Goal: Information Seeking & Learning: Find specific fact

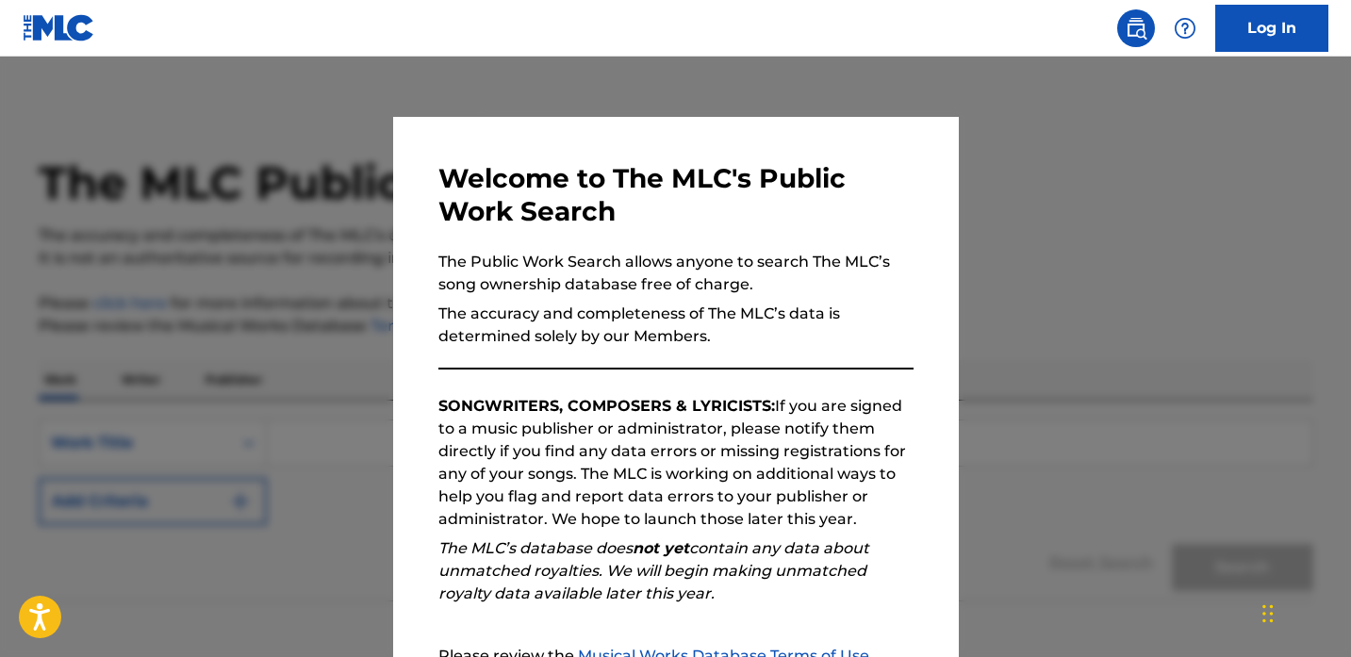
scroll to position [205, 0]
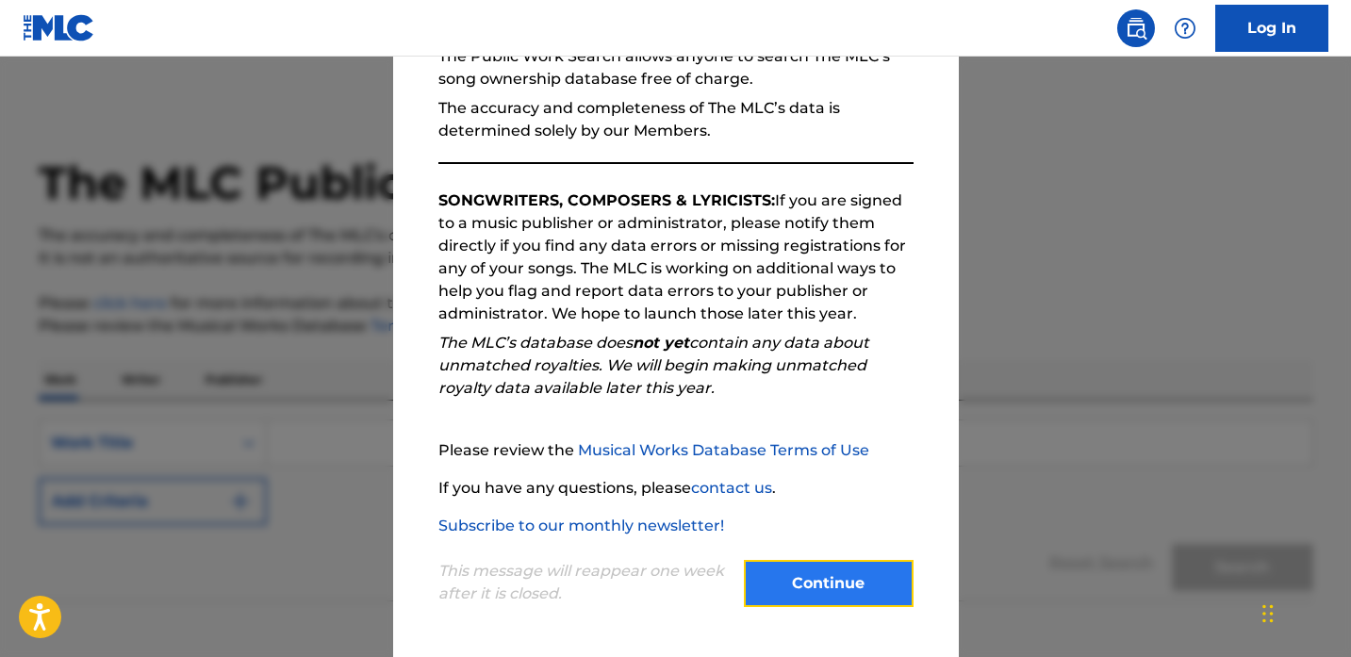
click at [838, 586] on button "Continue" at bounding box center [829, 583] width 170 height 47
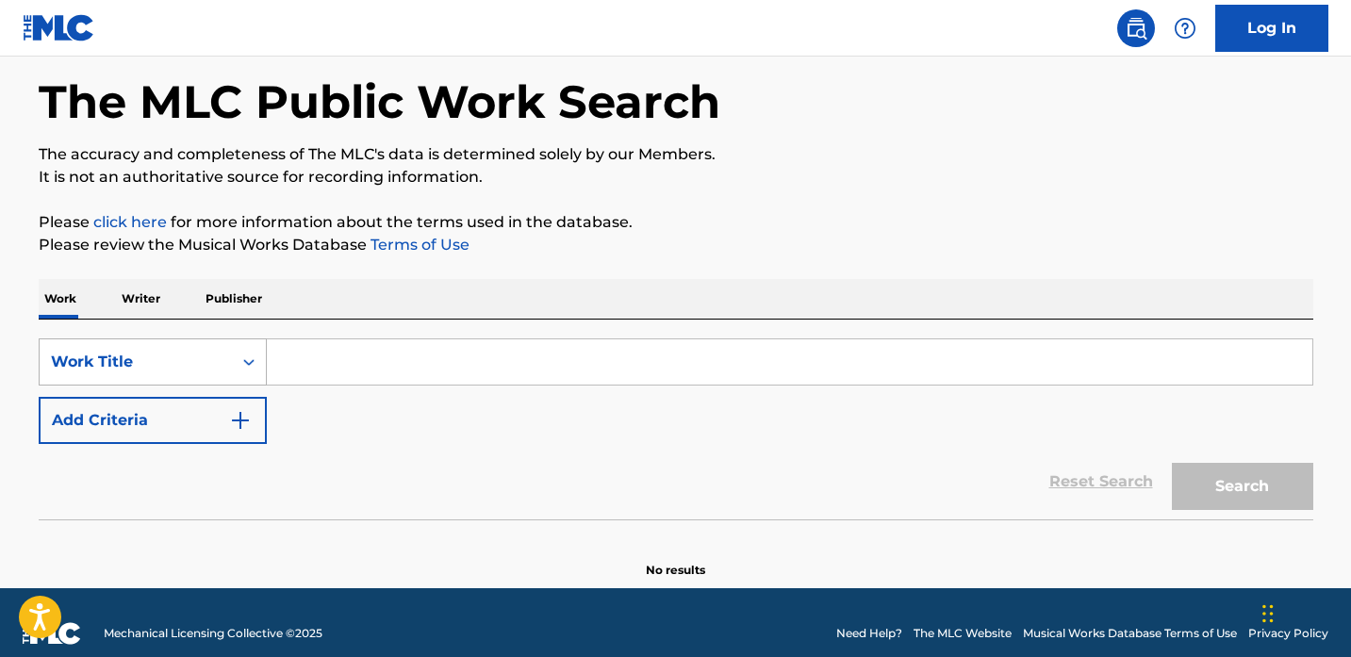
click at [174, 386] on div "Work Title" at bounding box center [153, 361] width 228 height 47
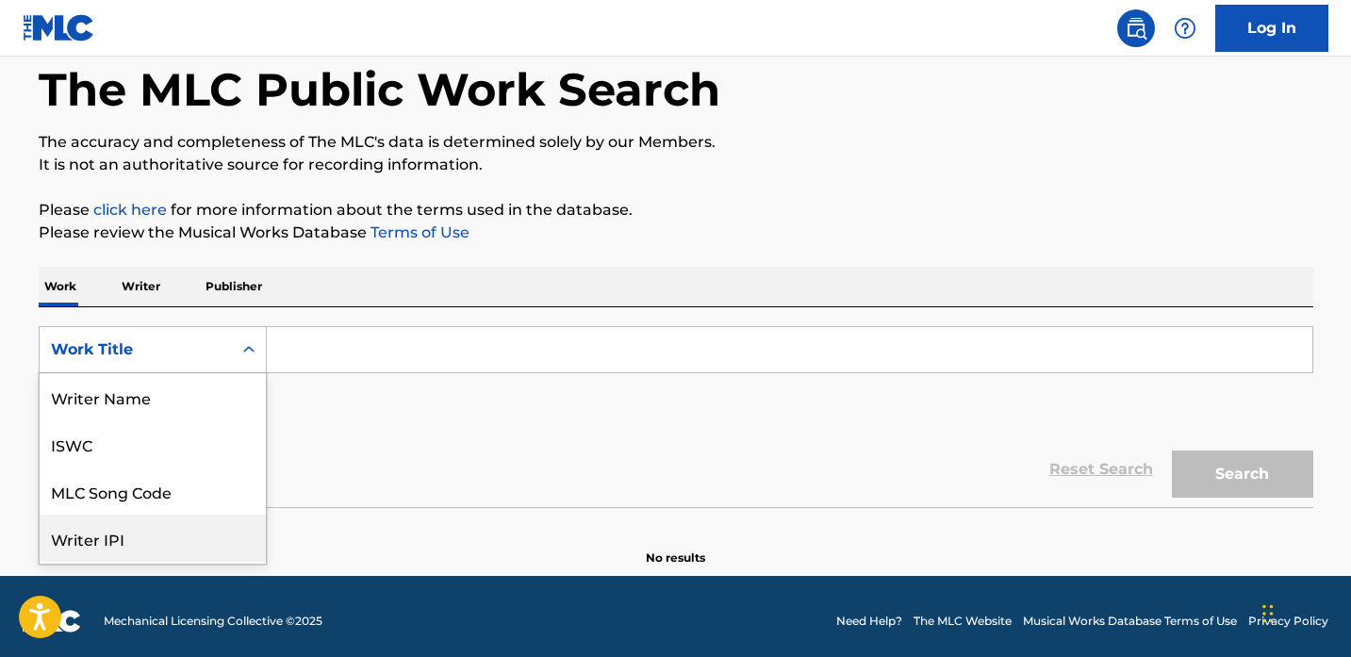
scroll to position [94, 0]
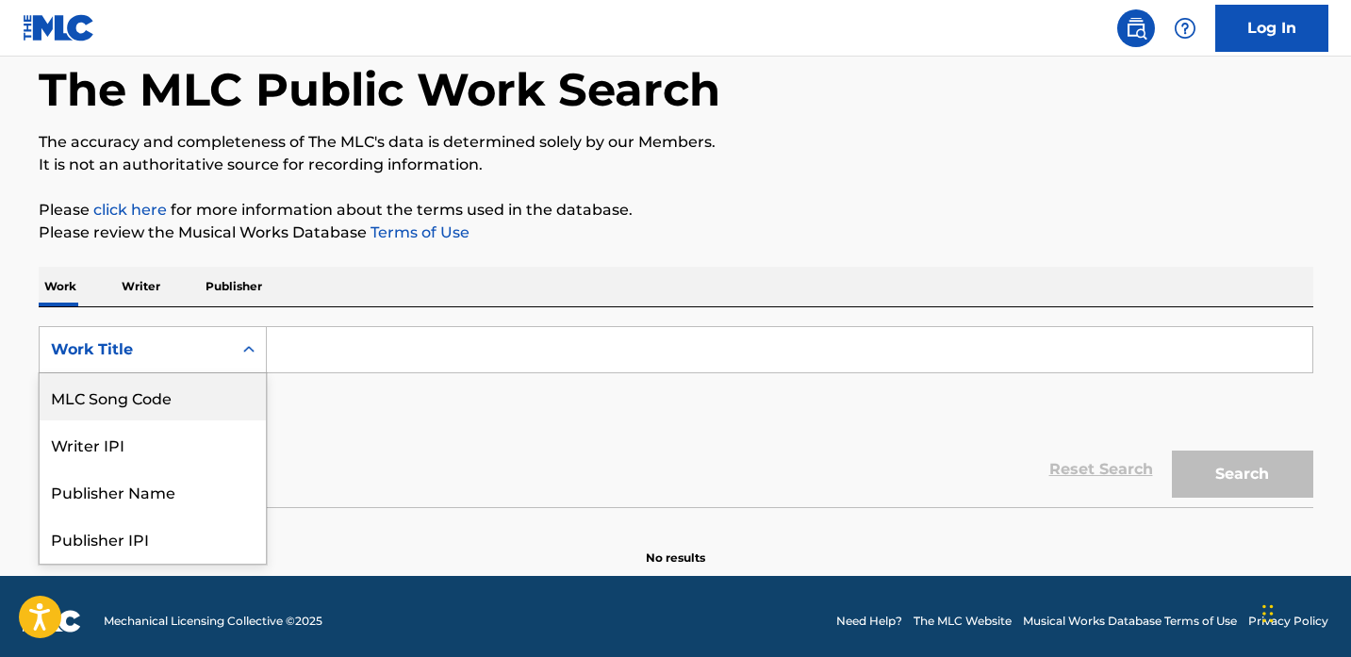
click at [199, 393] on div "MLC Song Code" at bounding box center [153, 396] width 226 height 47
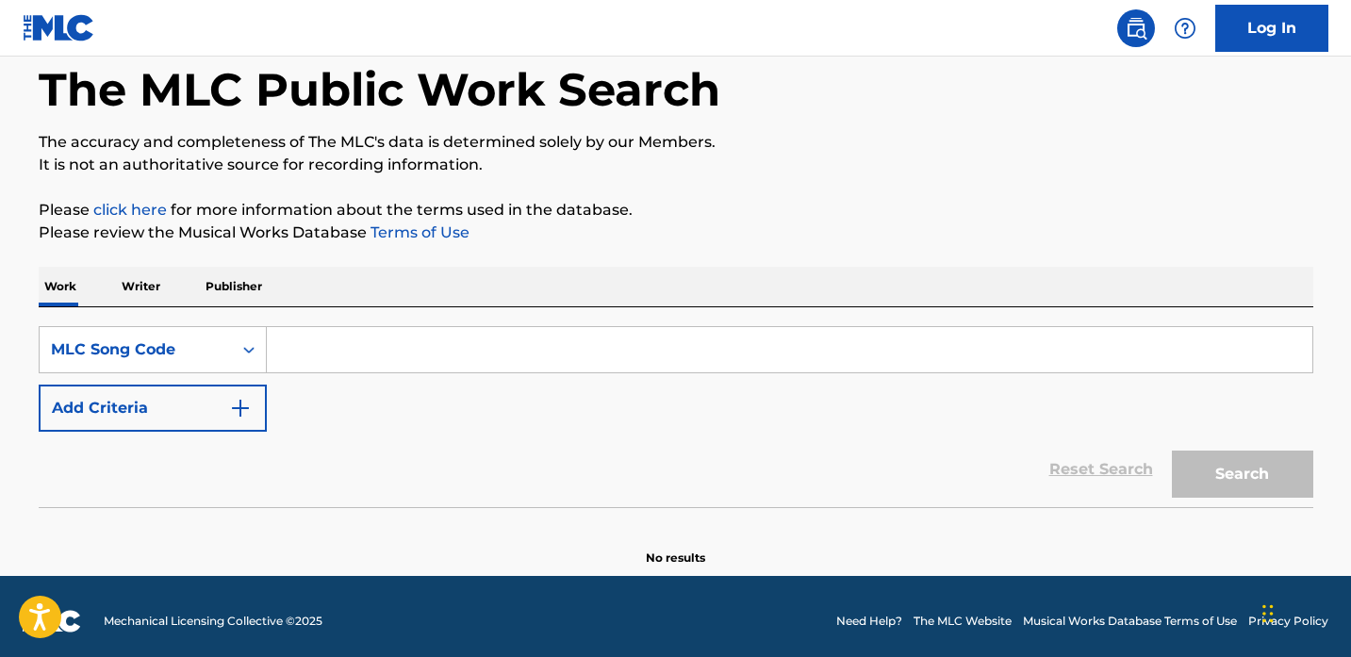
click at [330, 355] on input "Search Form" at bounding box center [789, 349] width 1045 height 45
paste input "MR5ESW"
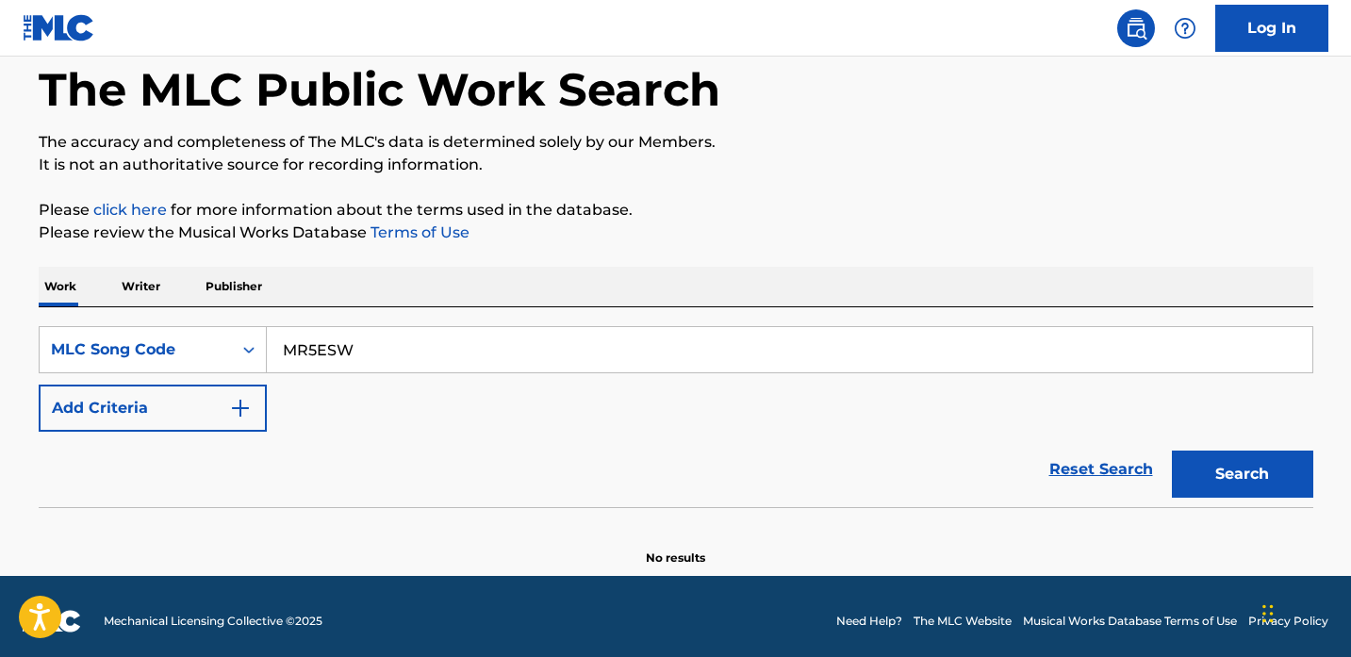
type input "MR5ESW"
click at [1295, 449] on div "Search" at bounding box center [1237, 469] width 151 height 75
click at [1270, 465] on button "Search" at bounding box center [1242, 474] width 141 height 47
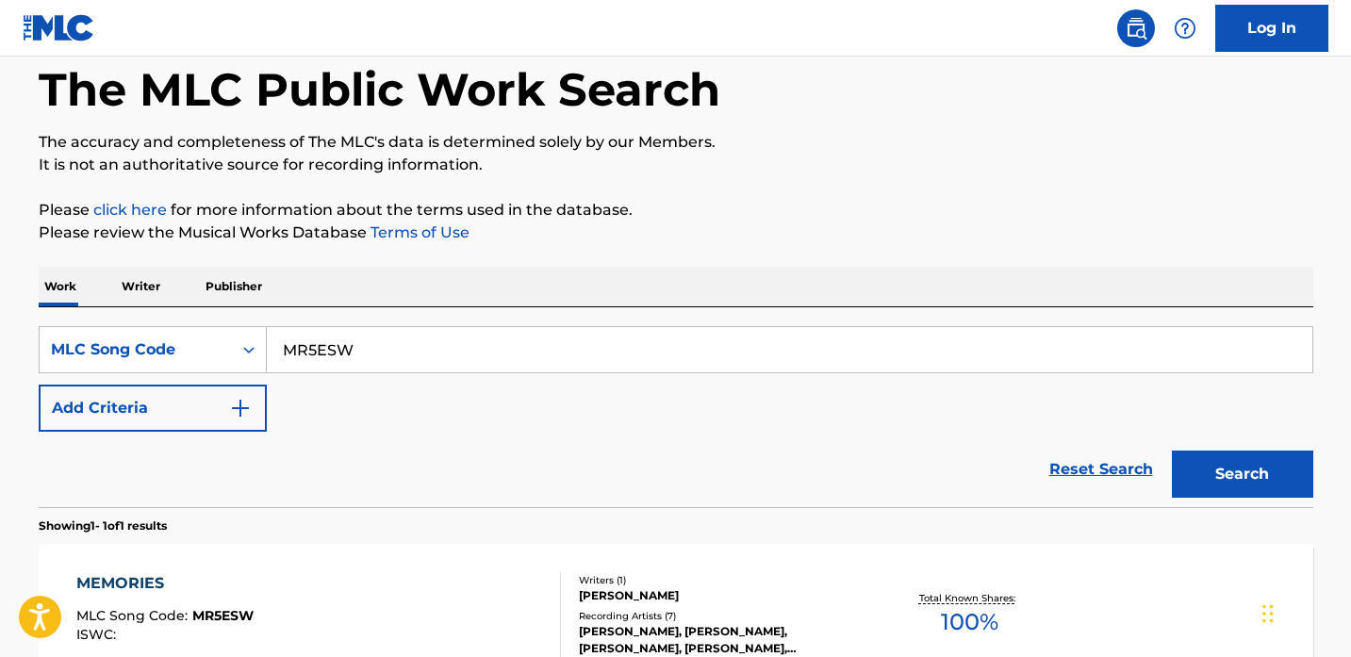
scroll to position [310, 0]
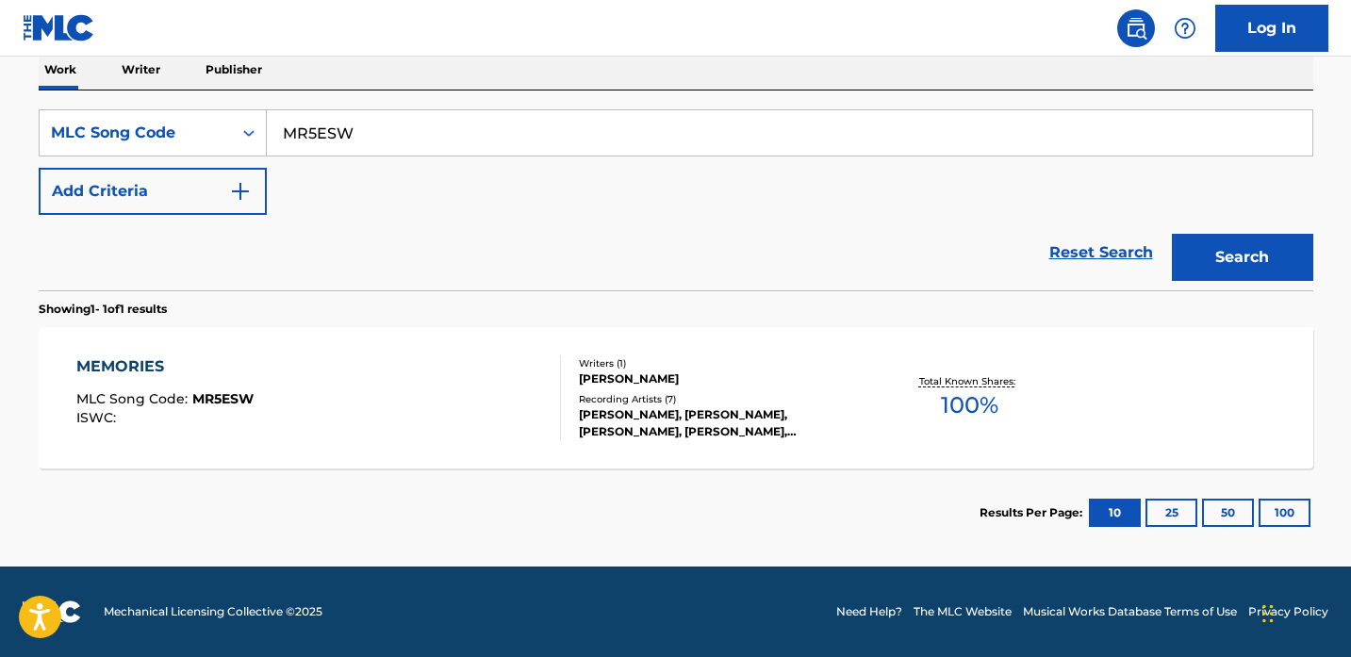
click at [402, 402] on div "MEMORIES MLC Song Code : MR5ESW ISWC :" at bounding box center [318, 397] width 484 height 85
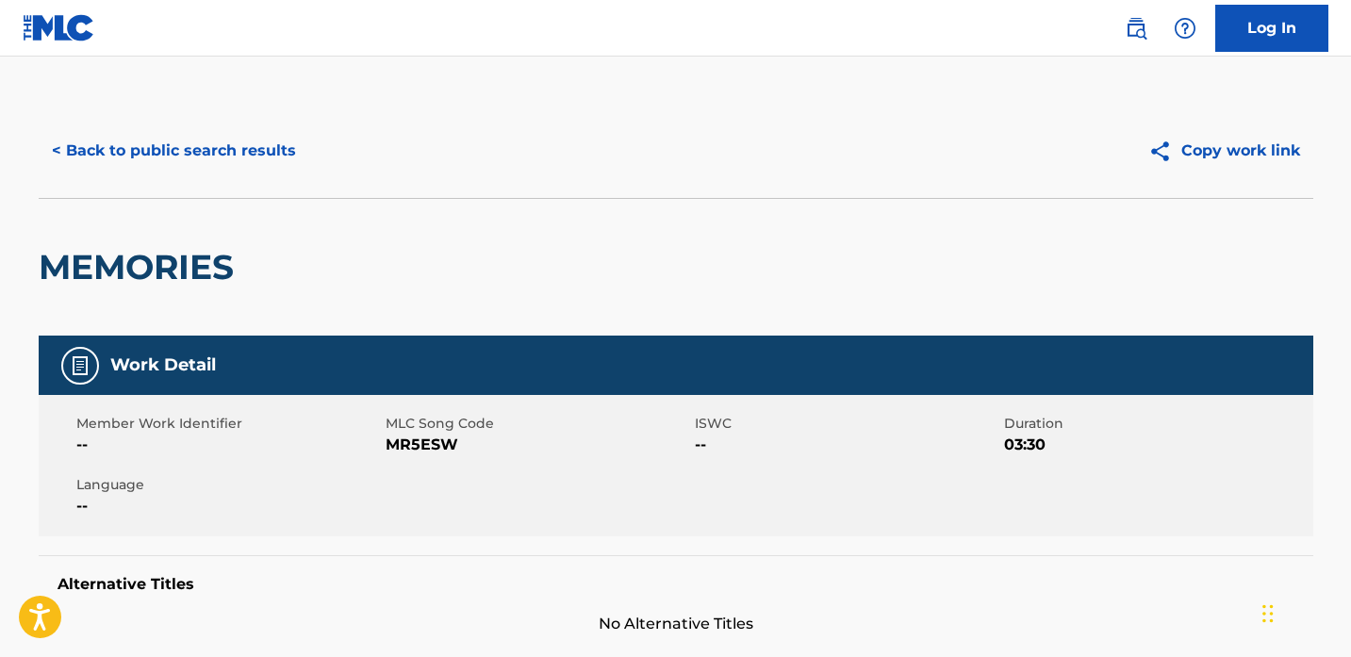
scroll to position [261, 0]
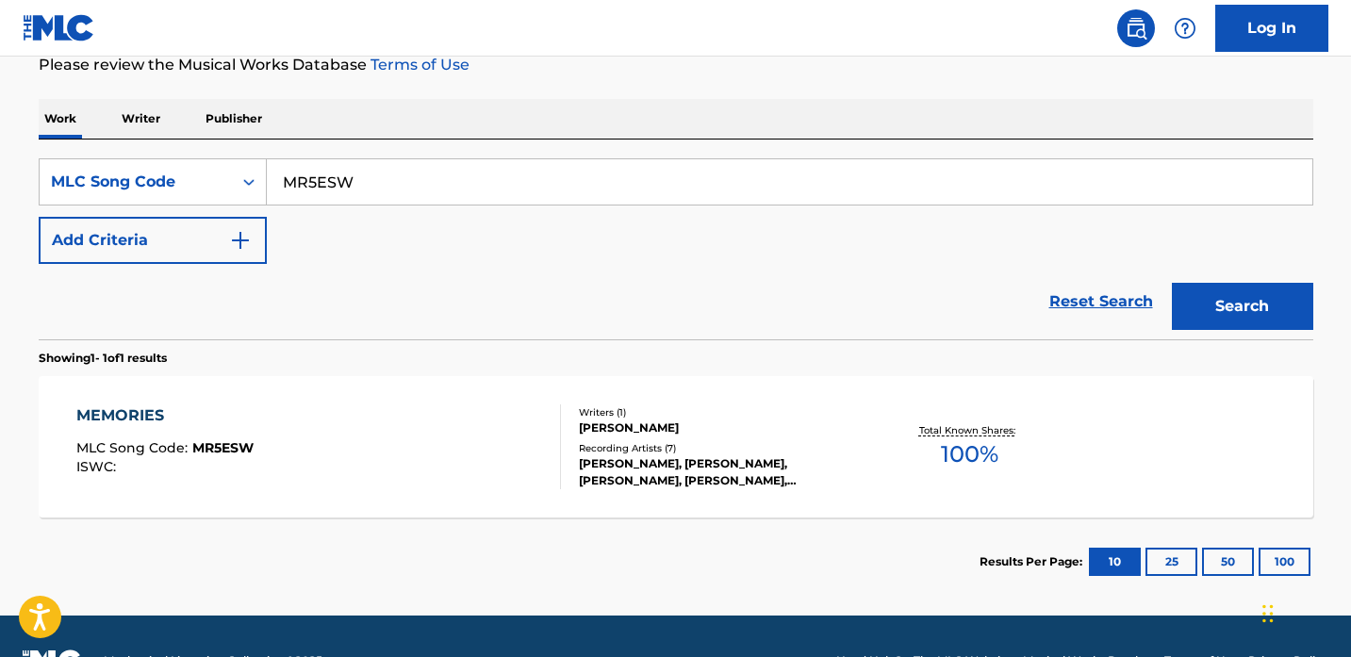
drag, startPoint x: 413, startPoint y: 178, endPoint x: 31, endPoint y: 178, distance: 381.8
click at [31, 178] on div "The MLC Public Work Search The accuracy and completeness of The MLC's data is d…" at bounding box center [676, 225] width 1320 height 764
paste input "PJ8WTJ"
type input "PJ8WTJ"
click at [1172, 283] on button "Search" at bounding box center [1242, 306] width 141 height 47
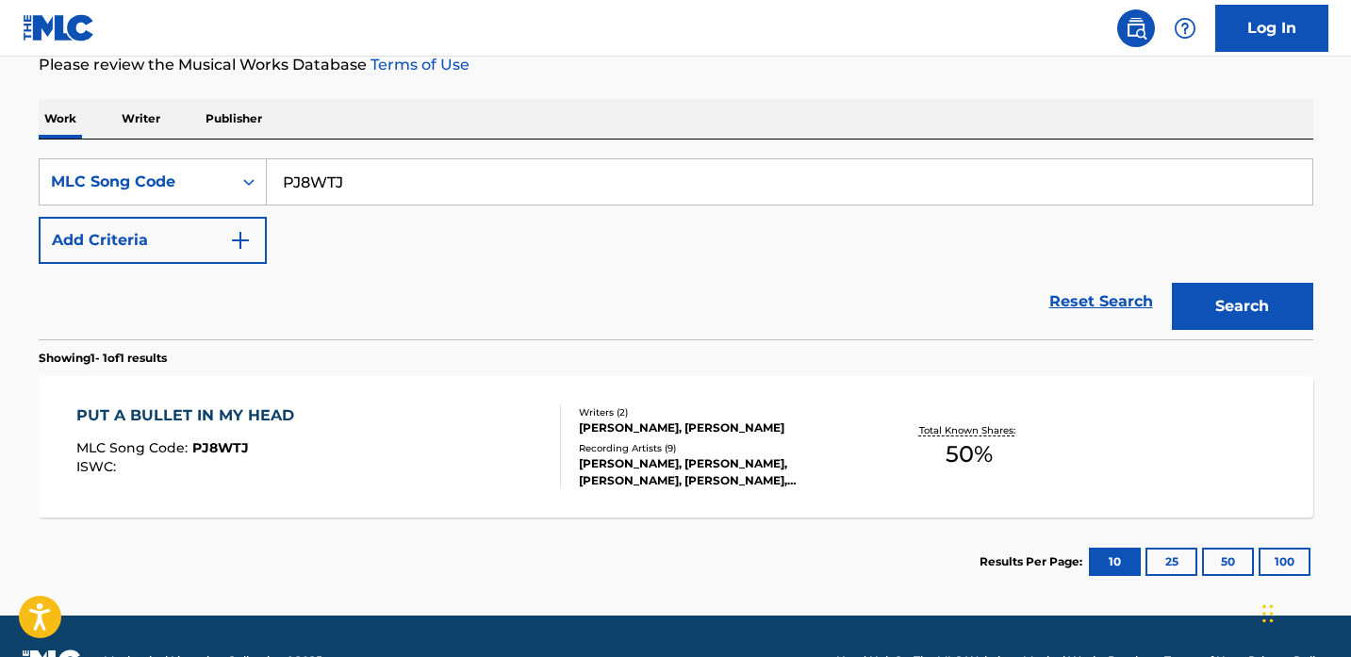
click at [425, 463] on div "PUT A BULLET IN MY HEAD MLC Song Code : PJ8WTJ ISWC :" at bounding box center [318, 446] width 484 height 85
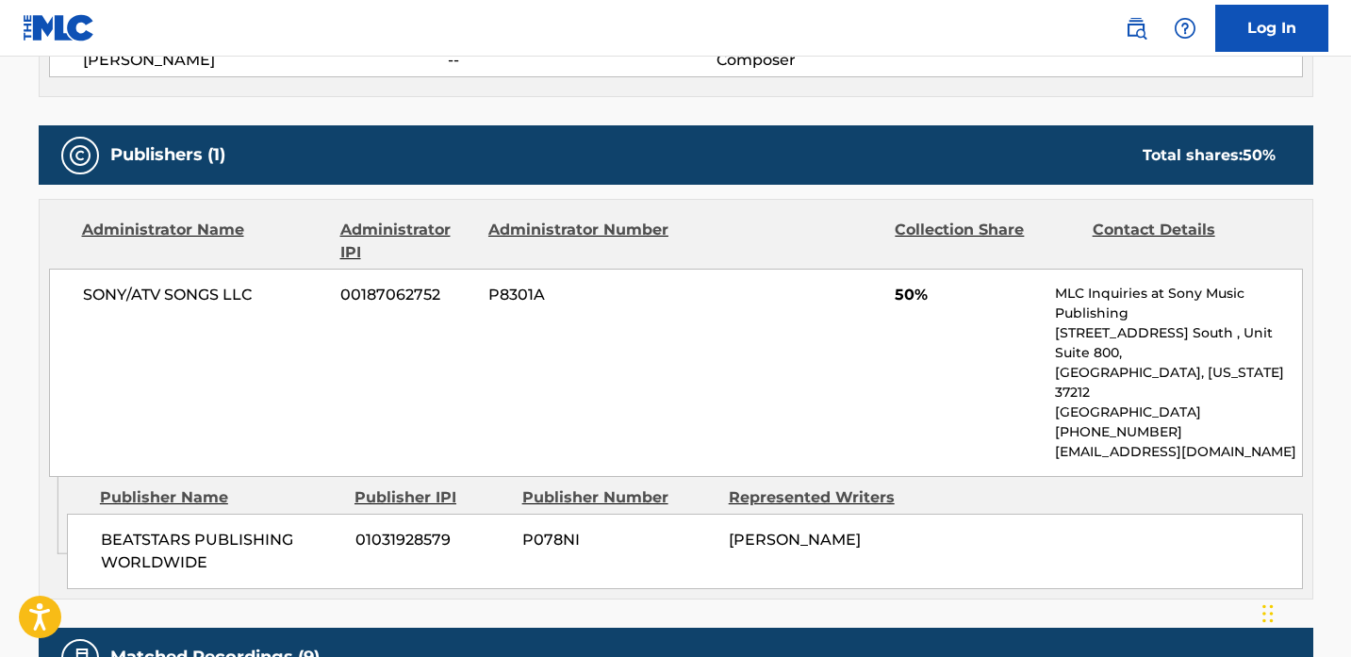
scroll to position [44, 0]
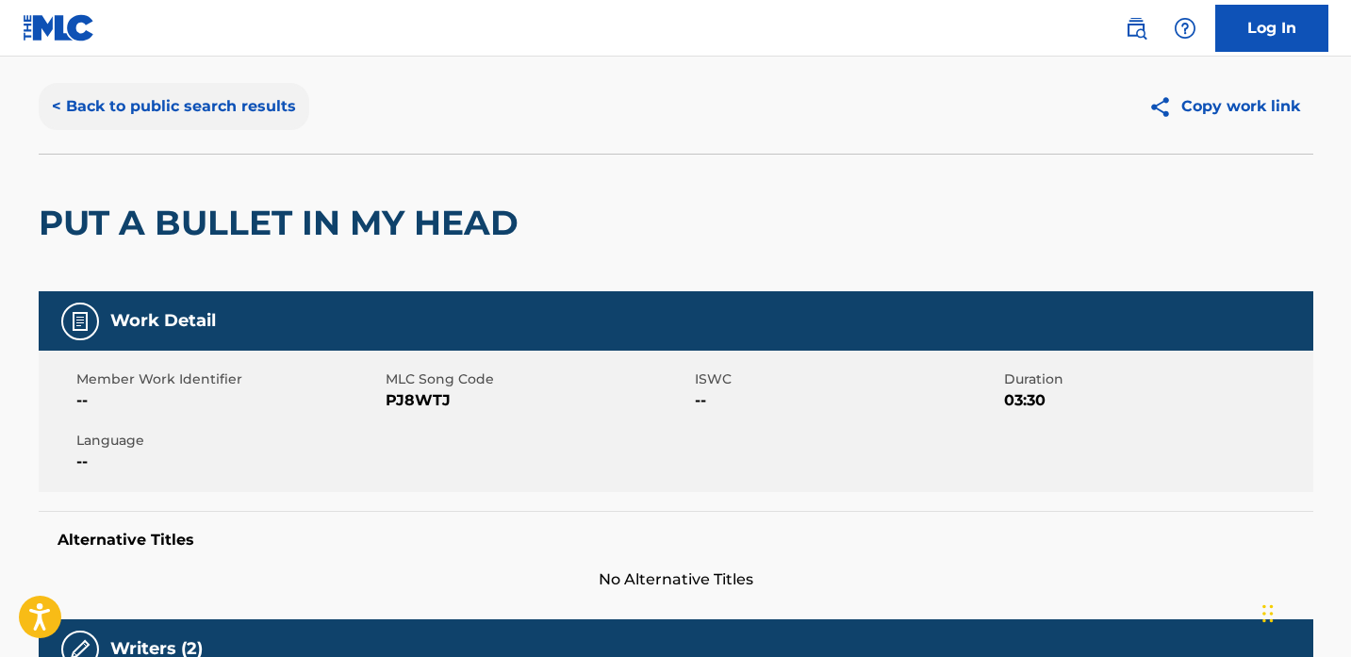
click at [217, 107] on button "< Back to public search results" at bounding box center [174, 106] width 271 height 47
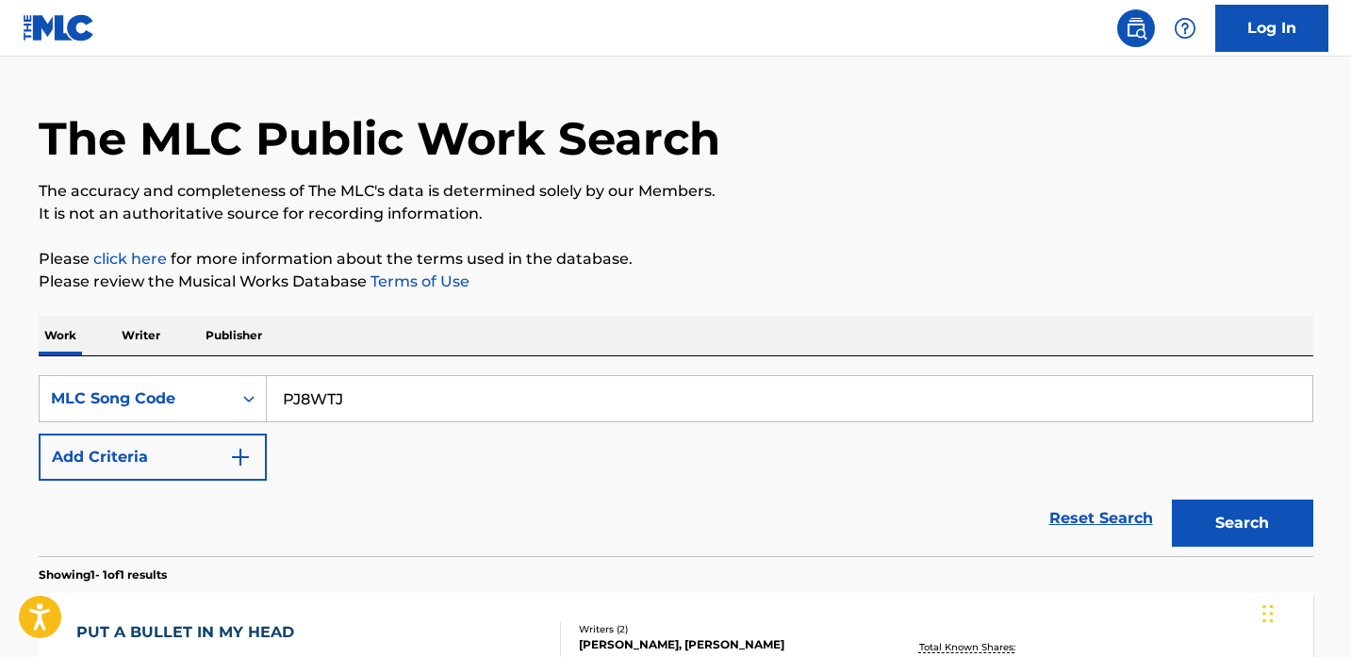
scroll to position [261, 0]
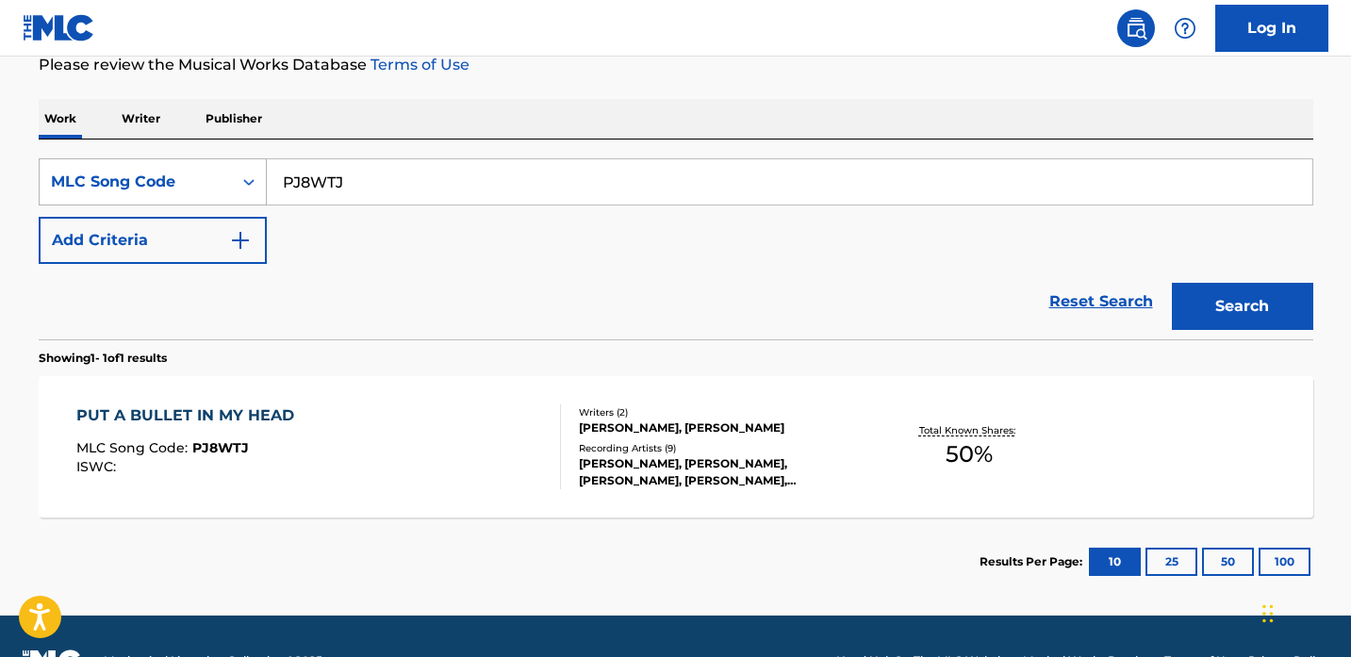
drag, startPoint x: 391, startPoint y: 189, endPoint x: 189, endPoint y: 184, distance: 202.7
click at [189, 184] on div "SearchWithCriteria693d99d5-06cd-48ee-aa90-17f0d52f7c37 MLC Song Code PJ8WTJ" at bounding box center [676, 181] width 1274 height 47
paste input "NH4O2T"
type input "NH4O2T"
click at [1172, 283] on button "Search" at bounding box center [1242, 306] width 141 height 47
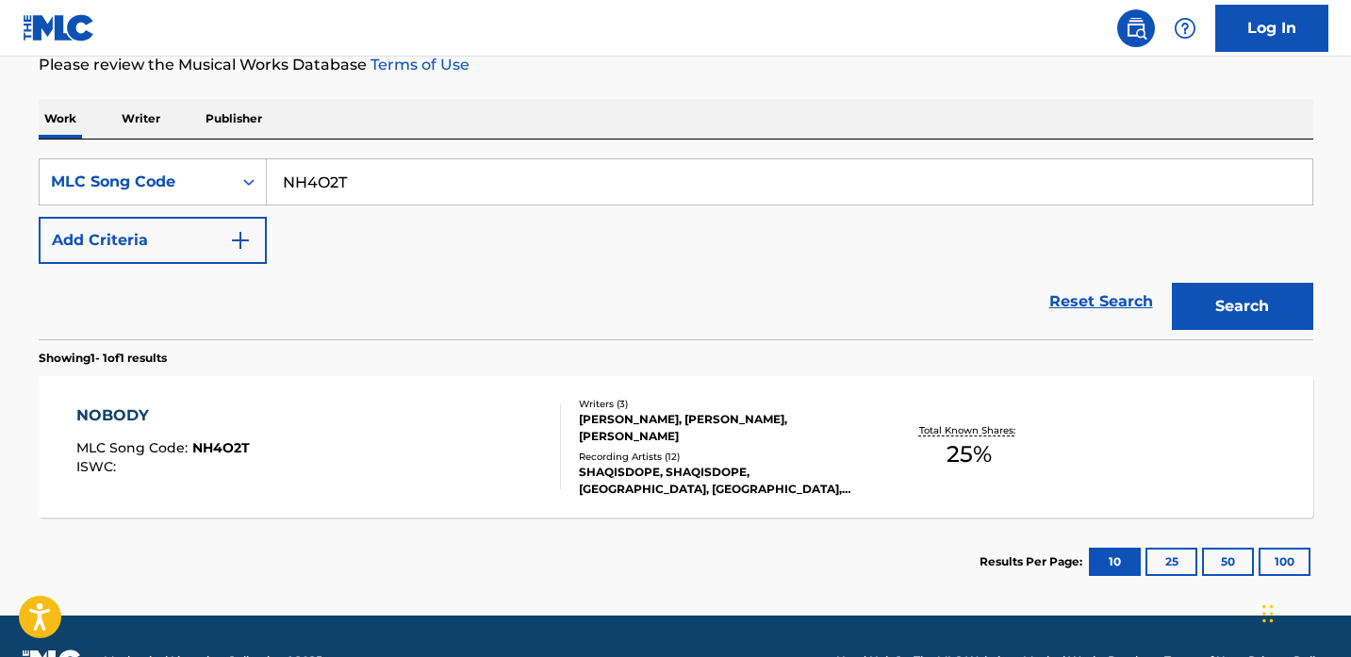
scroll to position [310, 0]
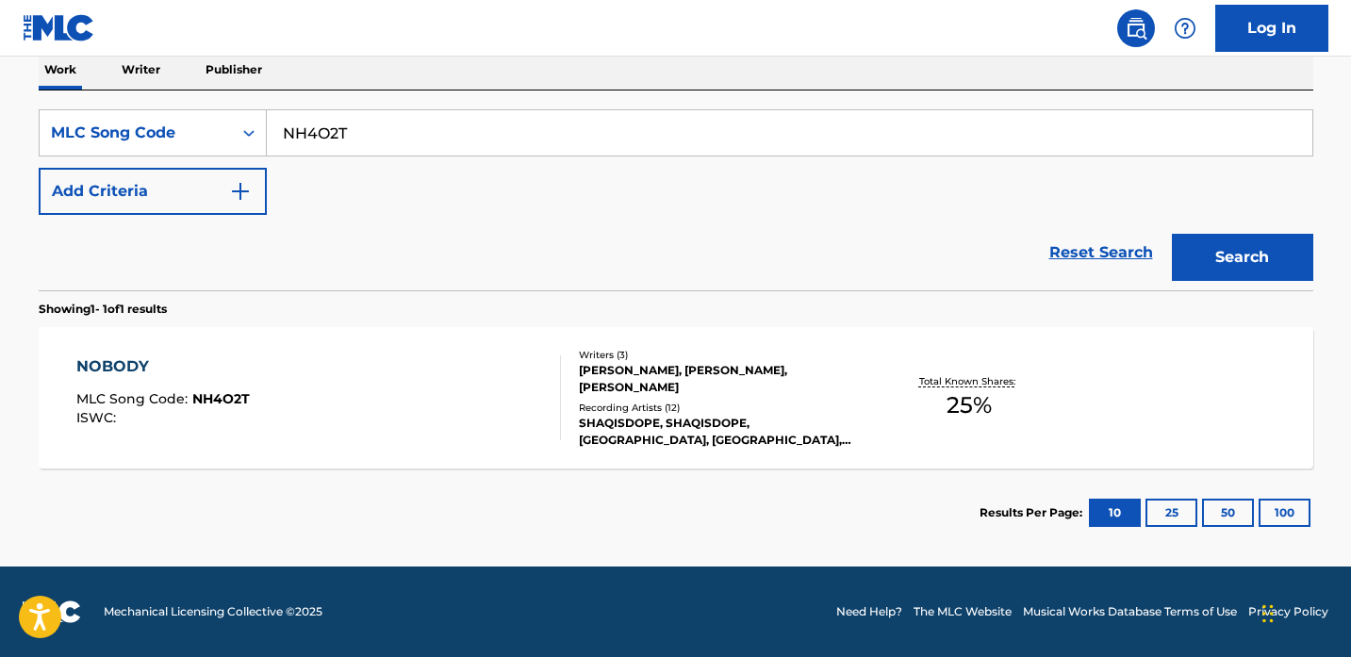
click at [391, 390] on div "NOBODY MLC Song Code : NH4O2T ISWC :" at bounding box center [318, 397] width 484 height 85
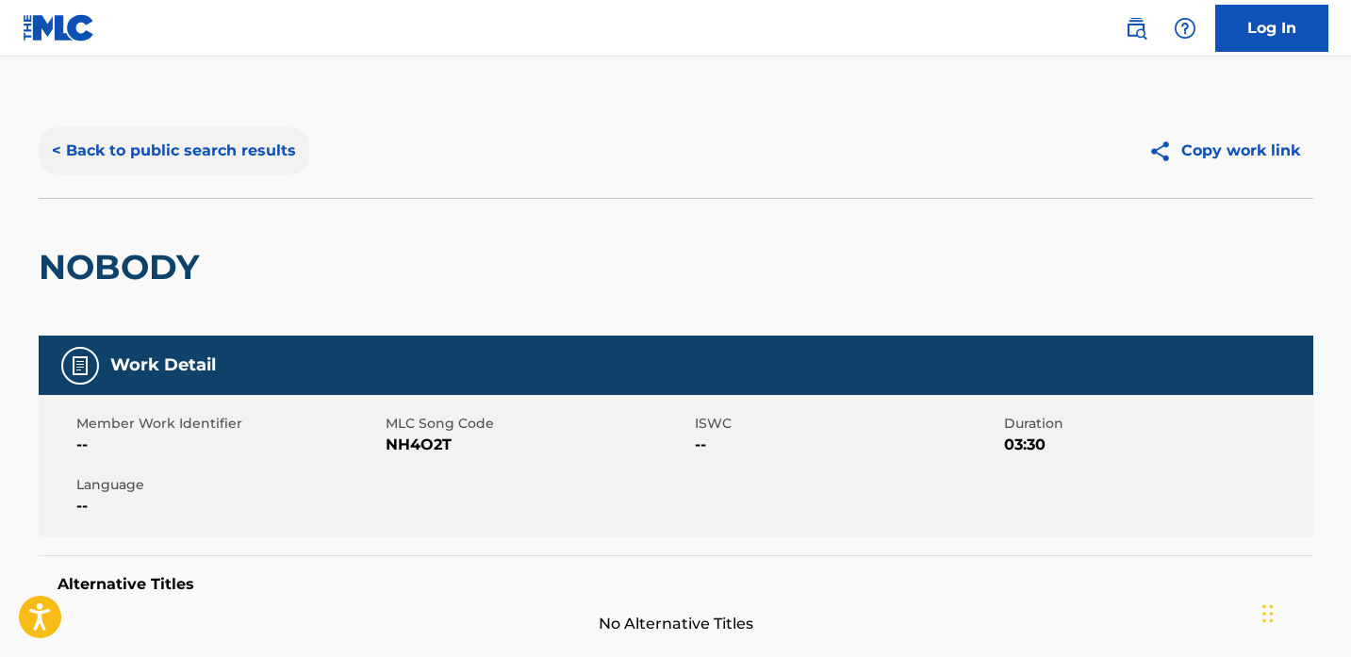
click at [158, 153] on button "< Back to public search results" at bounding box center [174, 150] width 271 height 47
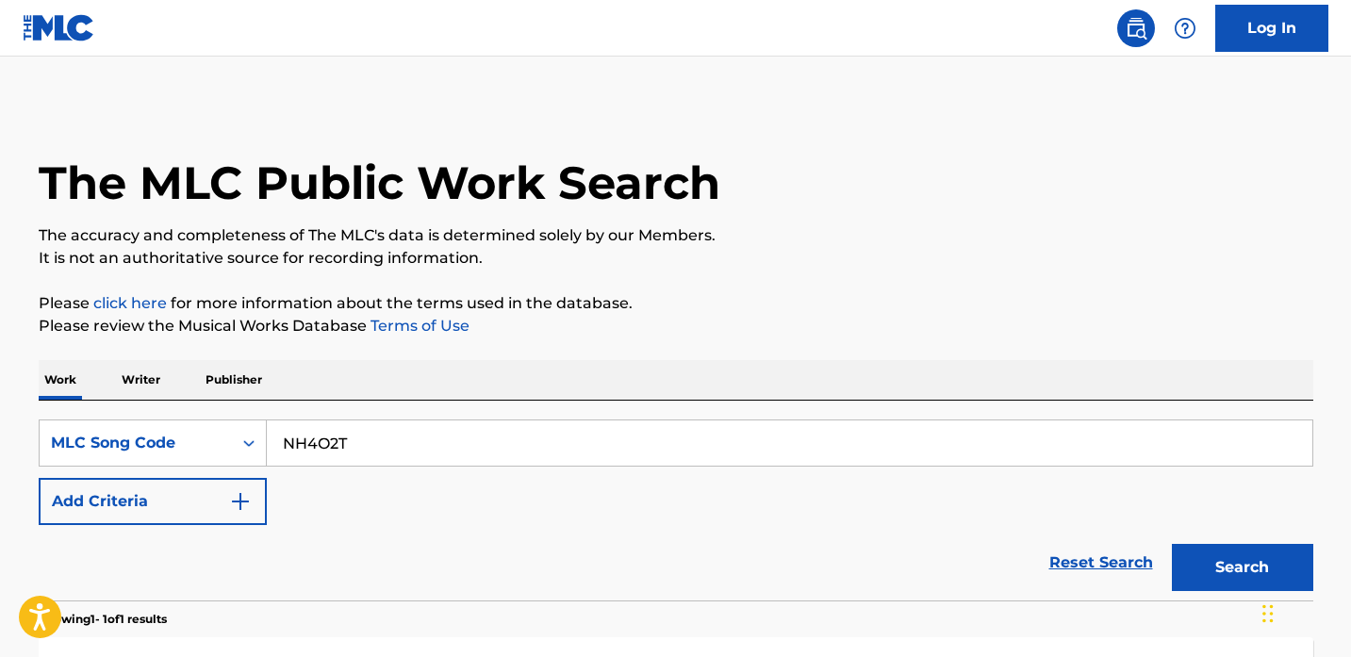
scroll to position [261, 0]
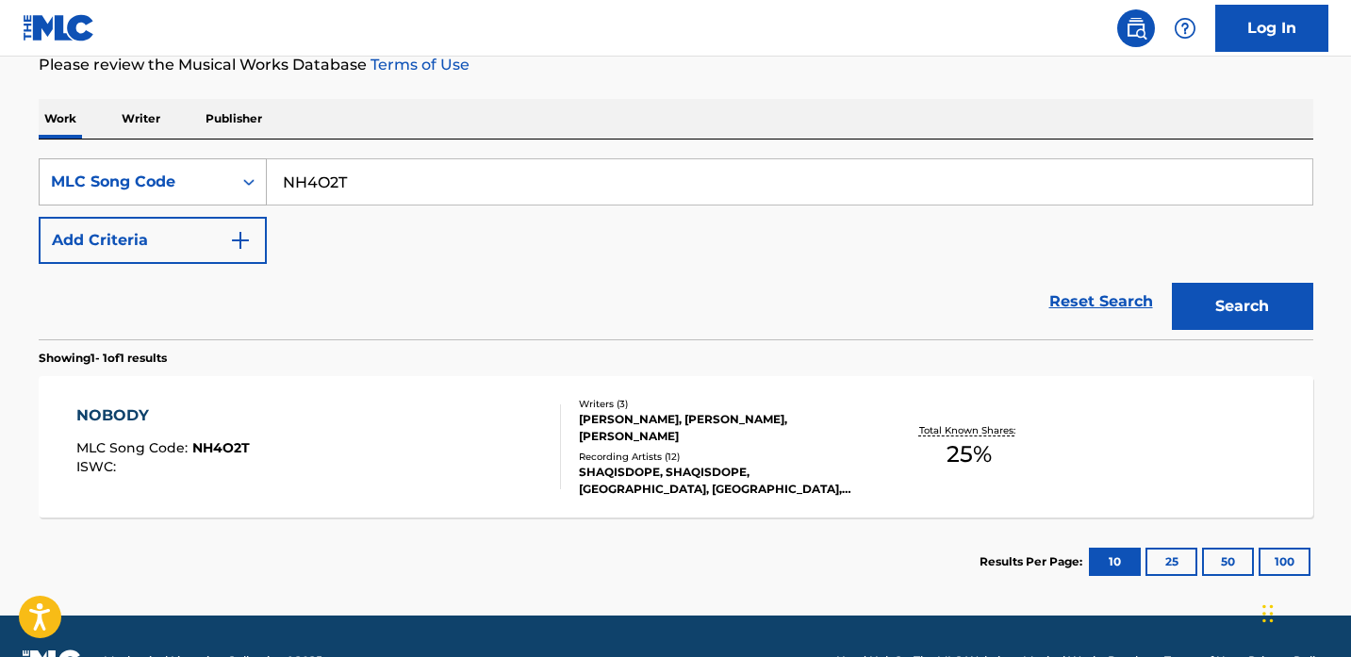
drag, startPoint x: 460, startPoint y: 190, endPoint x: 130, endPoint y: 190, distance: 329.9
click at [130, 190] on div "SearchWithCriteria693d99d5-06cd-48ee-aa90-17f0d52f7c37 MLC Song Code NH4O2T" at bounding box center [676, 181] width 1274 height 47
paste input "SI7PMB"
type input "SI7PMB"
click at [1172, 283] on button "Search" at bounding box center [1242, 306] width 141 height 47
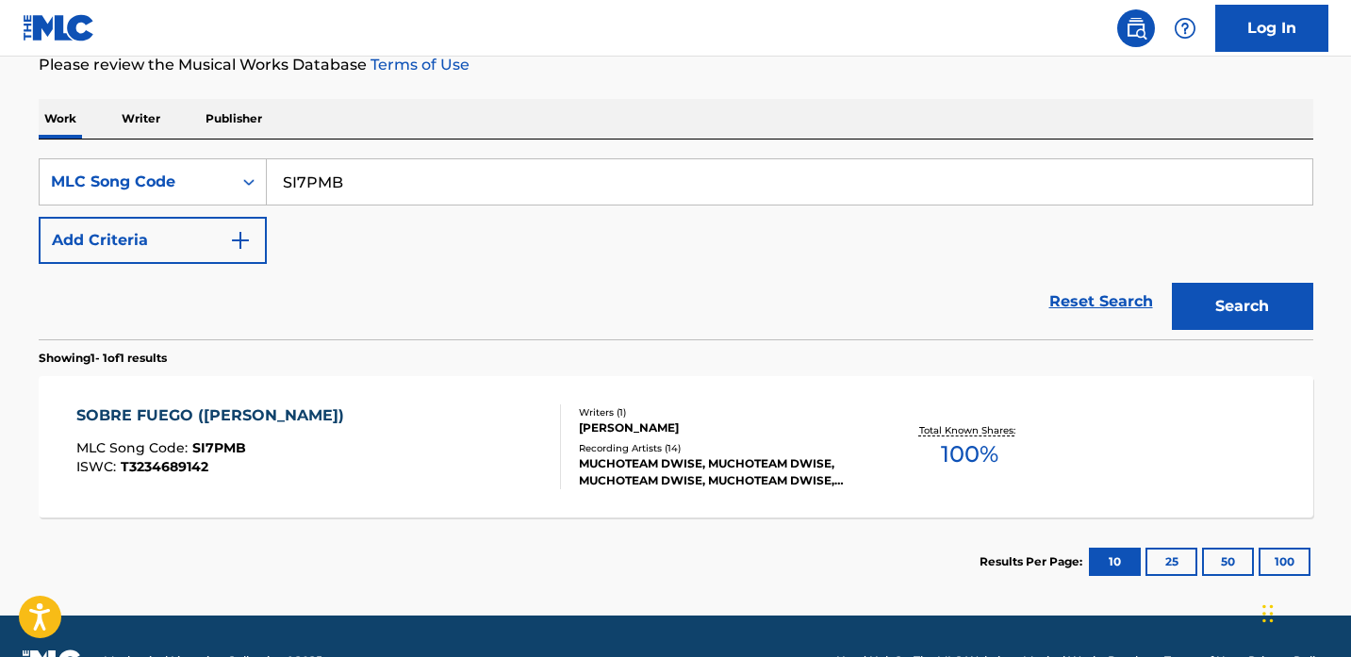
scroll to position [310, 0]
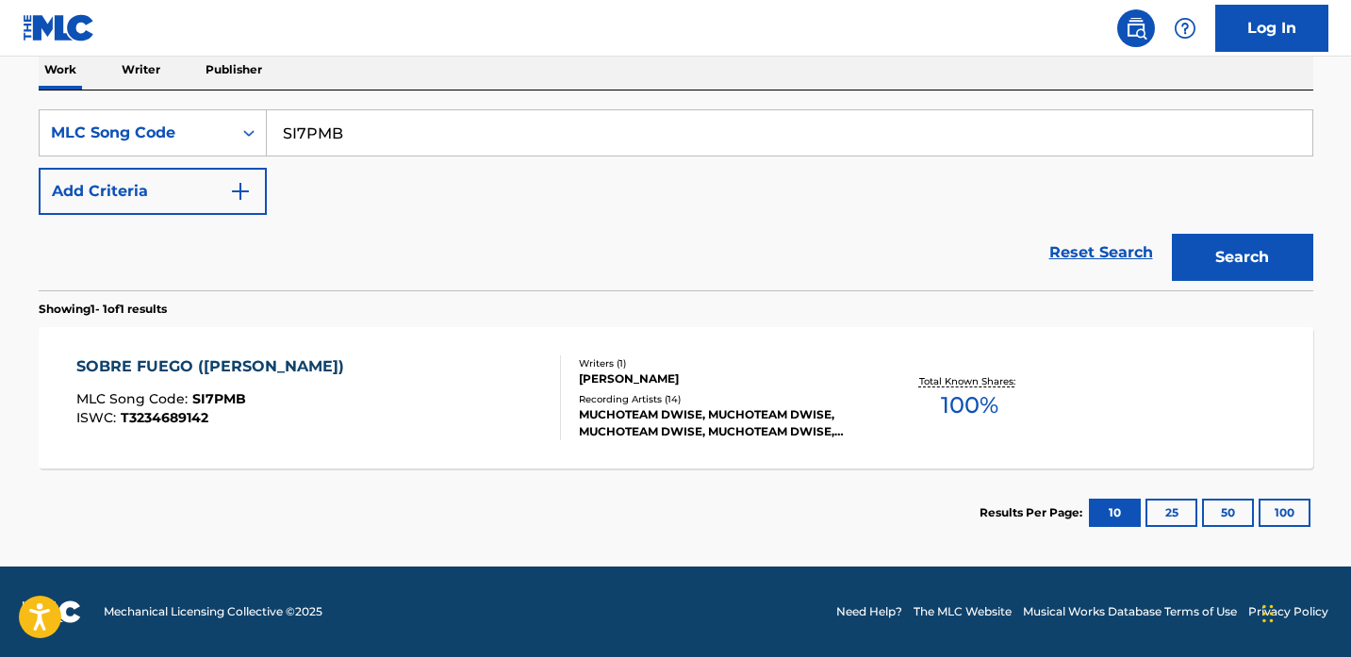
click at [389, 370] on div "SOBRE FUEGO ([PERSON_NAME]) MLC Song Code : SI7PMB ISWC : T3234689142" at bounding box center [318, 397] width 484 height 85
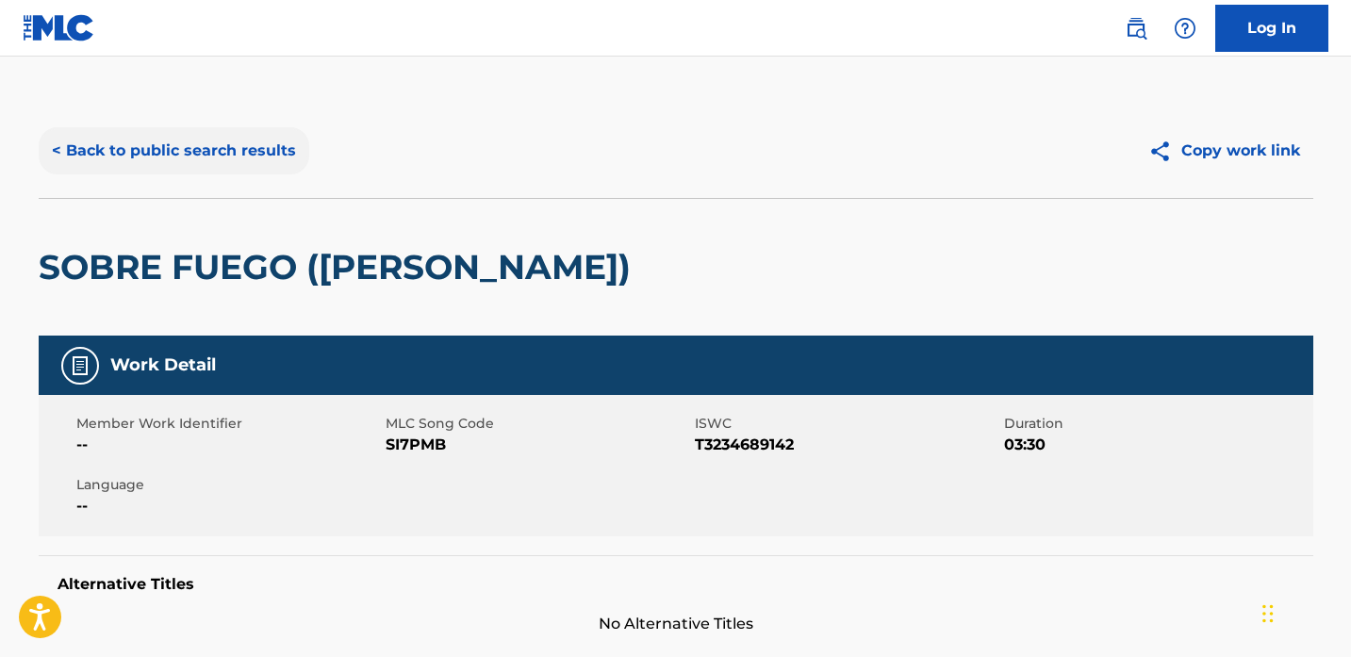
click at [166, 145] on button "< Back to public search results" at bounding box center [174, 150] width 271 height 47
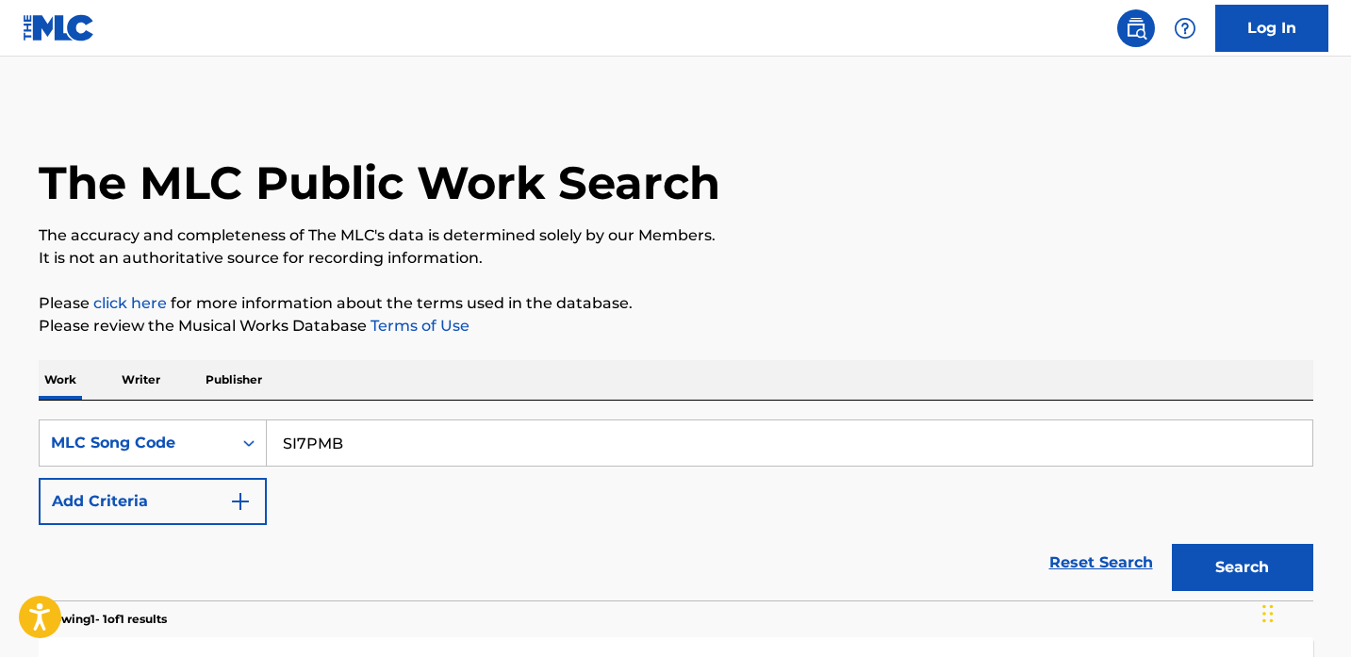
scroll to position [261, 0]
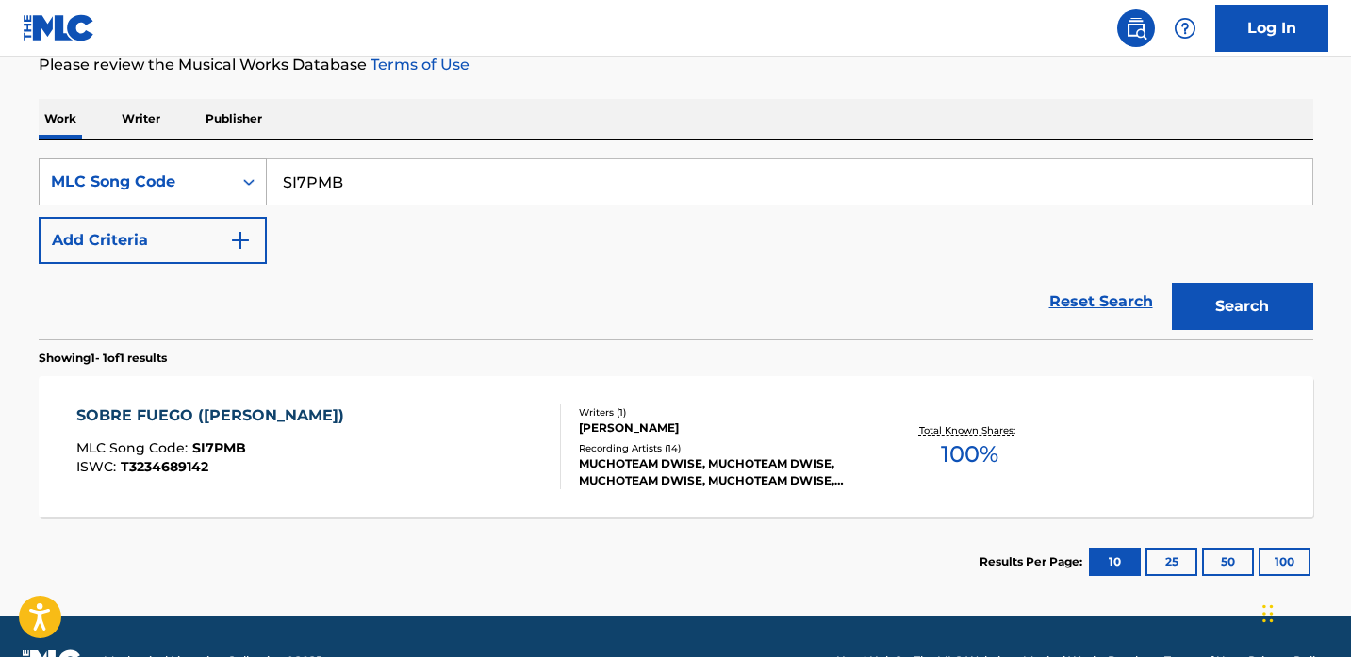
drag, startPoint x: 458, startPoint y: 196, endPoint x: 189, endPoint y: 161, distance: 270.9
click at [189, 161] on div "SearchWithCriteria693d99d5-06cd-48ee-aa90-17f0d52f7c37 MLC Song Code SI7PMB" at bounding box center [676, 181] width 1274 height 47
paste input "PN00R1"
type input "PN00R1"
click at [1172, 283] on button "Search" at bounding box center [1242, 306] width 141 height 47
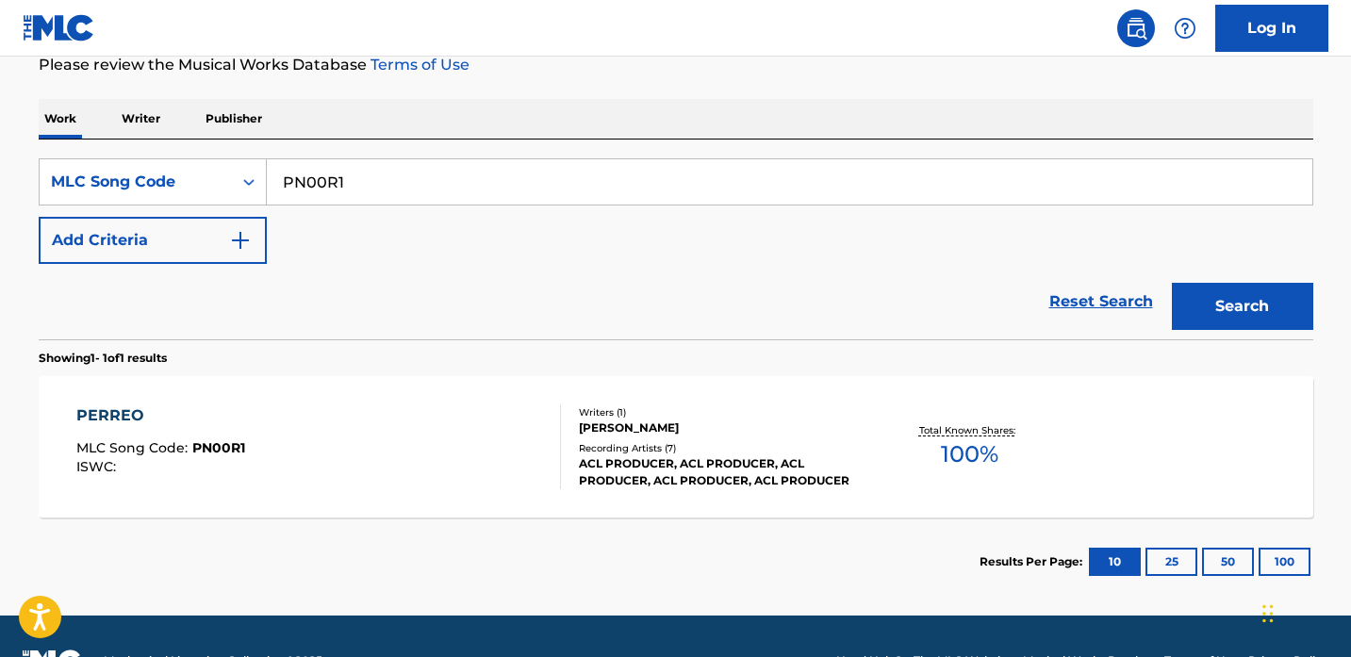
scroll to position [310, 0]
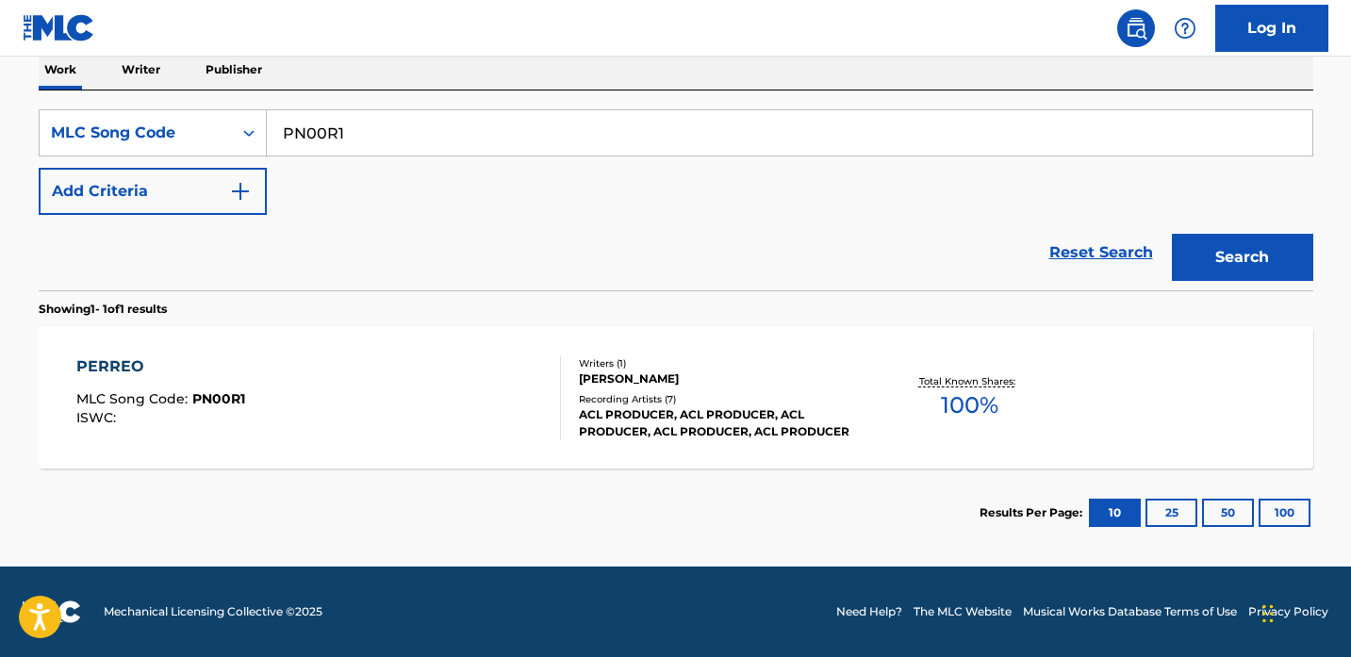
click at [452, 394] on div "PERREO MLC Song Code : PN00R1 ISWC :" at bounding box center [318, 397] width 484 height 85
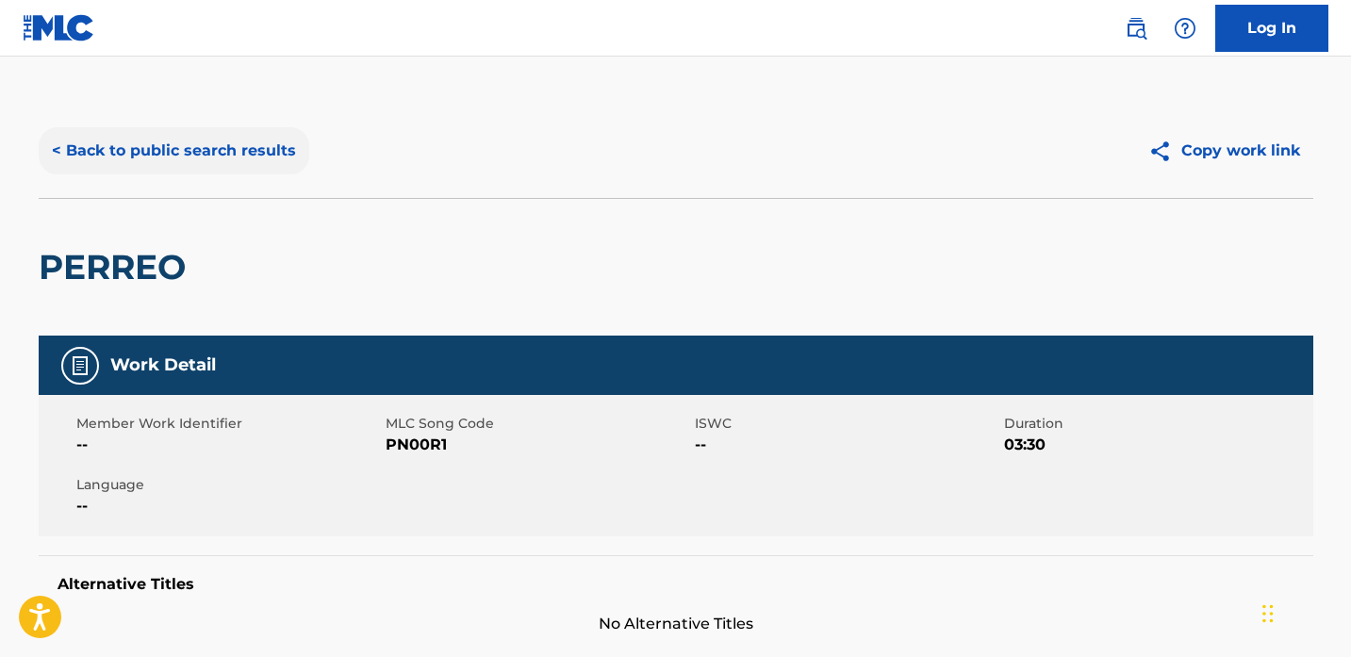
click at [222, 144] on button "< Back to public search results" at bounding box center [174, 150] width 271 height 47
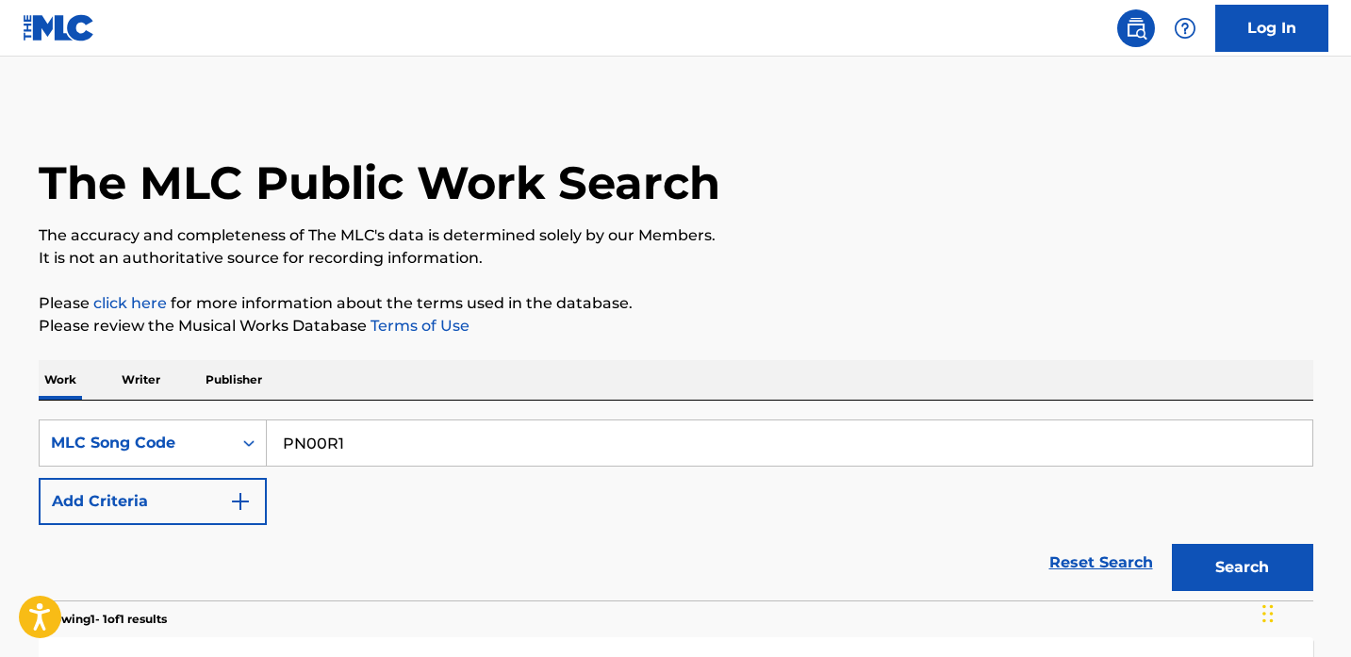
scroll to position [261, 0]
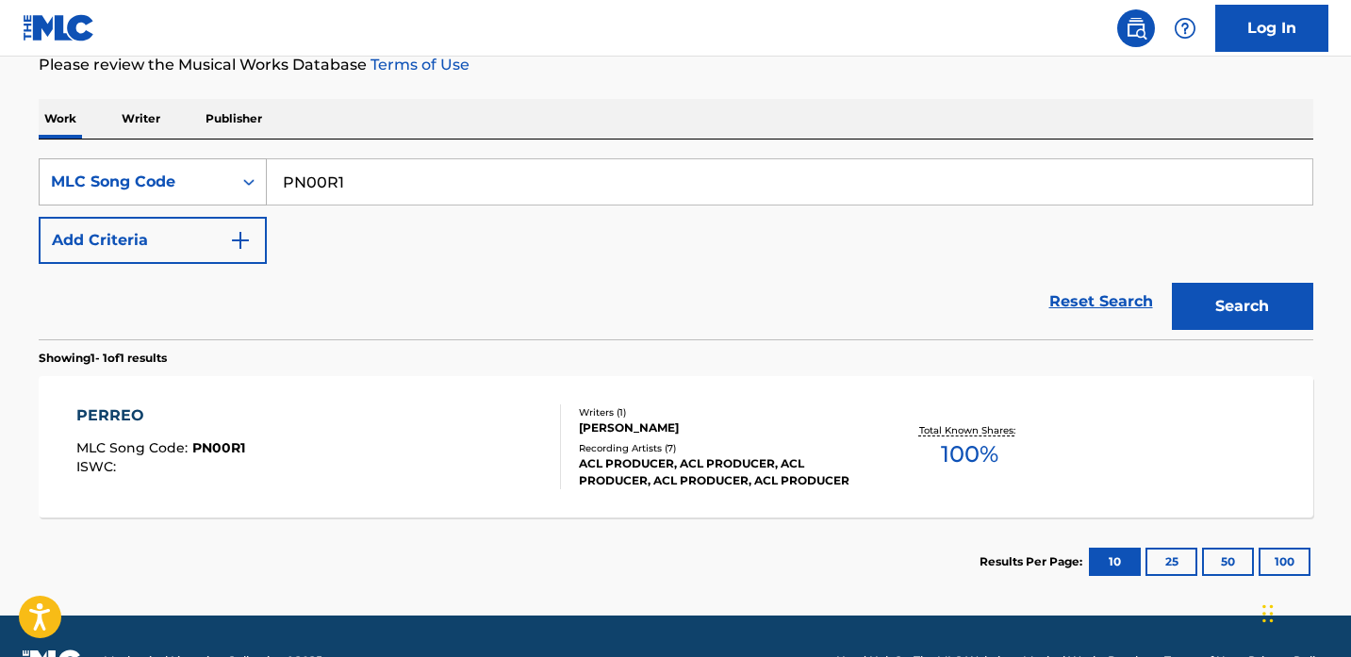
drag, startPoint x: 365, startPoint y: 184, endPoint x: 137, endPoint y: 184, distance: 228.1
click at [137, 184] on div "SearchWithCriteria693d99d5-06cd-48ee-aa90-17f0d52f7c37 MLC Song Code PN00R1" at bounding box center [676, 181] width 1274 height 47
paste input "GE6KEX"
type input "GE6KEX"
click at [1172, 283] on button "Search" at bounding box center [1242, 306] width 141 height 47
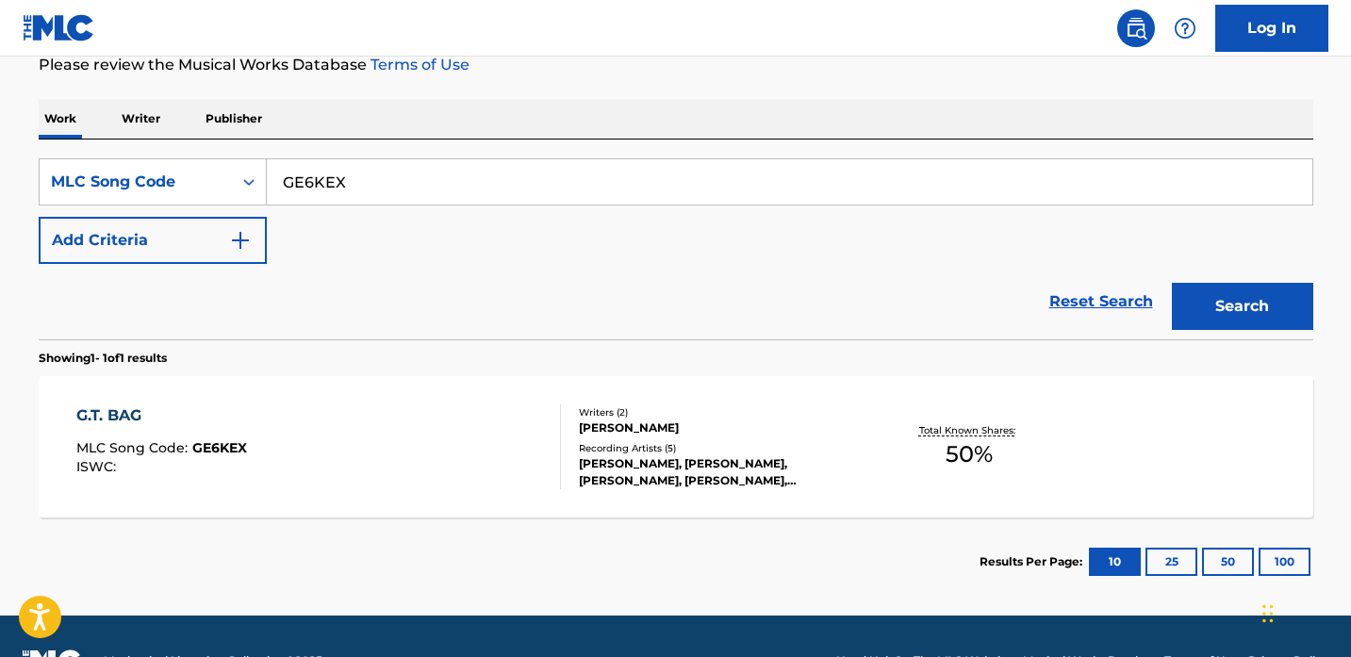
click at [385, 470] on div "G.T. BAG MLC Song Code : GE6KEX ISWC :" at bounding box center [318, 446] width 484 height 85
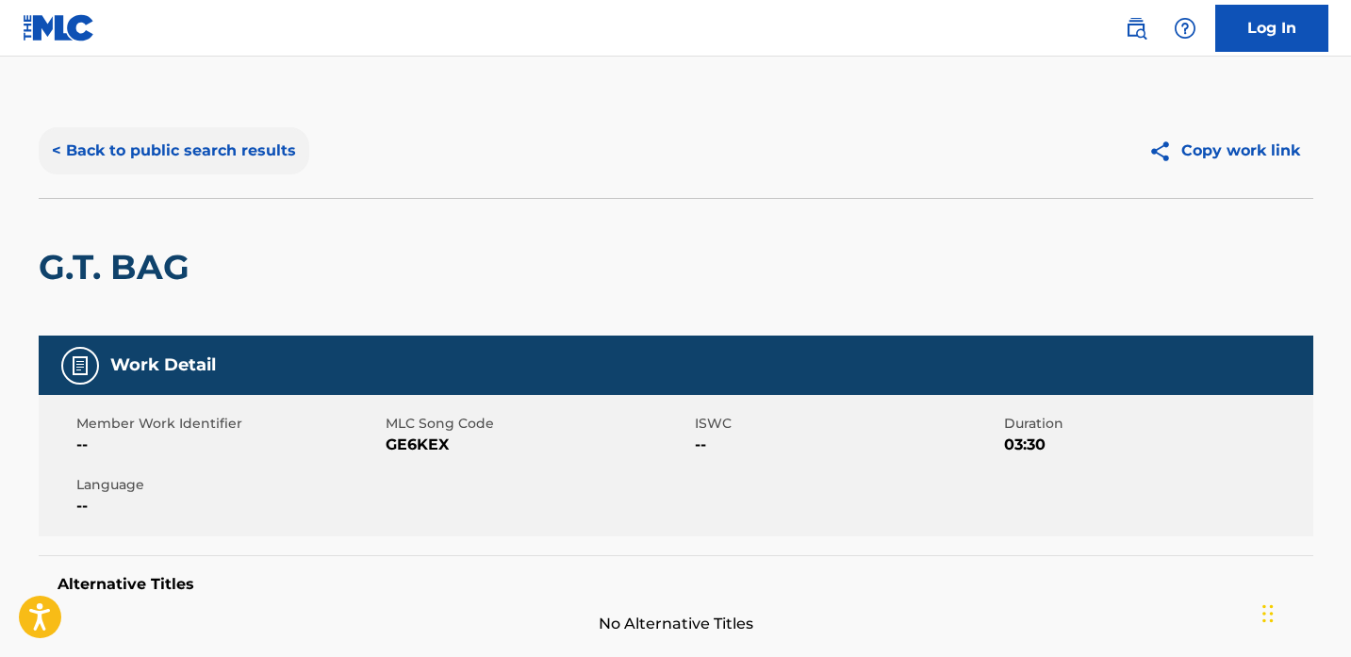
click at [100, 152] on button "< Back to public search results" at bounding box center [174, 150] width 271 height 47
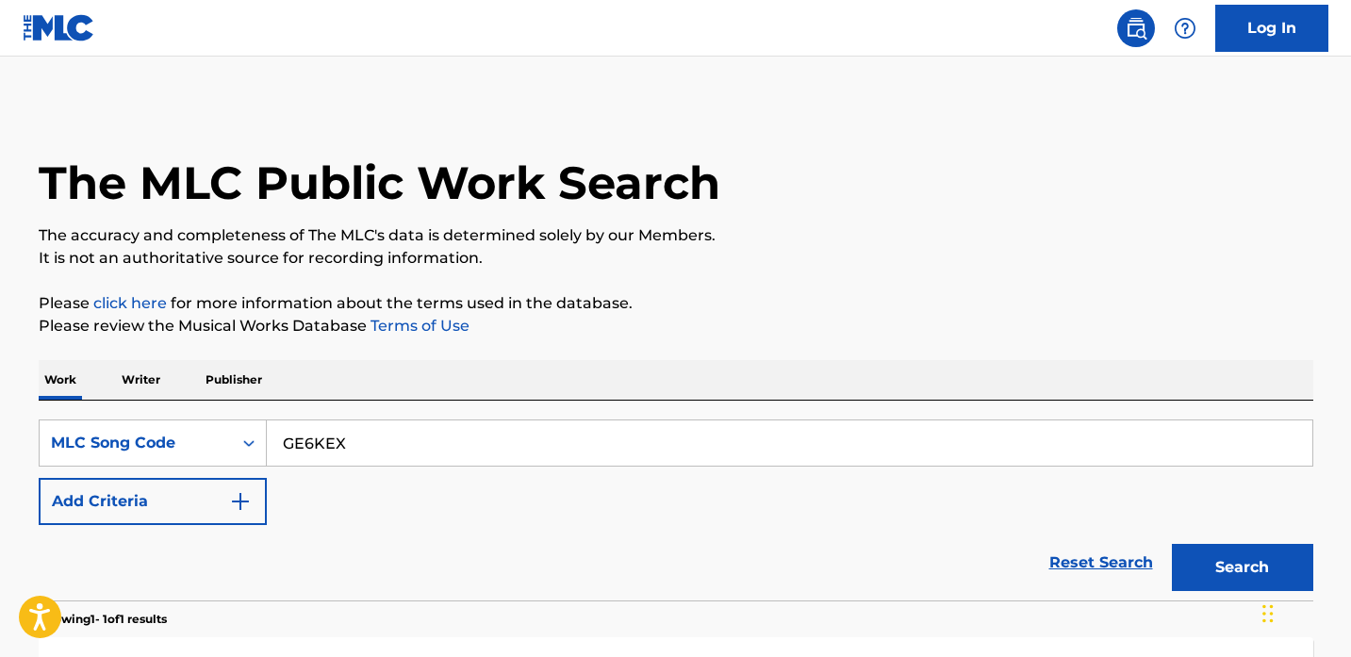
scroll to position [261, 0]
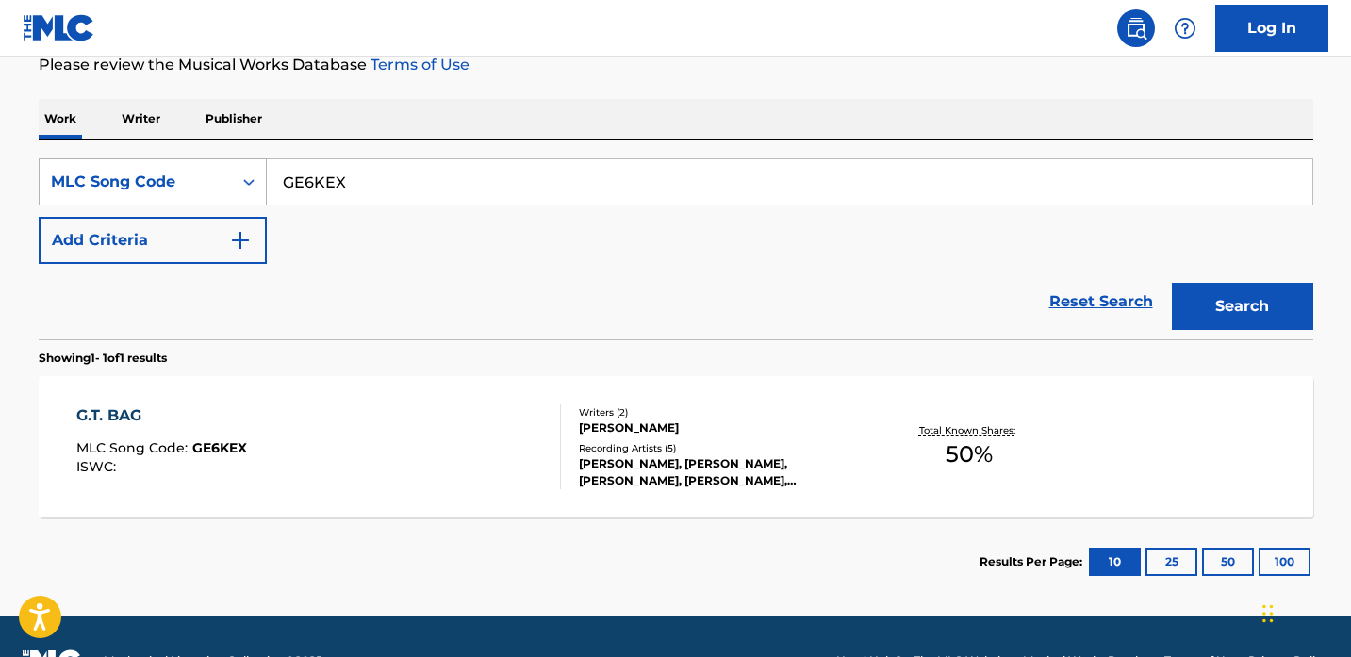
drag, startPoint x: 422, startPoint y: 177, endPoint x: 149, endPoint y: 172, distance: 273.4
click at [149, 172] on div "SearchWithCriteria693d99d5-06cd-48ee-aa90-17f0d52f7c37 MLC Song Code GE6KEX" at bounding box center [676, 181] width 1274 height 47
paste input "OD39AJ"
type input "OD39AJ"
click at [1220, 305] on button "Search" at bounding box center [1242, 306] width 141 height 47
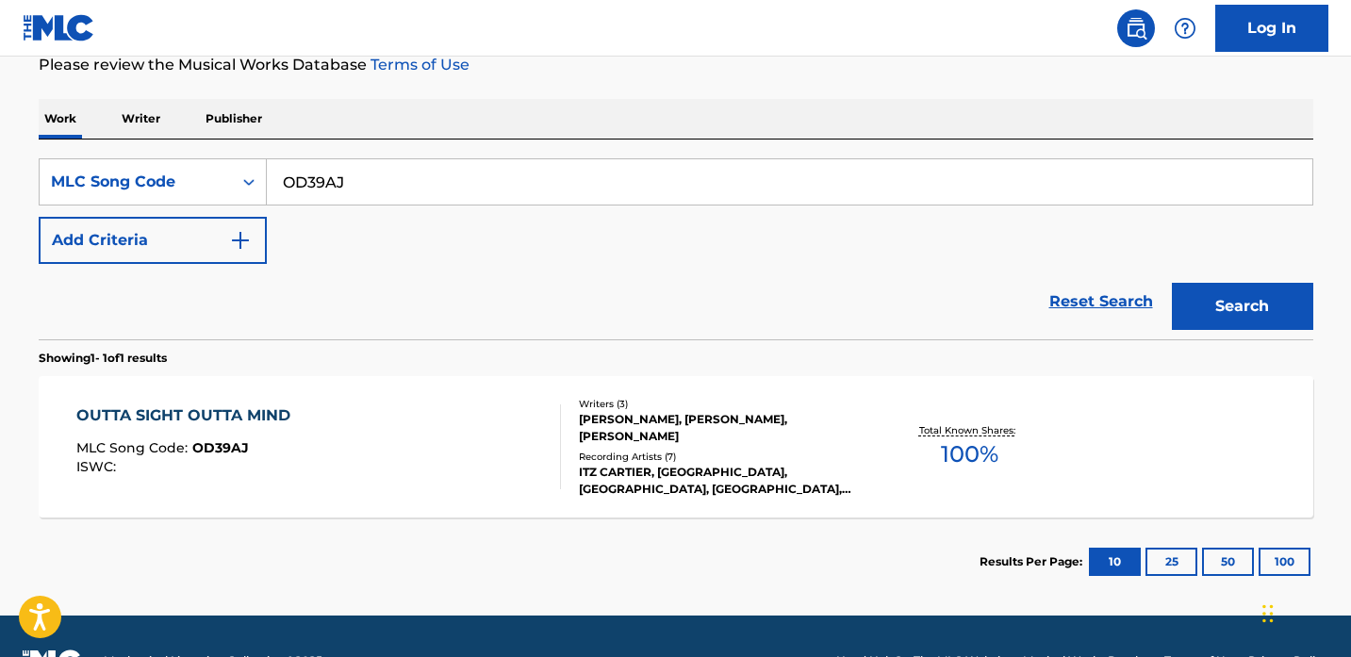
click at [424, 465] on div "OUTTA SIGHT OUTTA MIND MLC Song Code : OD39AJ ISWC :" at bounding box center [318, 446] width 484 height 85
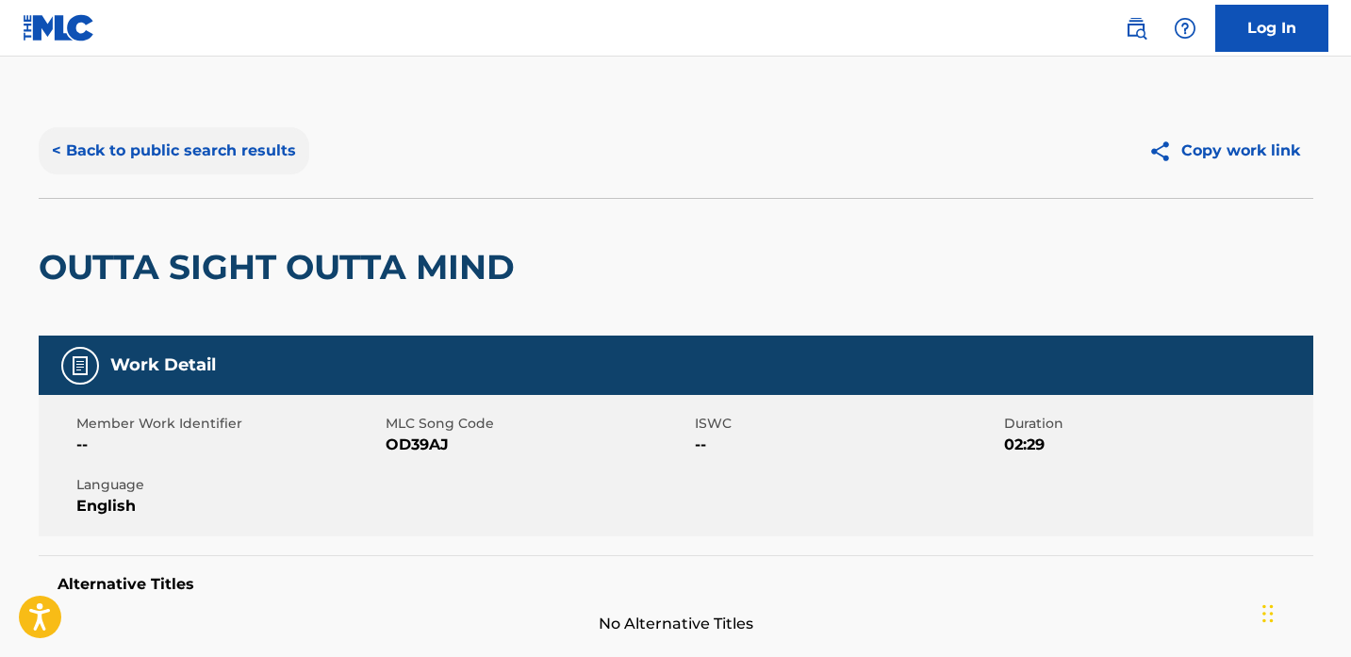
click at [179, 156] on button "< Back to public search results" at bounding box center [174, 150] width 271 height 47
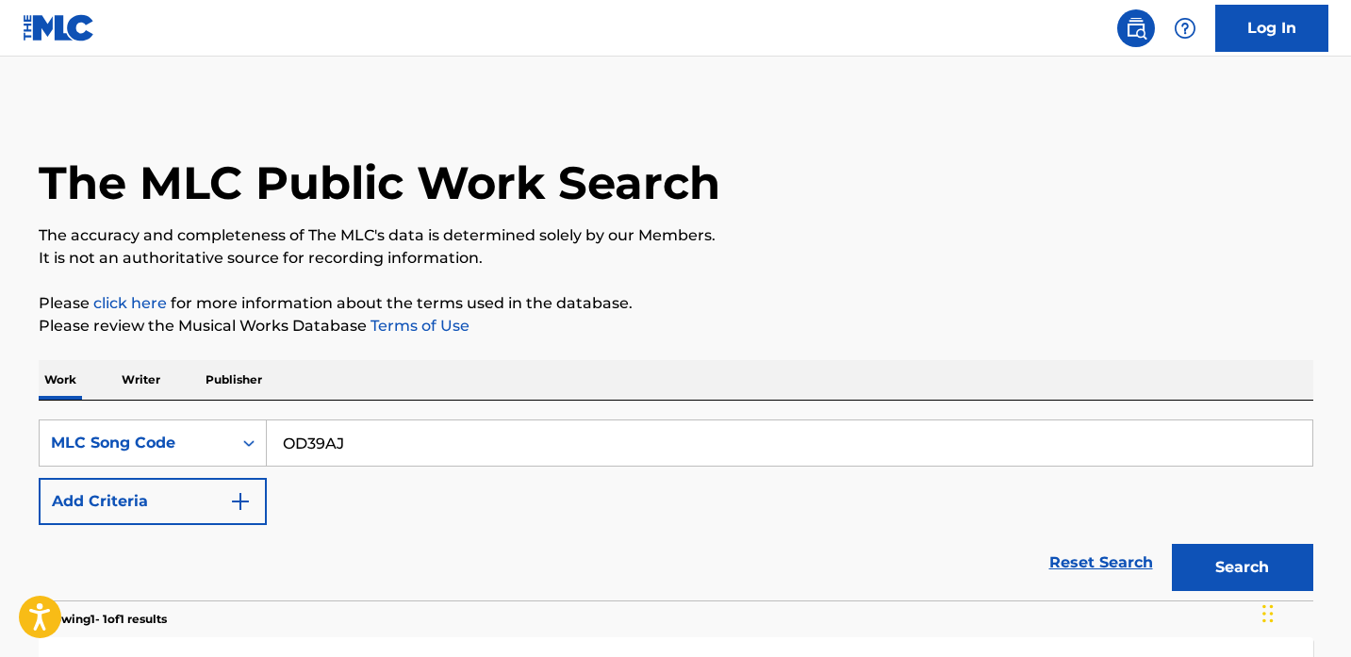
scroll to position [261, 0]
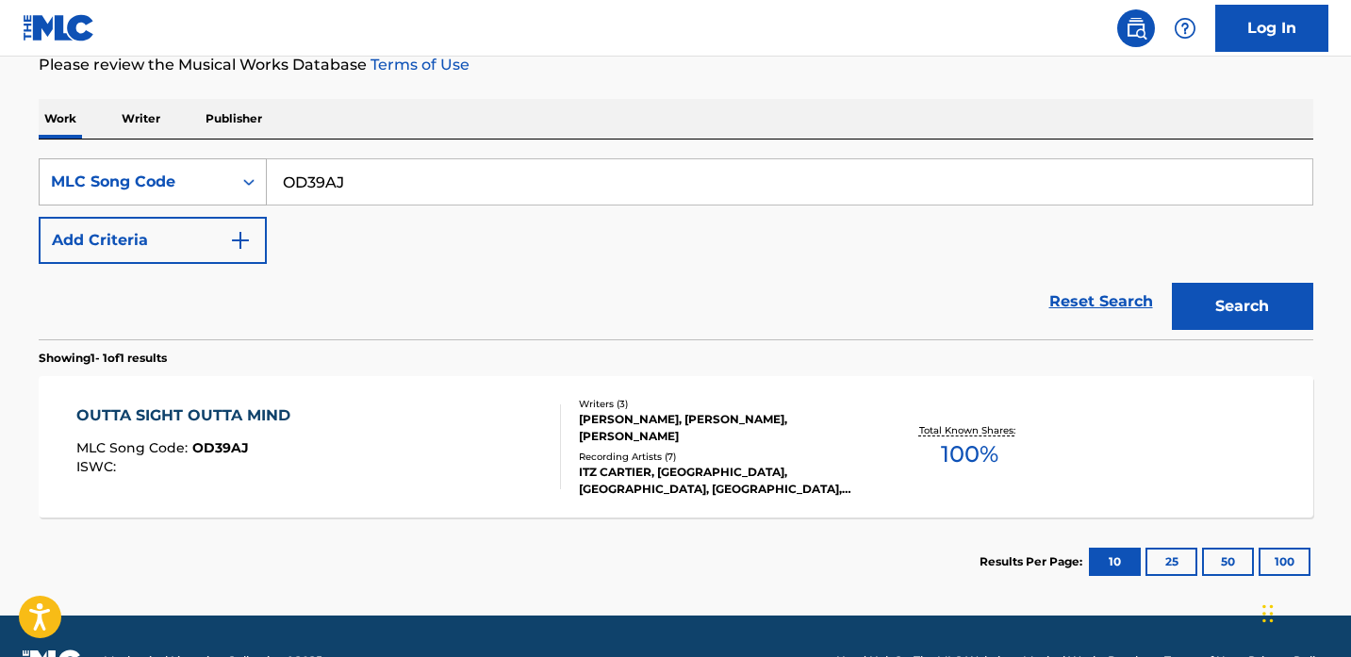
drag, startPoint x: 402, startPoint y: 180, endPoint x: 197, endPoint y: 170, distance: 204.8
click at [197, 170] on div "SearchWithCriteria693d99d5-06cd-48ee-aa90-17f0d52f7c37 MLC Song Code OD39AJ" at bounding box center [676, 181] width 1274 height 47
paste input "HH3MVF"
type input "HH3MVF"
click at [1172, 283] on button "Search" at bounding box center [1242, 306] width 141 height 47
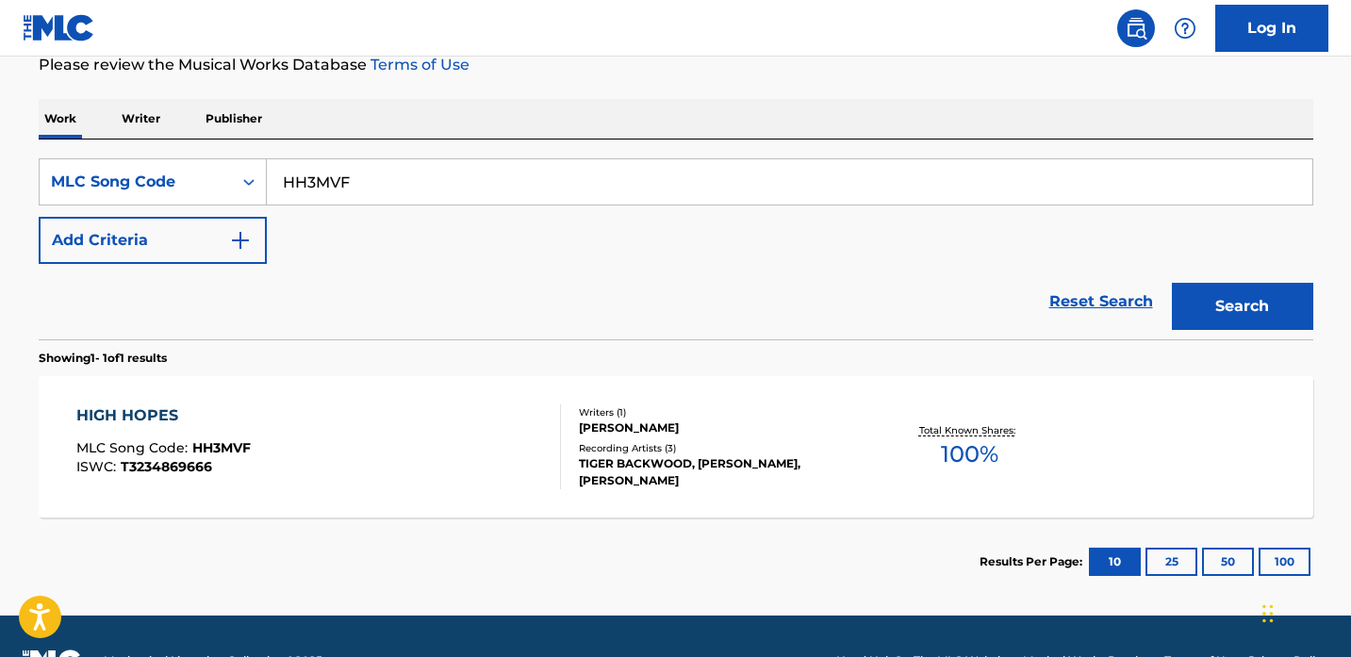
click at [382, 508] on div "HIGH HOPES MLC Song Code : HH3MVF ISWC : T3234869666 Writers ( 1 ) [PERSON_NAME…" at bounding box center [676, 446] width 1274 height 141
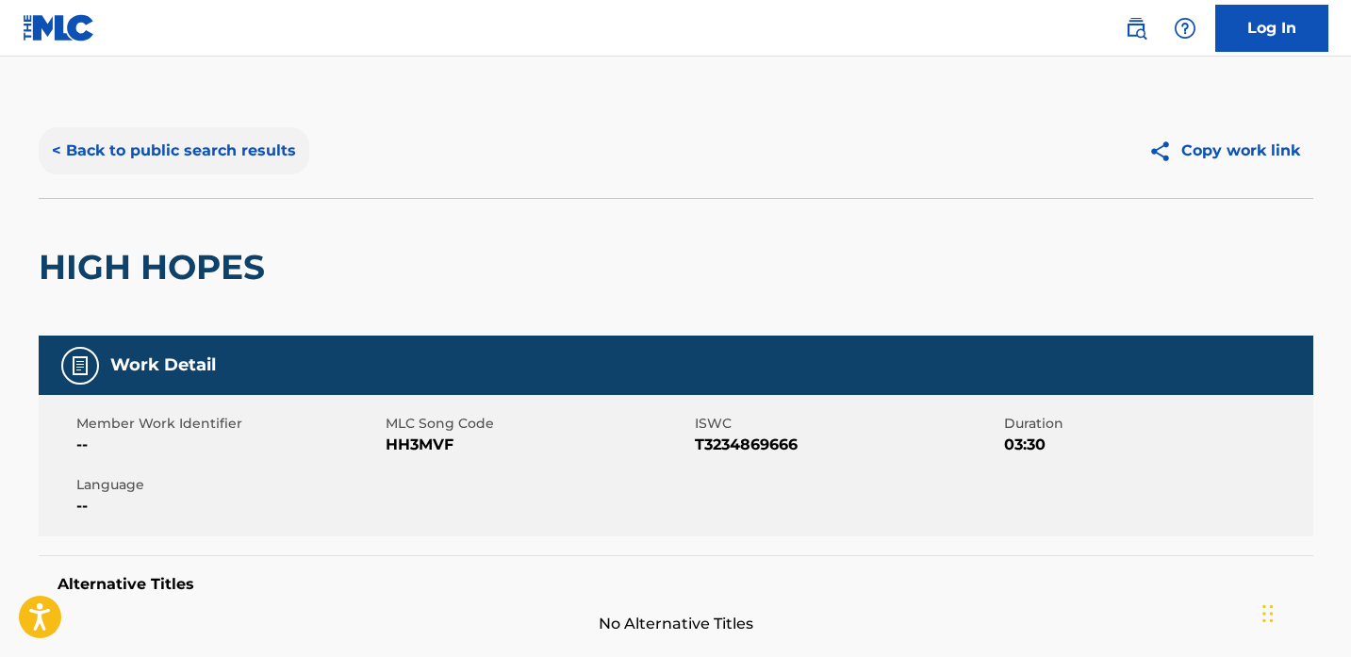
click at [181, 144] on button "< Back to public search results" at bounding box center [174, 150] width 271 height 47
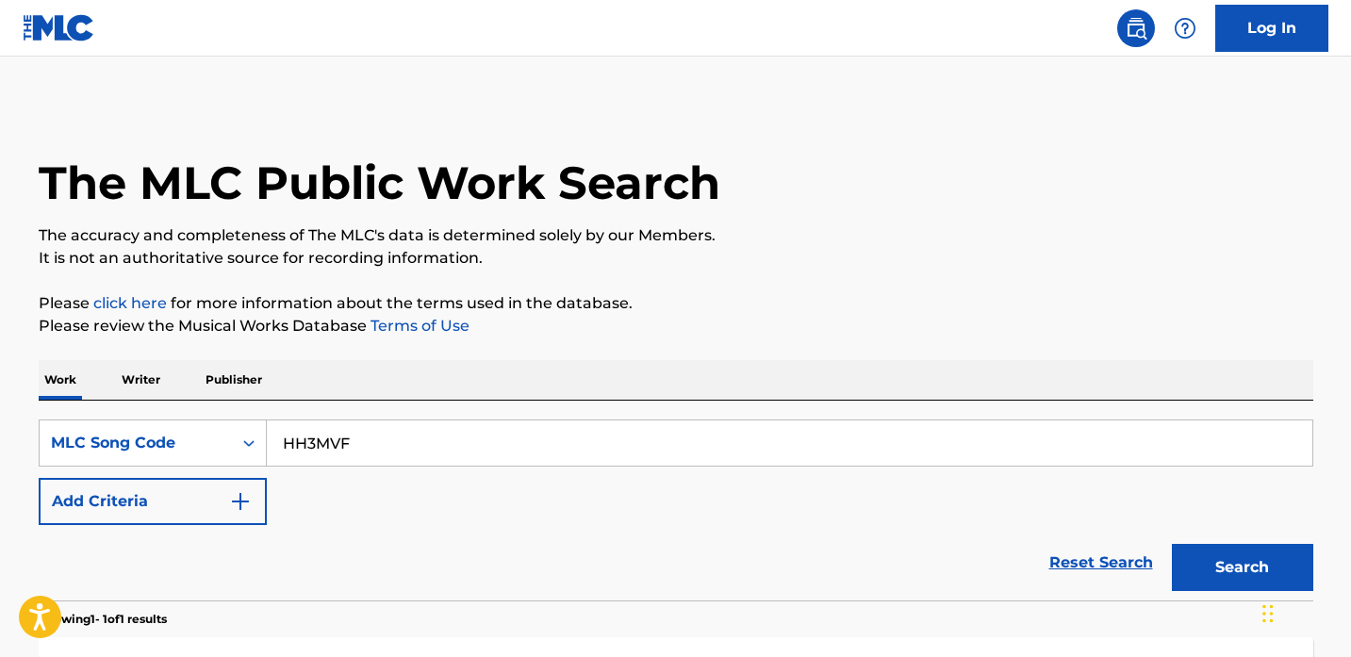
scroll to position [261, 0]
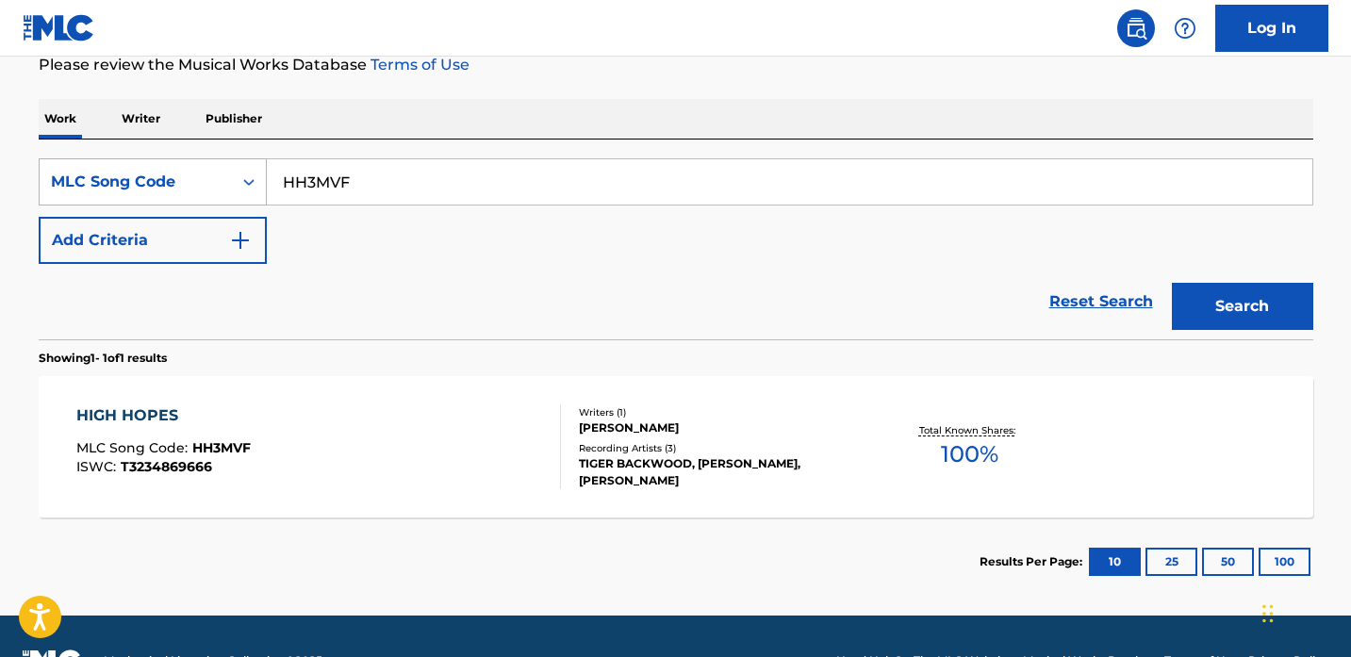
click at [155, 168] on div "MLC Song Code" at bounding box center [136, 182] width 192 height 36
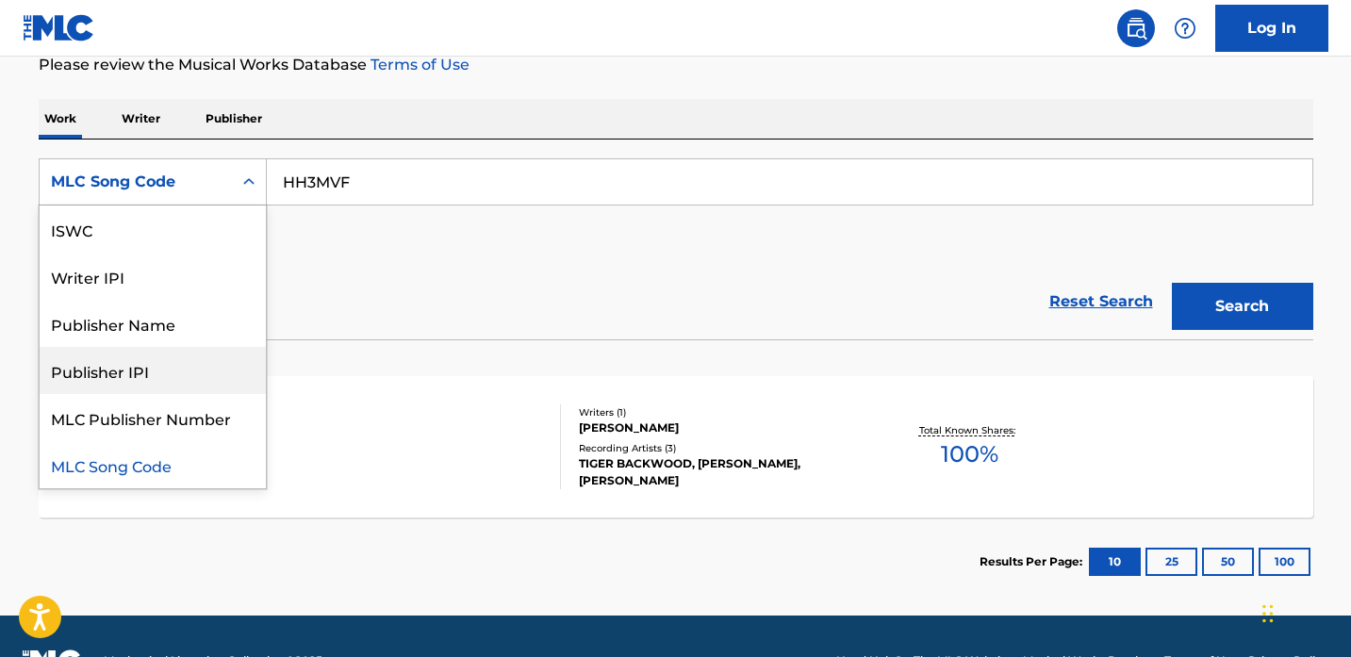
scroll to position [0, 0]
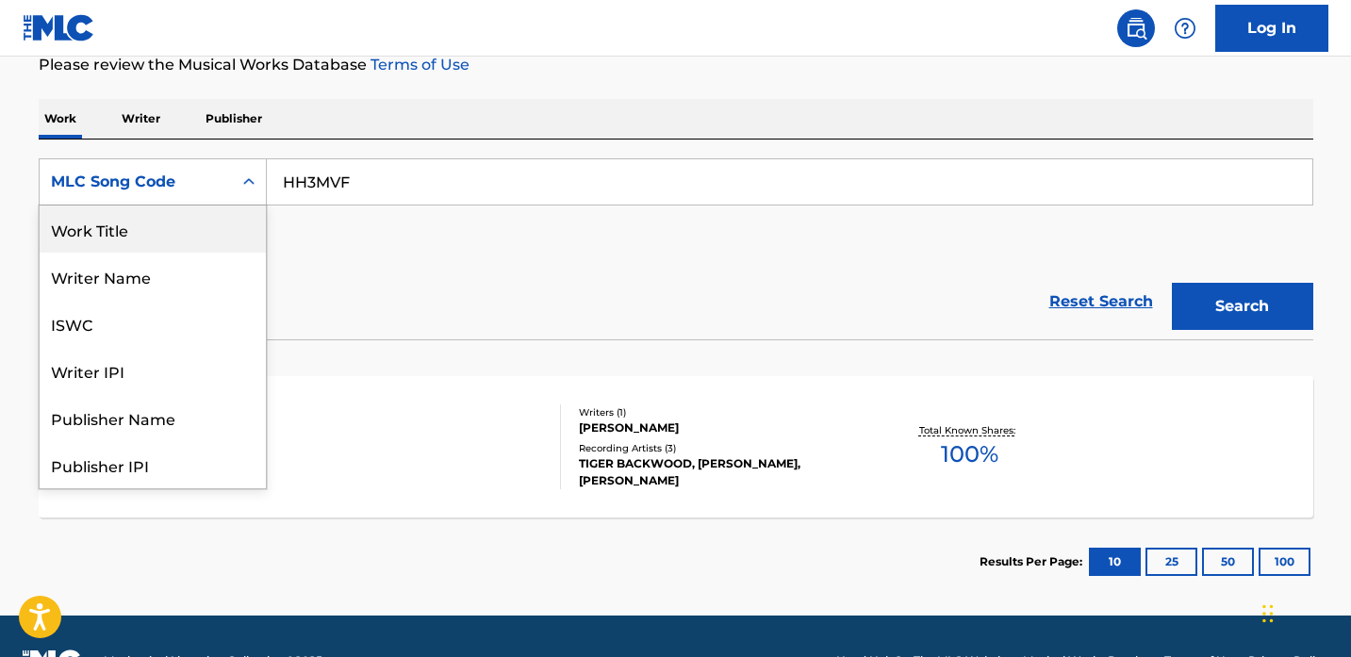
click at [166, 239] on div "Work Title" at bounding box center [153, 228] width 226 height 47
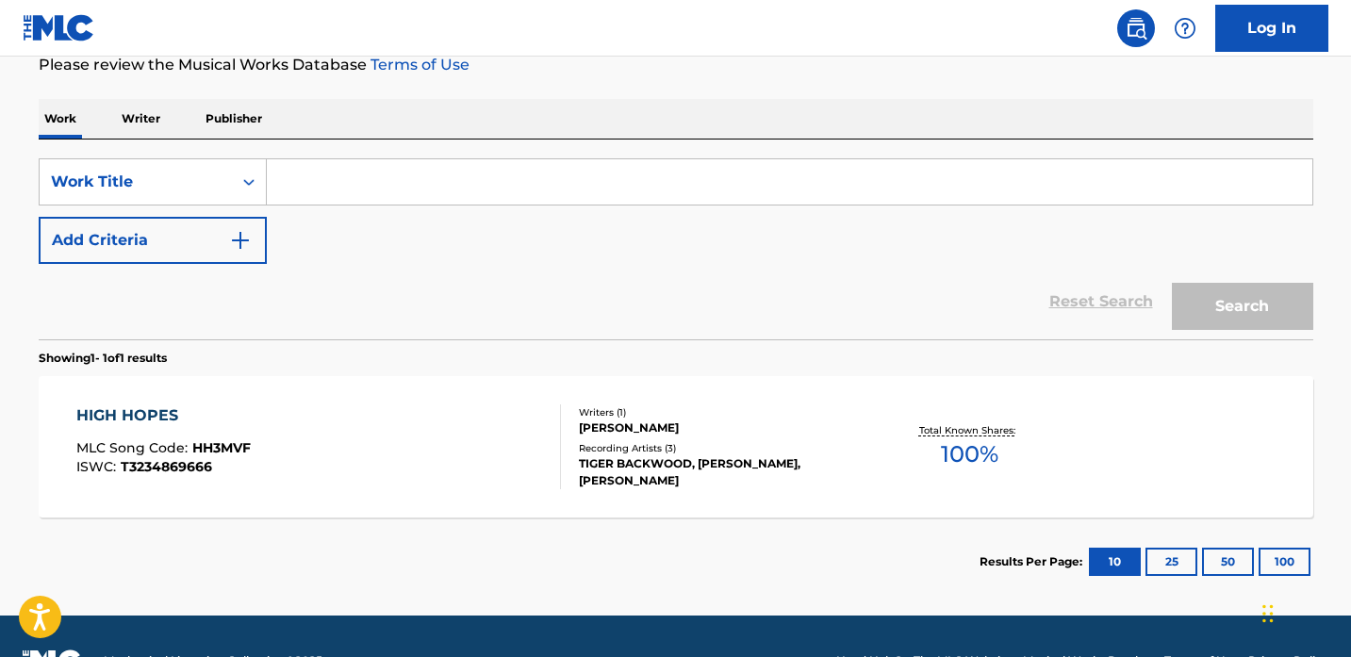
click at [356, 176] on input "Search Form" at bounding box center [789, 181] width 1045 height 45
click at [203, 254] on button "Add Criteria" at bounding box center [153, 240] width 228 height 47
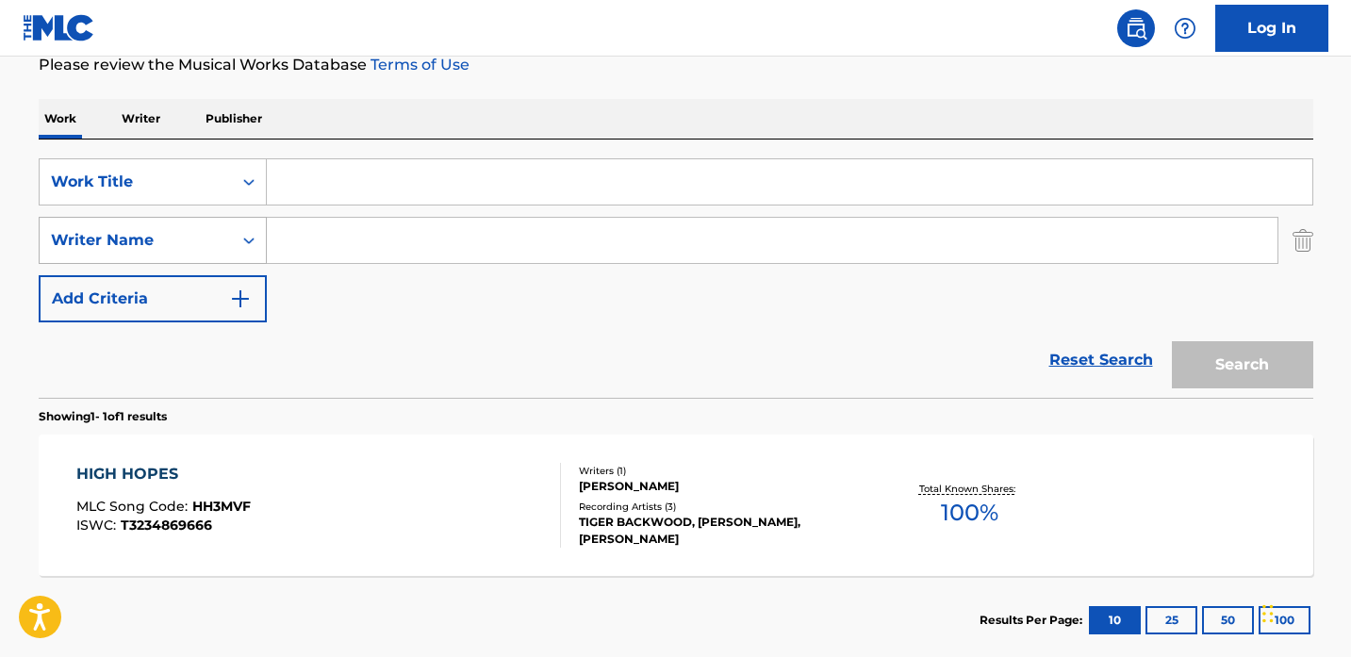
click at [187, 251] on div "Writer Name" at bounding box center [136, 240] width 170 height 23
click at [370, 239] on input "Search Form" at bounding box center [772, 240] width 1010 height 45
type input "[PERSON_NAME]"
click at [415, 189] on input "Search Form" at bounding box center [789, 181] width 1045 height 45
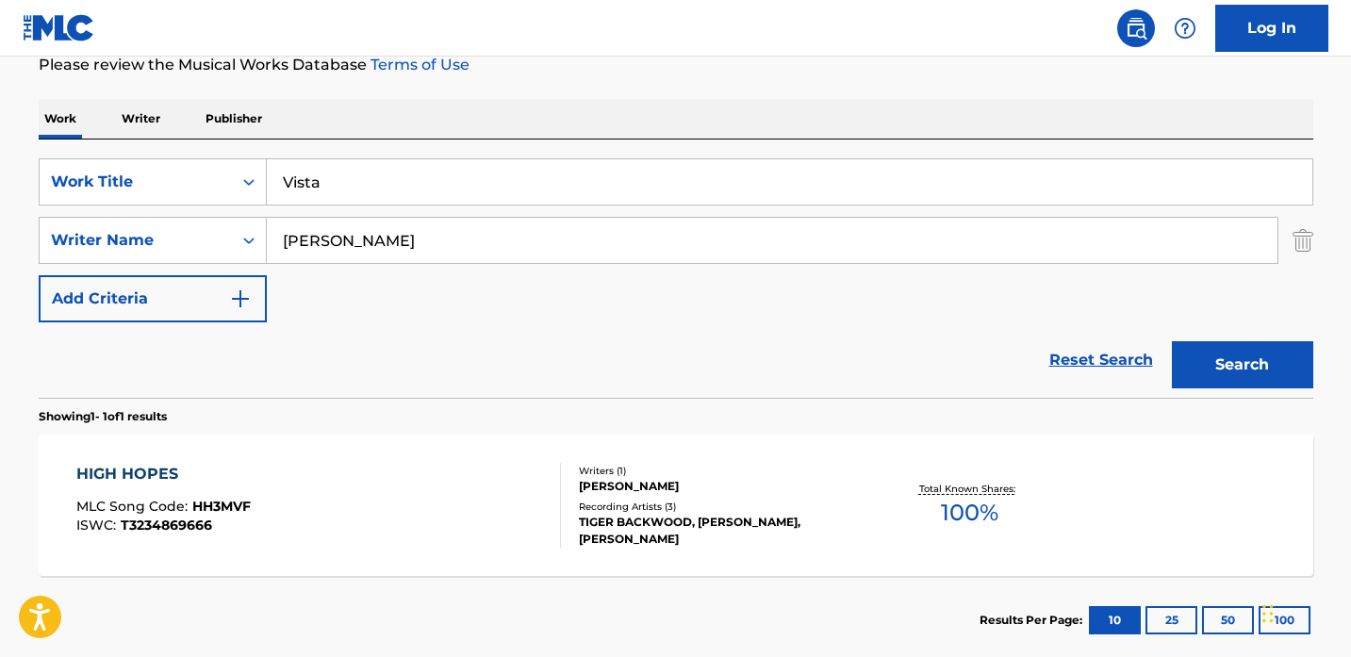
type input "Vista"
click at [1172, 341] on button "Search" at bounding box center [1242, 364] width 141 height 47
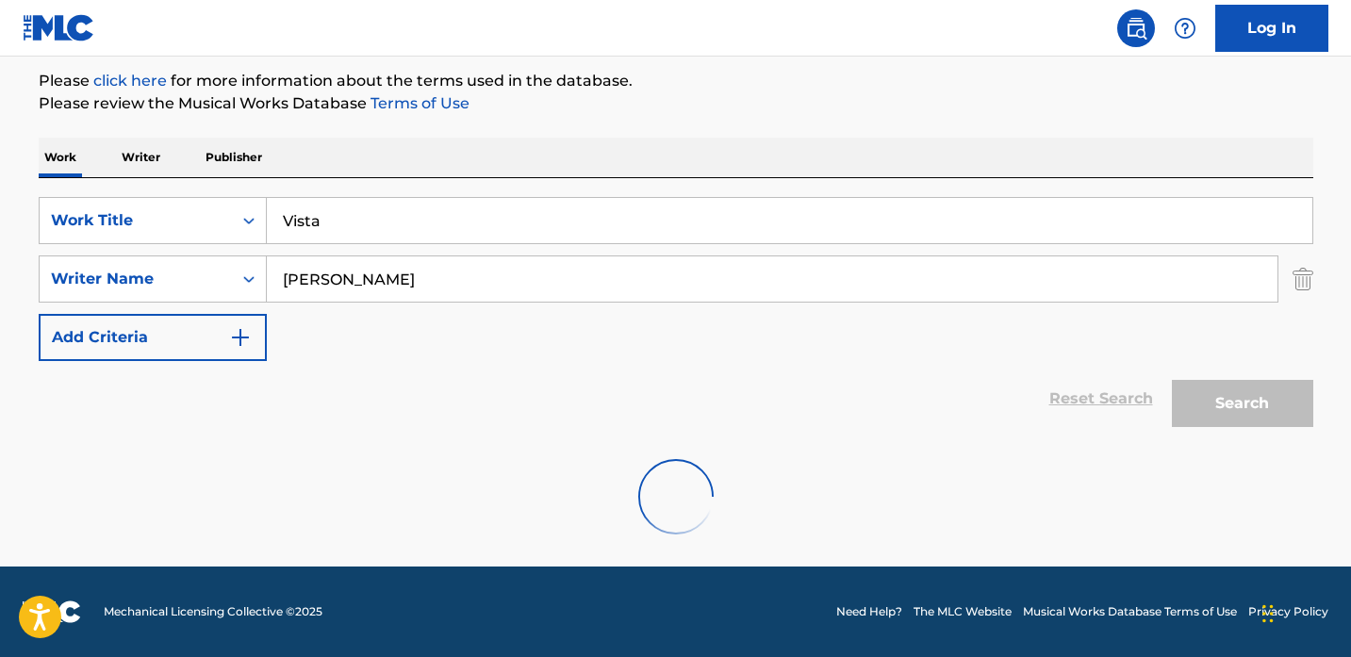
scroll to position [161, 0]
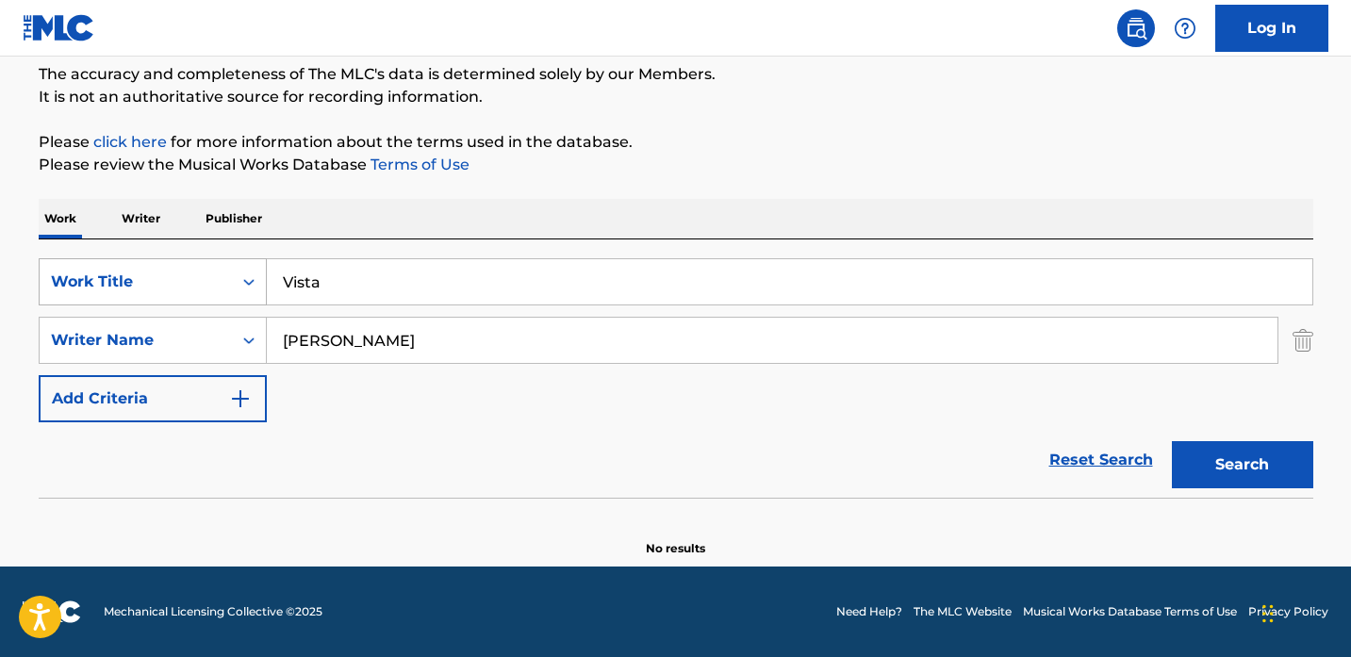
drag, startPoint x: 368, startPoint y: 286, endPoint x: 202, endPoint y: 285, distance: 165.9
click at [202, 285] on div "SearchWithCriteria85553c5d-5495-4461-9c6d-9faa83253ee4 Work Title Vista" at bounding box center [676, 281] width 1274 height 47
type input "]"
click at [1172, 441] on button "Search" at bounding box center [1242, 464] width 141 height 47
type input "Under Us"
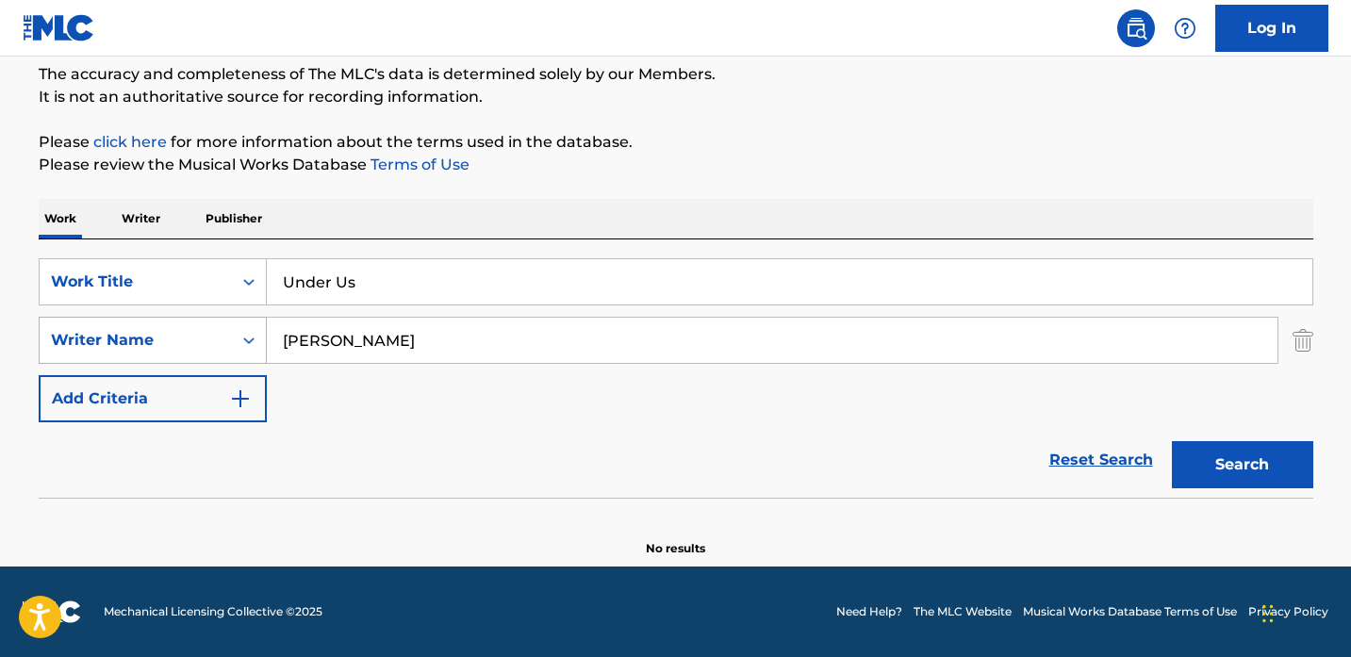
drag, startPoint x: 432, startPoint y: 341, endPoint x: 168, endPoint y: 337, distance: 264.0
click at [168, 337] on div "SearchWithCriteriae6c0c302-9efd-4141-b465-0f413ab025e4 Writer Name [PERSON_NAME]" at bounding box center [676, 340] width 1274 height 47
paste input "Jktony"
type input "Jktony"
click at [1209, 476] on button "Search" at bounding box center [1242, 464] width 141 height 47
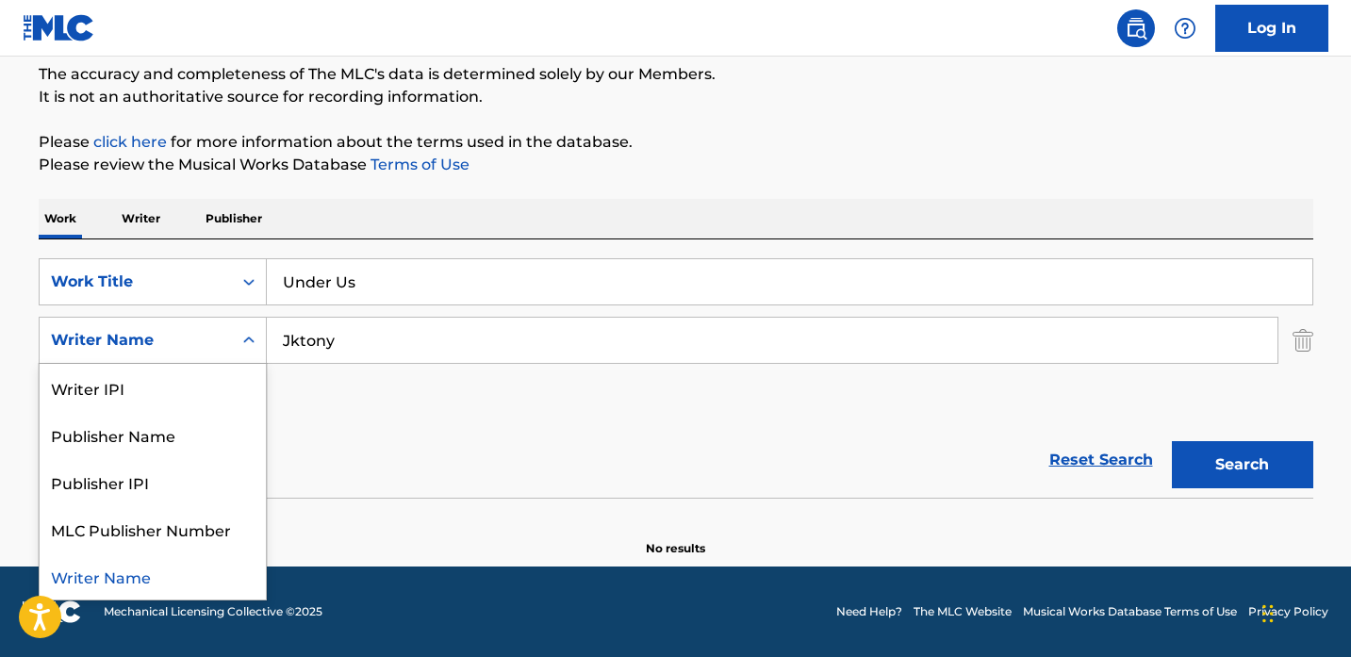
click at [202, 339] on div "Writer Name" at bounding box center [136, 340] width 170 height 23
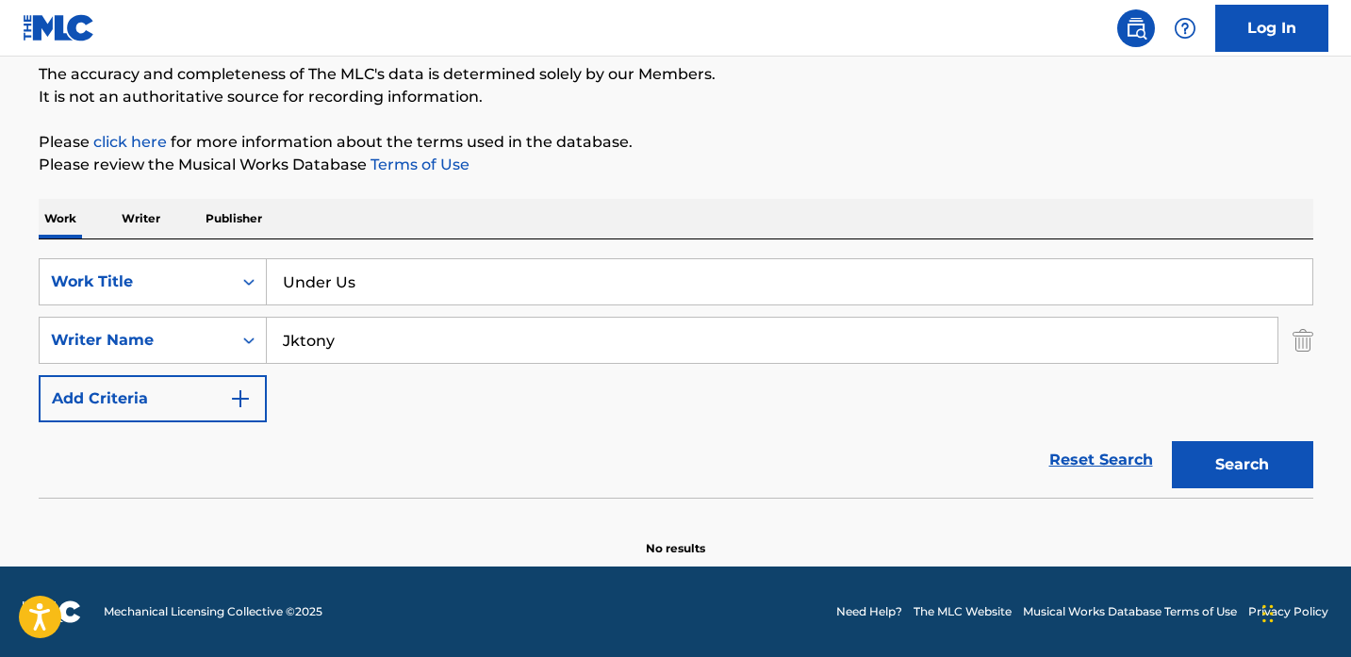
click at [438, 343] on input "Jktony" at bounding box center [772, 340] width 1010 height 45
drag, startPoint x: 371, startPoint y: 279, endPoint x: 169, endPoint y: 279, distance: 202.7
click at [169, 279] on div "SearchWithCriteria85553c5d-5495-4461-9c6d-9faa83253ee4 Work Title Under Us" at bounding box center [676, 281] width 1274 height 47
paste input "OtraPola"
type input "OtraPola"
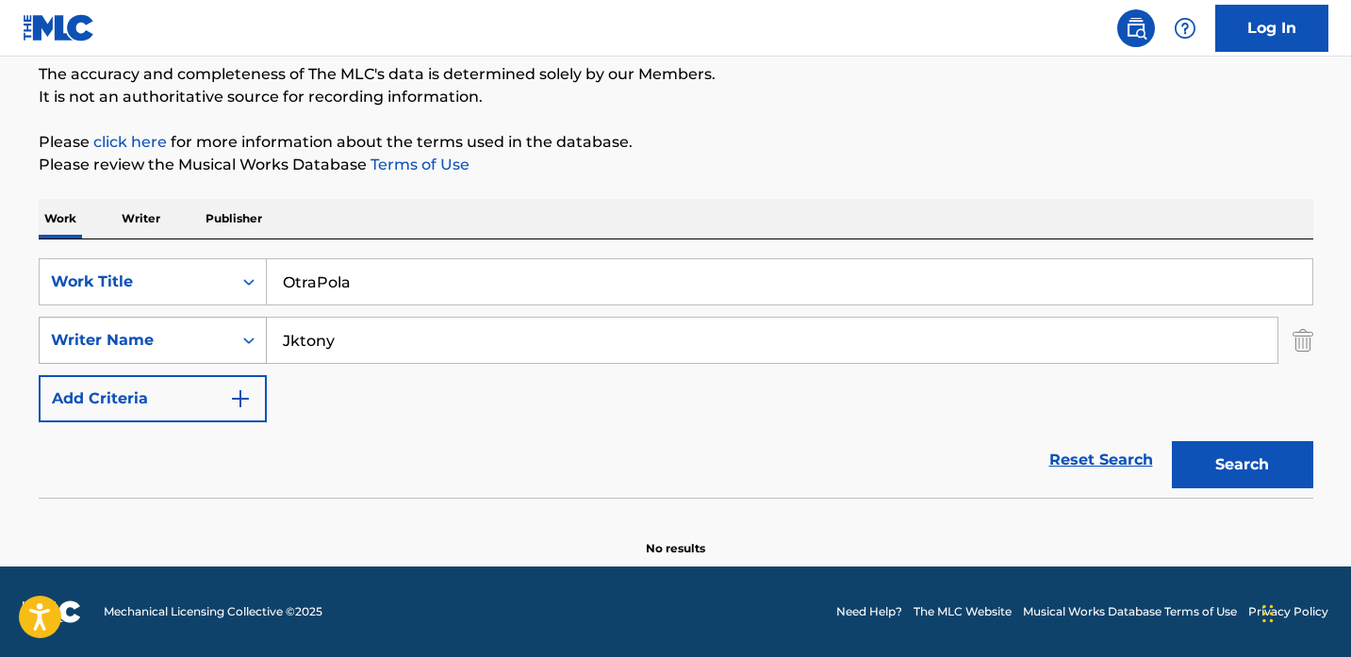
drag, startPoint x: 377, startPoint y: 337, endPoint x: 193, endPoint y: 337, distance: 183.8
click at [193, 337] on div "SearchWithCriteriae6c0c302-9efd-4141-b465-0f413ab025e4 Writer Name [PERSON_NAME]" at bounding box center [676, 340] width 1274 height 47
paste input "OtraPola"
type input "OtraPola"
drag, startPoint x: 356, startPoint y: 287, endPoint x: 225, endPoint y: 268, distance: 132.4
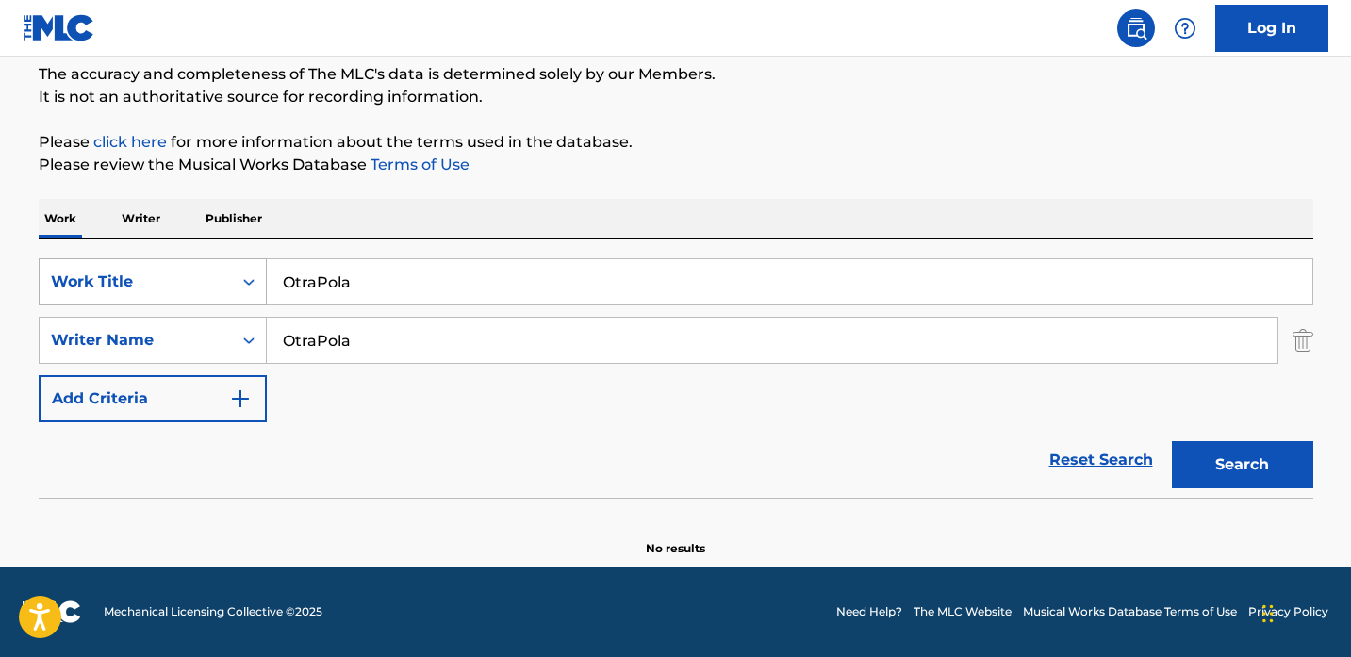
click at [225, 268] on div "SearchWithCriteria85553c5d-5495-4461-9c6d-9faa83253ee4 Work Title OtraPola" at bounding box center [676, 281] width 1274 height 47
type input "Ruido"
click at [1172, 441] on button "Search" at bounding box center [1242, 464] width 141 height 47
drag, startPoint x: 402, startPoint y: 271, endPoint x: 226, endPoint y: 269, distance: 175.3
click at [226, 269] on div "SearchWithCriteria85553c5d-5495-4461-9c6d-9faa83253ee4 Work Title Ruido" at bounding box center [676, 281] width 1274 height 47
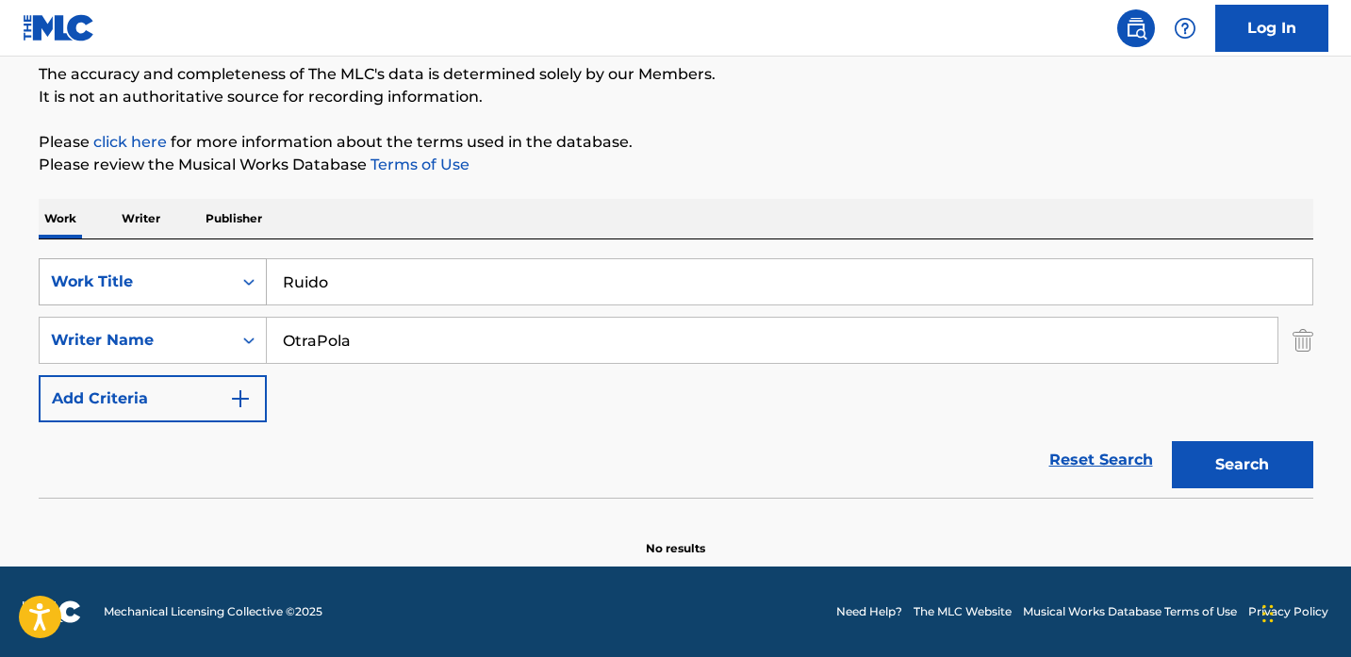
drag, startPoint x: 399, startPoint y: 282, endPoint x: 141, endPoint y: 279, distance: 257.3
click at [141, 279] on div "SearchWithCriteria85553c5d-5495-4461-9c6d-9faa83253ee4 Work Title Ruido" at bounding box center [676, 281] width 1274 height 47
paste input "No Survivors"
type input "No Survivors"
drag, startPoint x: 397, startPoint y: 341, endPoint x: 163, endPoint y: 336, distance: 233.8
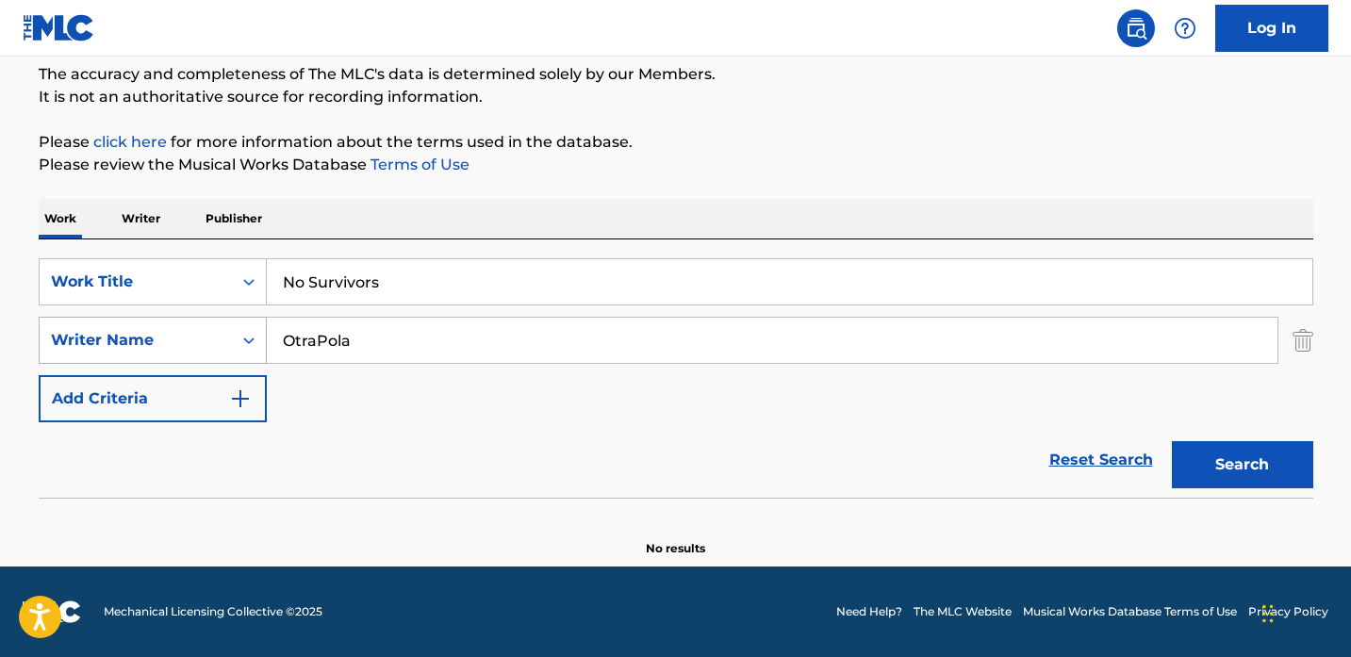
click at [163, 336] on div "SearchWithCriteriae6c0c302-9efd-4141-b465-0f413ab025e4 Writer Name OtraPola" at bounding box center [676, 340] width 1274 height 47
click at [1172, 441] on button "Search" at bounding box center [1242, 464] width 141 height 47
drag, startPoint x: 444, startPoint y: 334, endPoint x: 145, endPoint y: 334, distance: 298.8
click at [145, 334] on div "SearchWithCriteriae6c0c302-9efd-4141-b465-0f413ab025e4 Writer Name Stylezontheb…" at bounding box center [676, 340] width 1274 height 47
paste input "Manyheads"
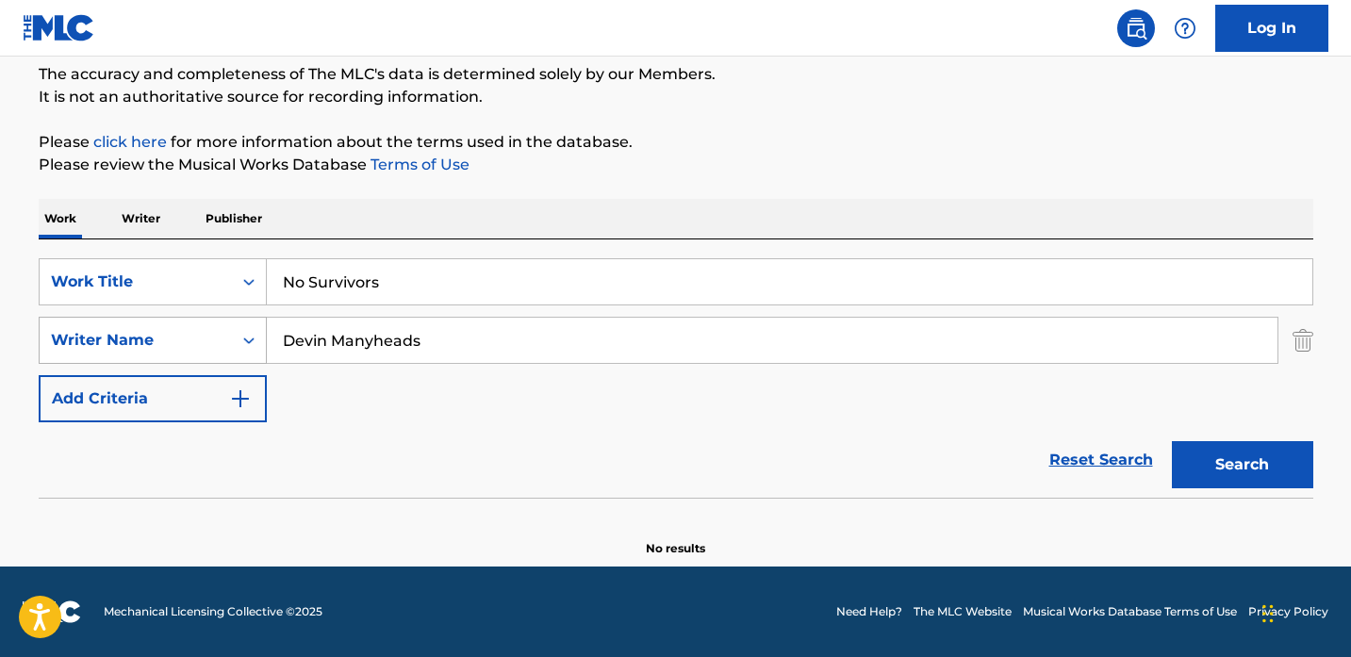
type input "Devin Manyheads"
click at [1172, 441] on button "Search" at bounding box center [1242, 464] width 141 height 47
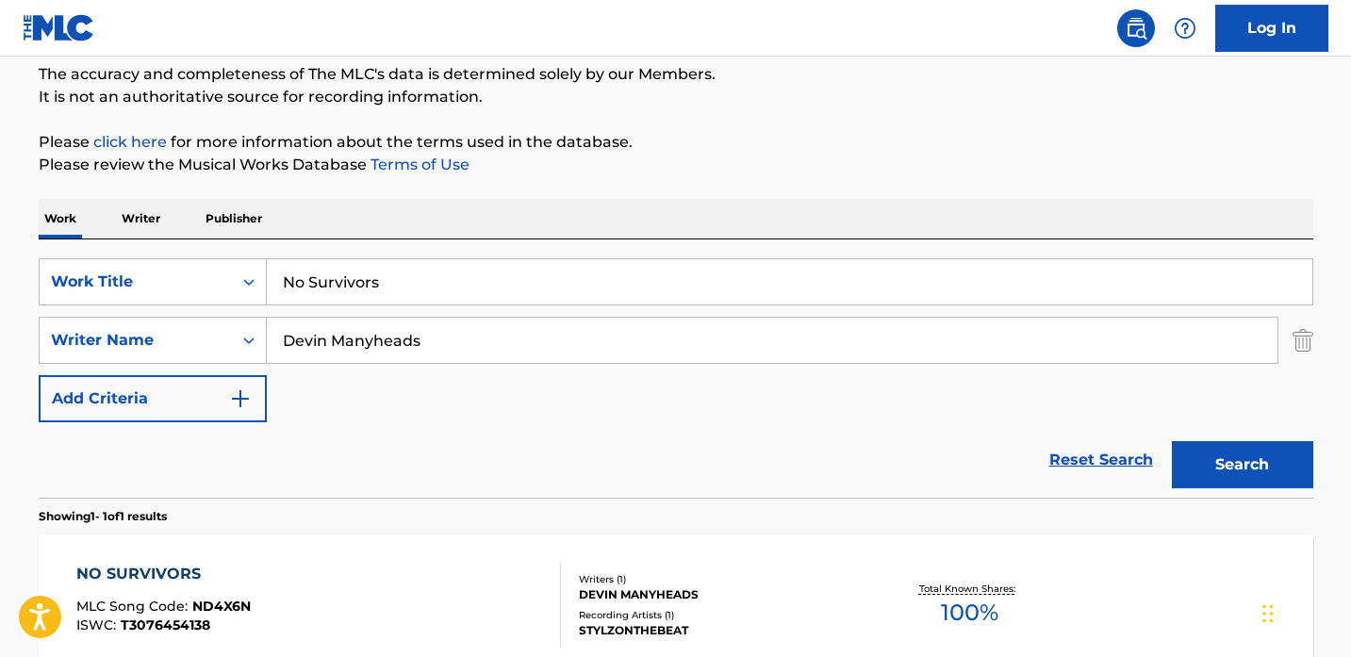
scroll to position [369, 0]
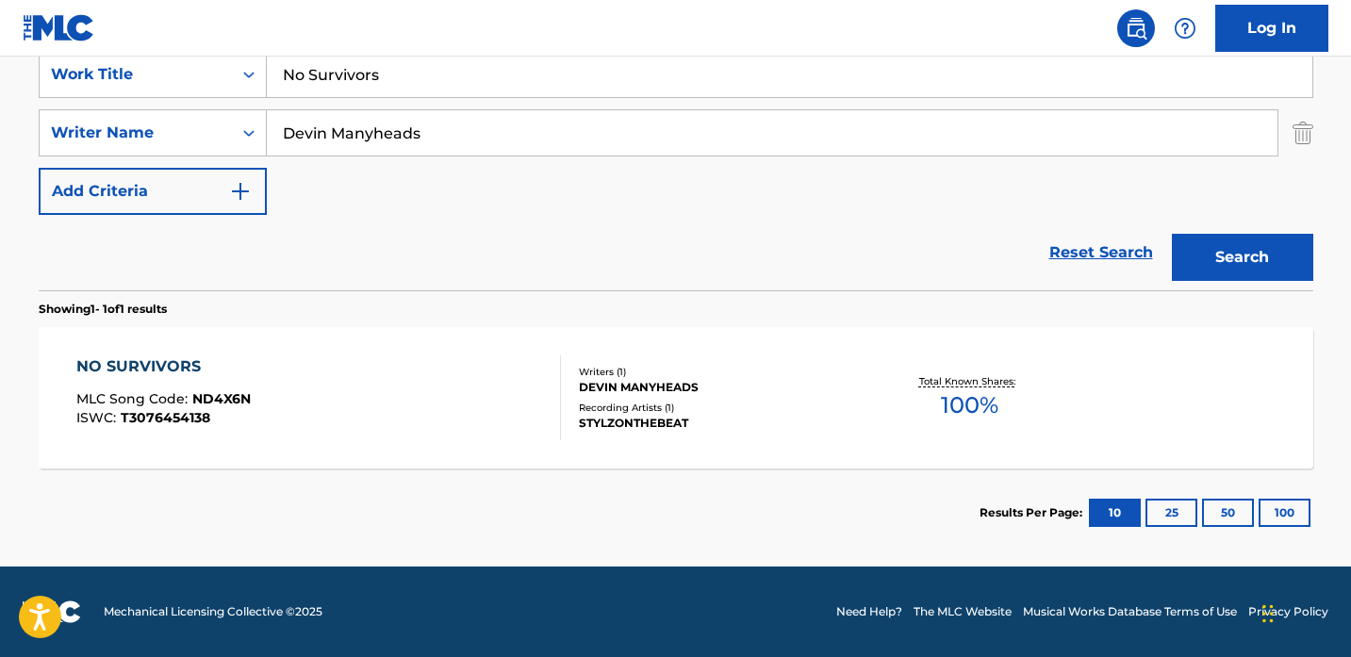
click at [346, 375] on div "NO SURVIVORS MLC Song Code : ND4X6N ISWC : T3076454138" at bounding box center [318, 397] width 484 height 85
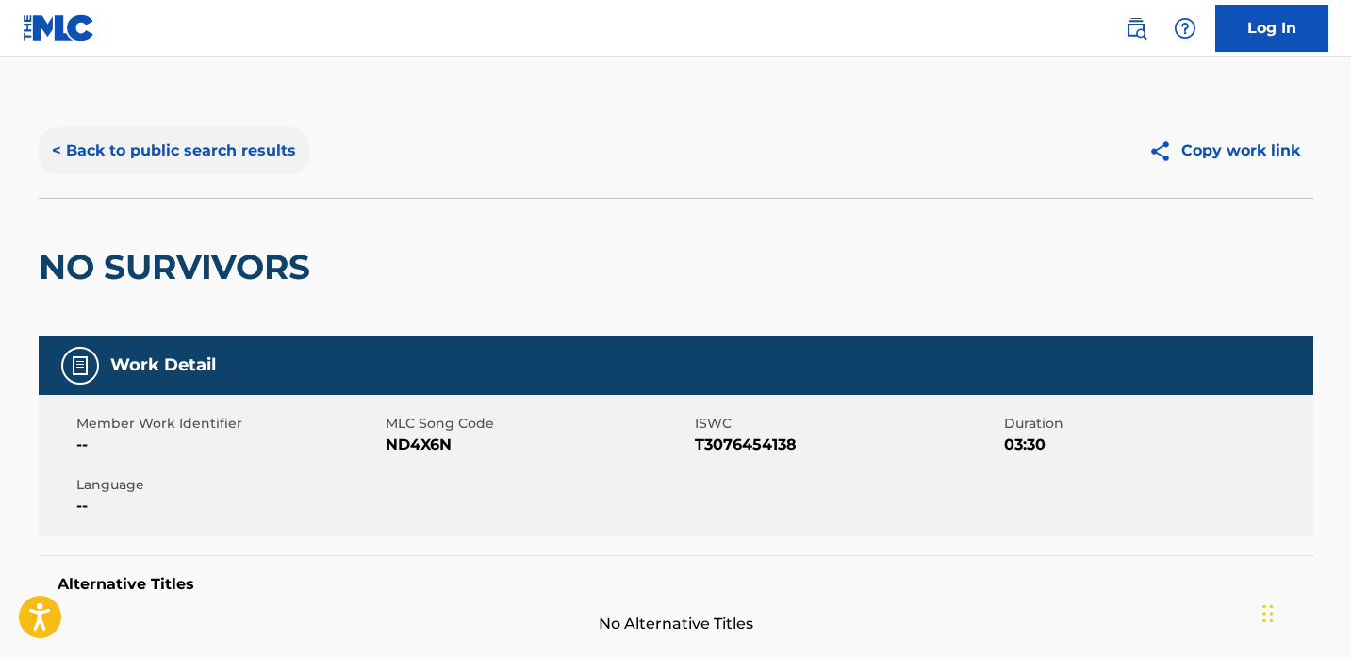
click at [160, 156] on button "< Back to public search results" at bounding box center [174, 150] width 271 height 47
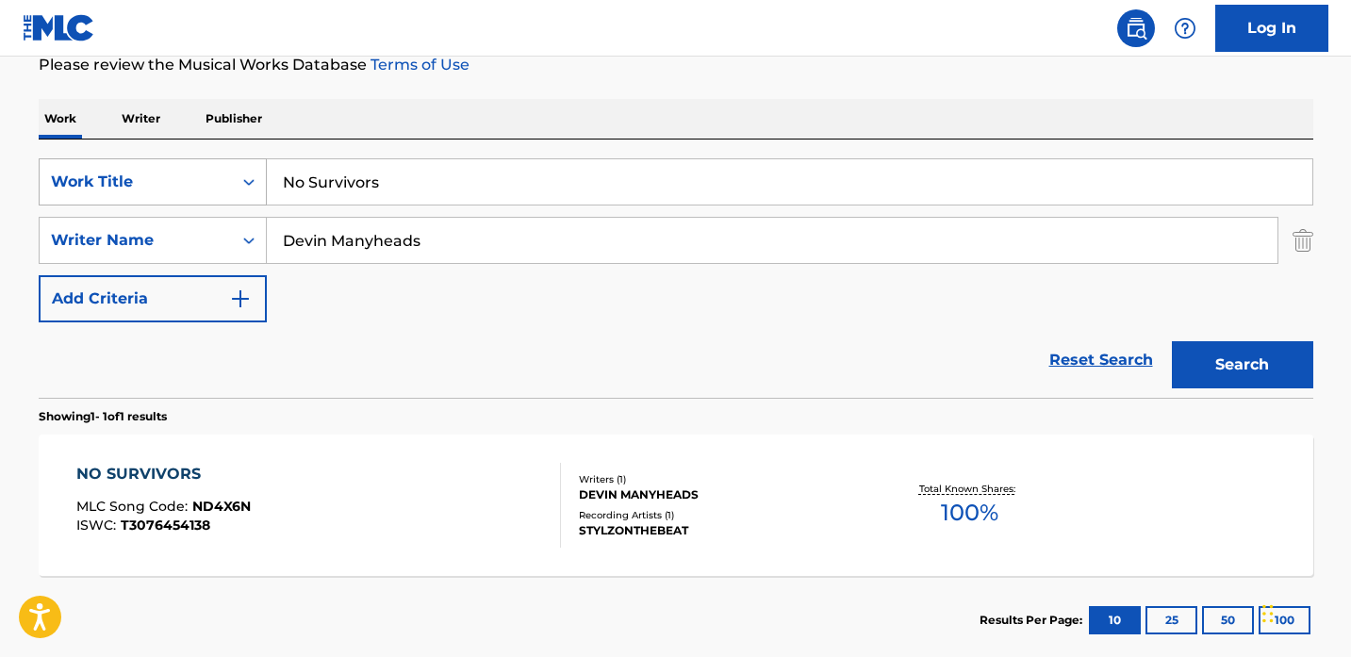
drag, startPoint x: 329, startPoint y: 195, endPoint x: 230, endPoint y: 195, distance: 99.0
click at [230, 195] on div "SearchWithCriteria85553c5d-5495-4461-9c6d-9faa83253ee4 Work Title No Survivors" at bounding box center [676, 181] width 1274 height 47
drag, startPoint x: 412, startPoint y: 191, endPoint x: 198, endPoint y: 163, distance: 215.8
click at [197, 162] on div "SearchWithCriteria85553c5d-5495-4461-9c6d-9faa83253ee4 Work Title No Survivors" at bounding box center [676, 181] width 1274 height 47
type input "Commute"
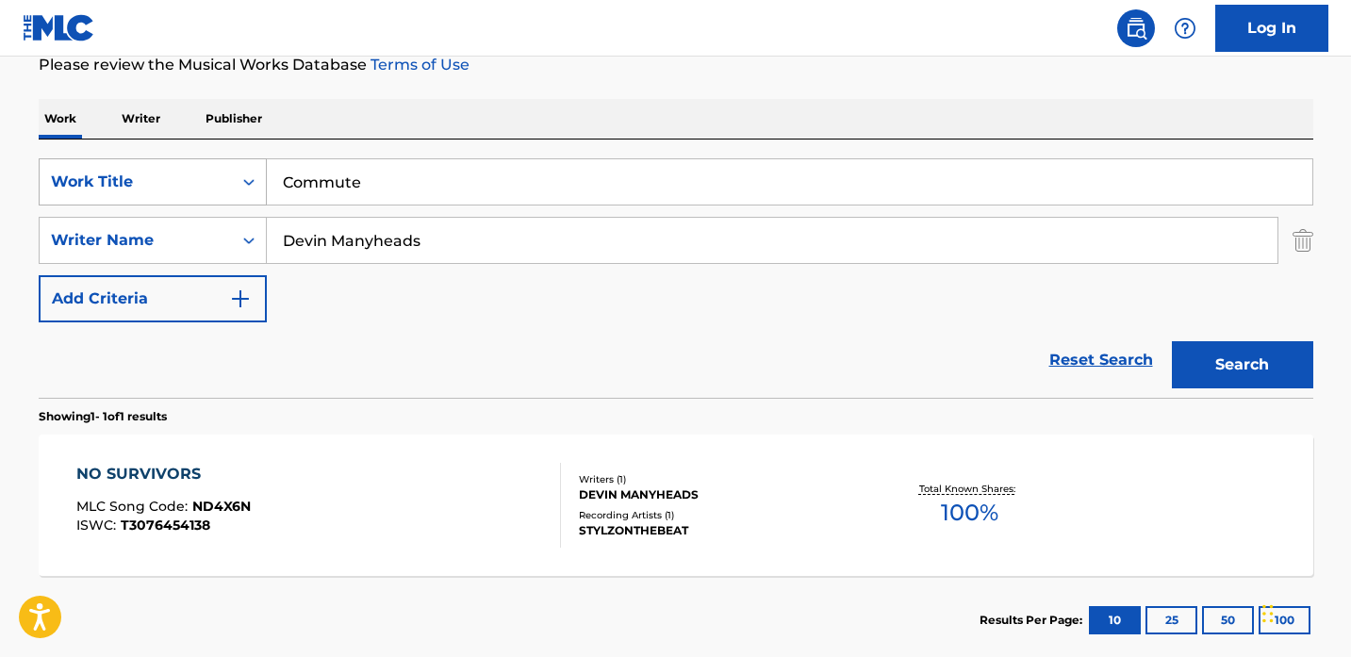
click at [1172, 341] on button "Search" at bounding box center [1242, 364] width 141 height 47
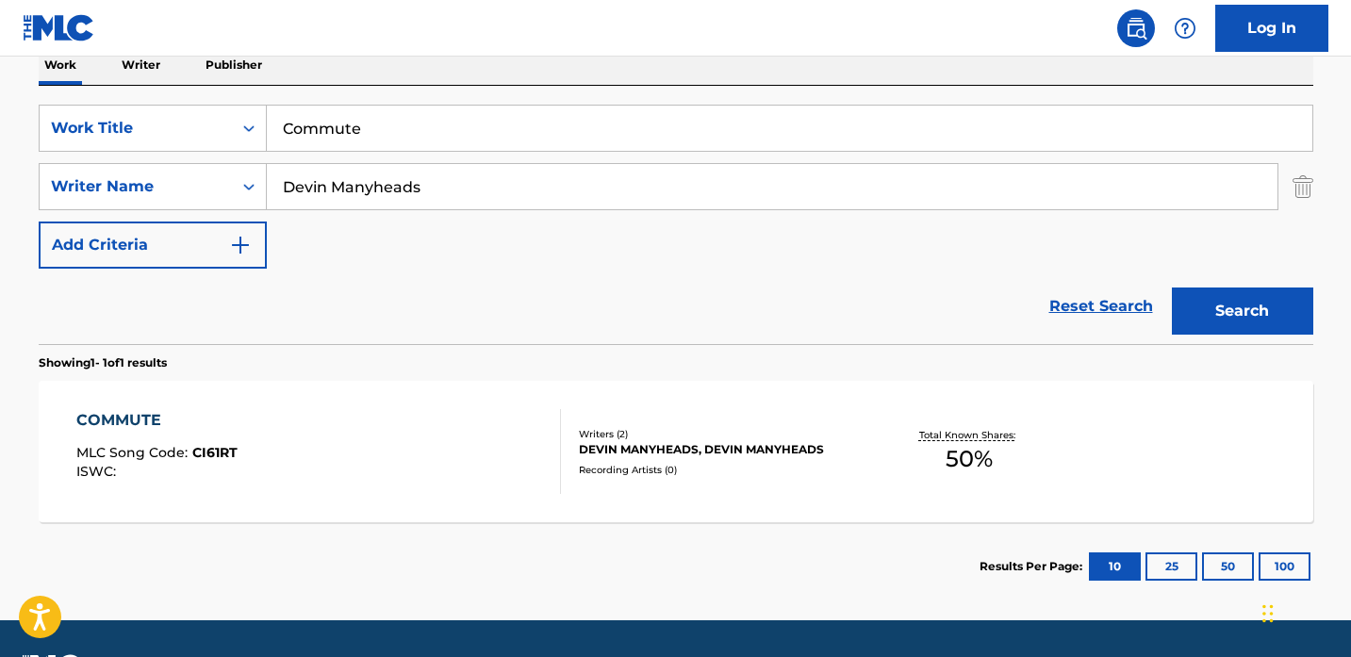
scroll to position [316, 0]
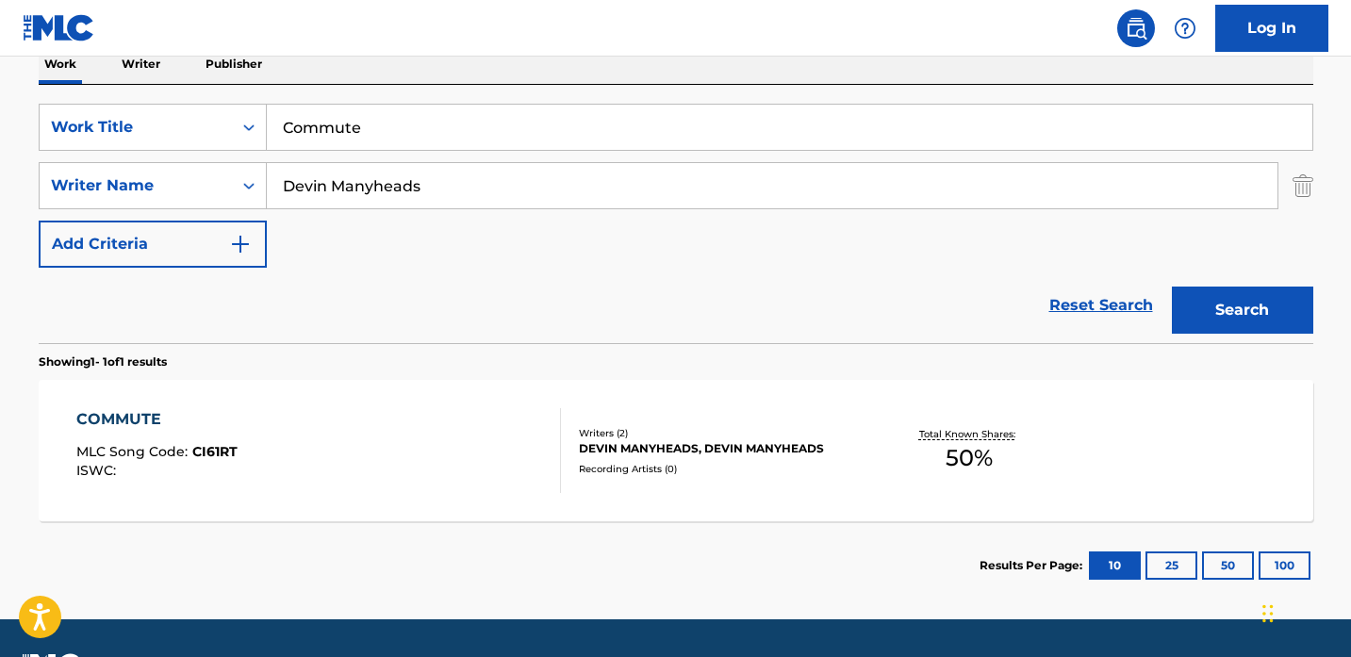
click at [431, 464] on div "COMMUTE MLC Song Code : CI61RT ISWC :" at bounding box center [318, 450] width 484 height 85
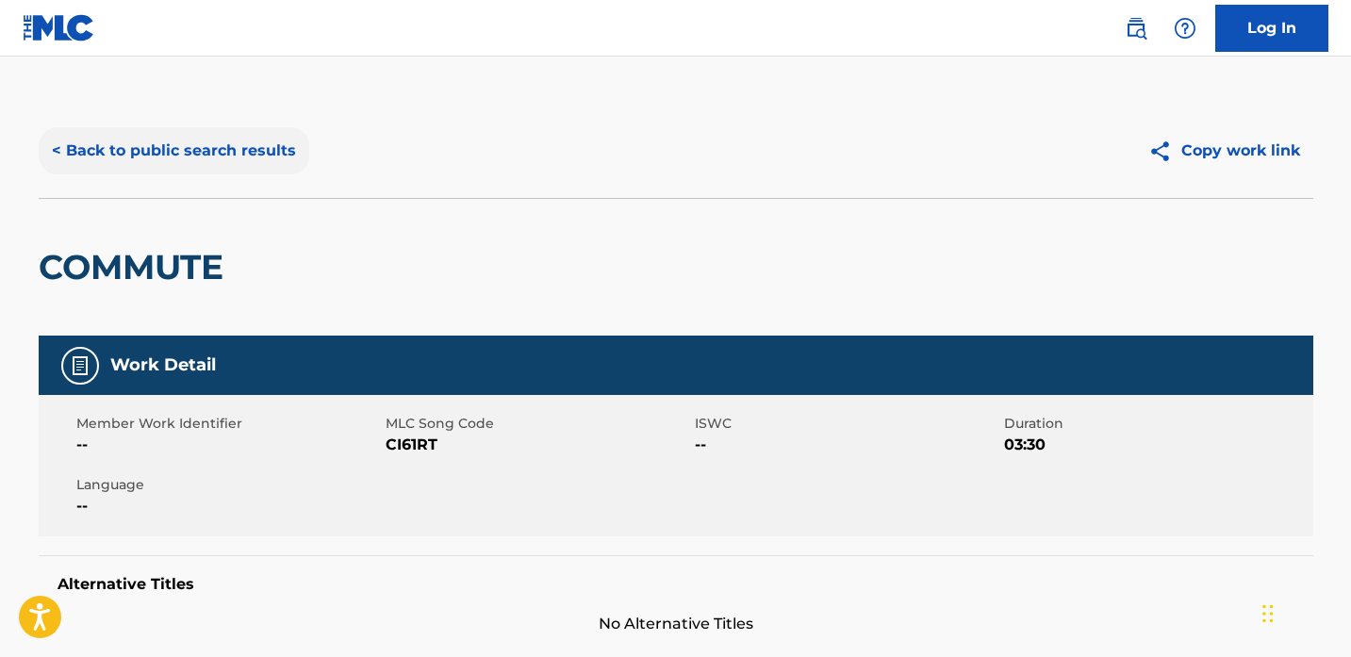
click at [186, 149] on button "< Back to public search results" at bounding box center [174, 150] width 271 height 47
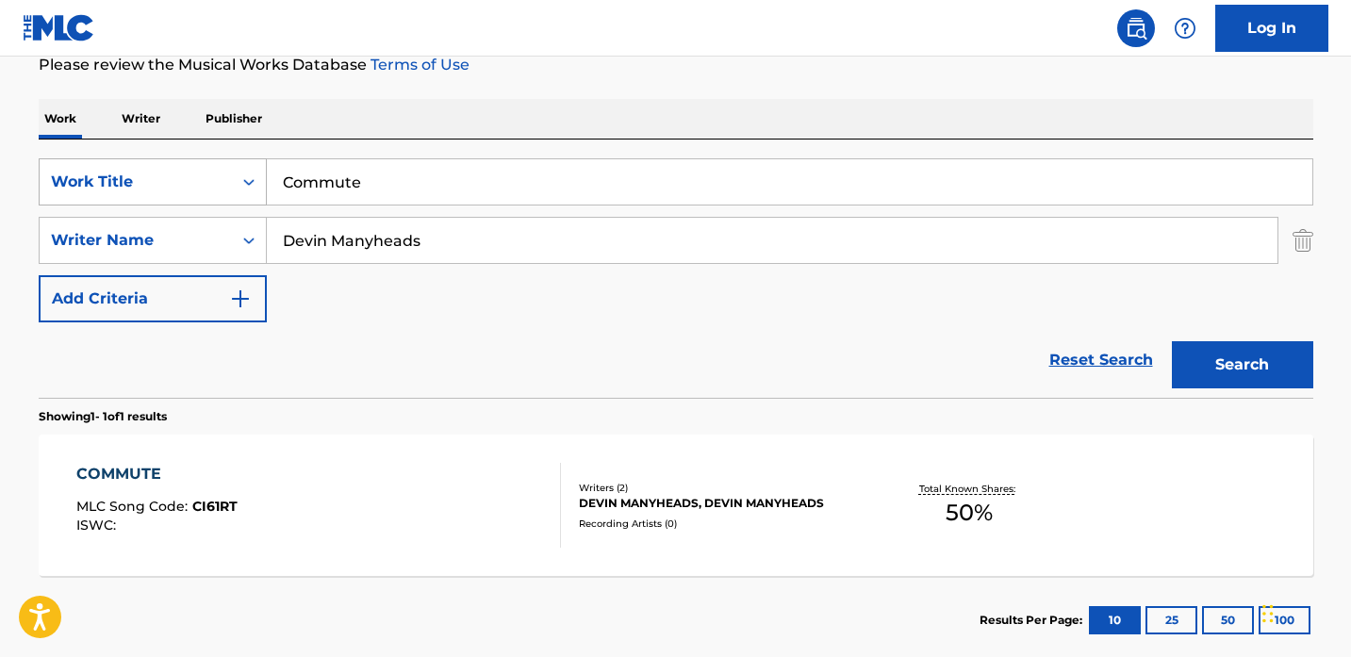
drag, startPoint x: 381, startPoint y: 184, endPoint x: 196, endPoint y: 183, distance: 184.8
click at [196, 183] on div "SearchWithCriteria85553c5d-5495-4461-9c6d-9faa83253ee4 Work Title Commute" at bounding box center [676, 181] width 1274 height 47
paste input "Flute Melody"
type input "Flute Melody"
click at [1172, 341] on button "Search" at bounding box center [1242, 364] width 141 height 47
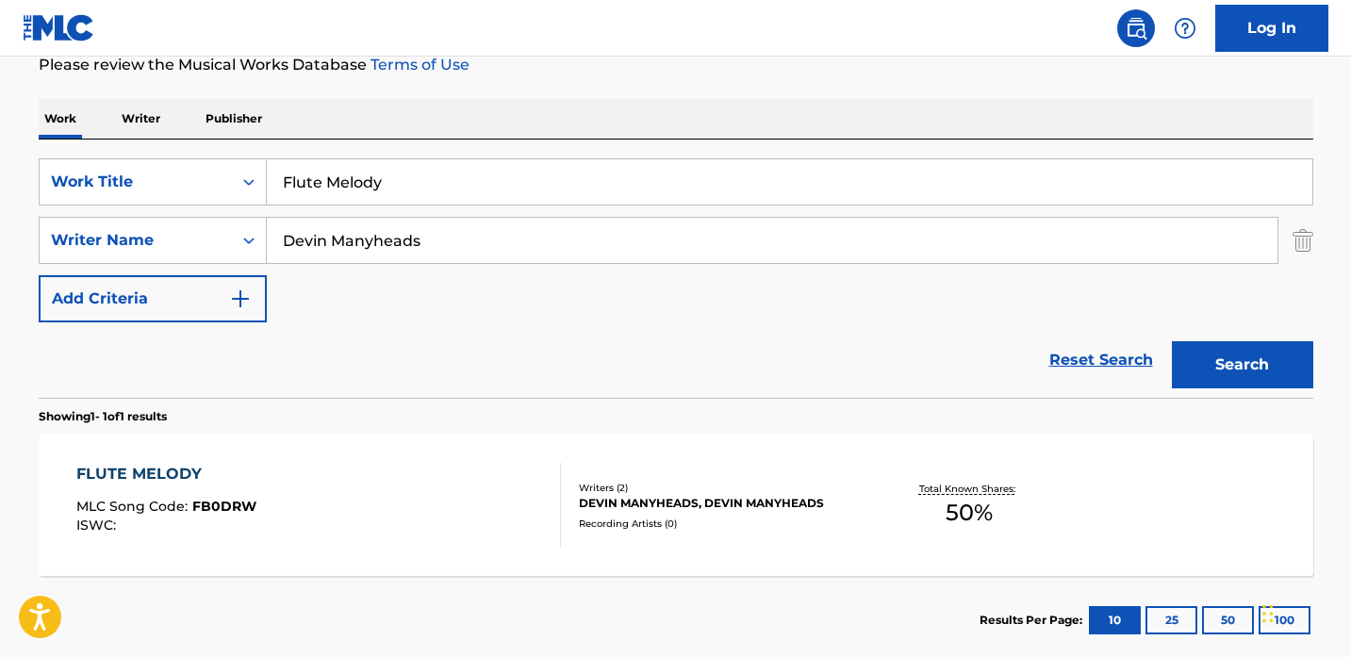
click at [326, 514] on div "FLUTE MELODY MLC Song Code : FB0DRW ISWC :" at bounding box center [318, 505] width 484 height 85
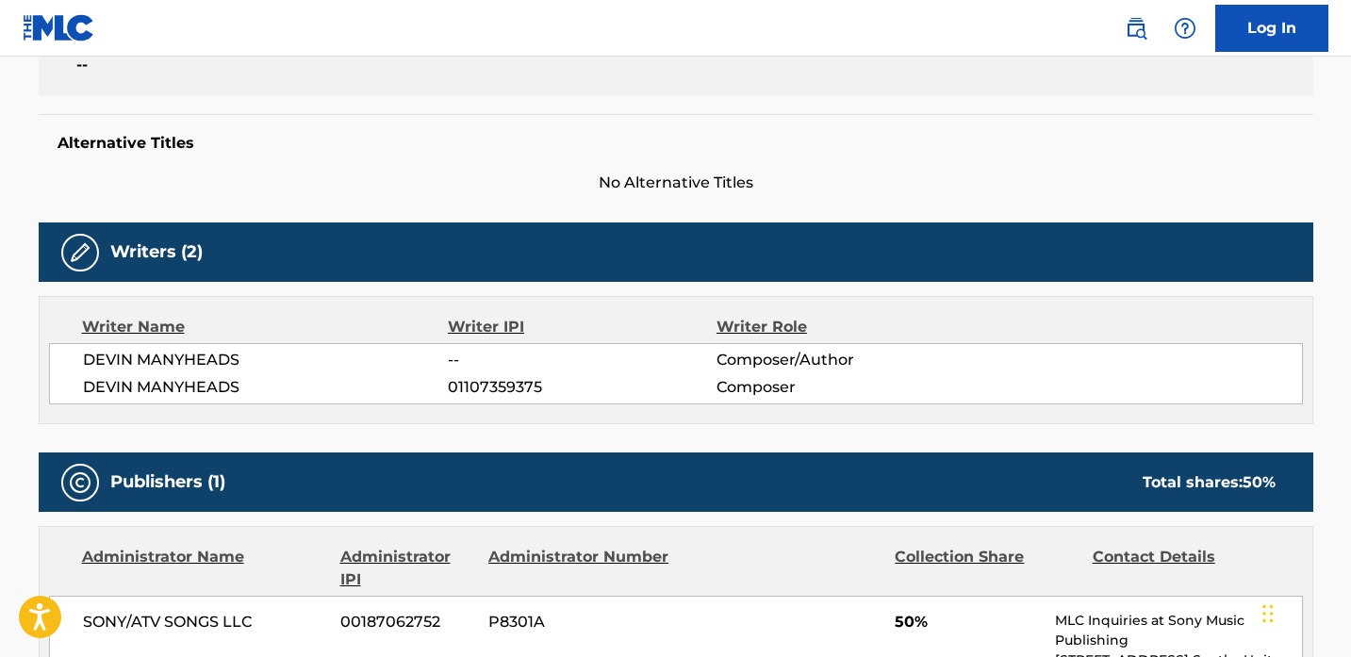
scroll to position [696, 0]
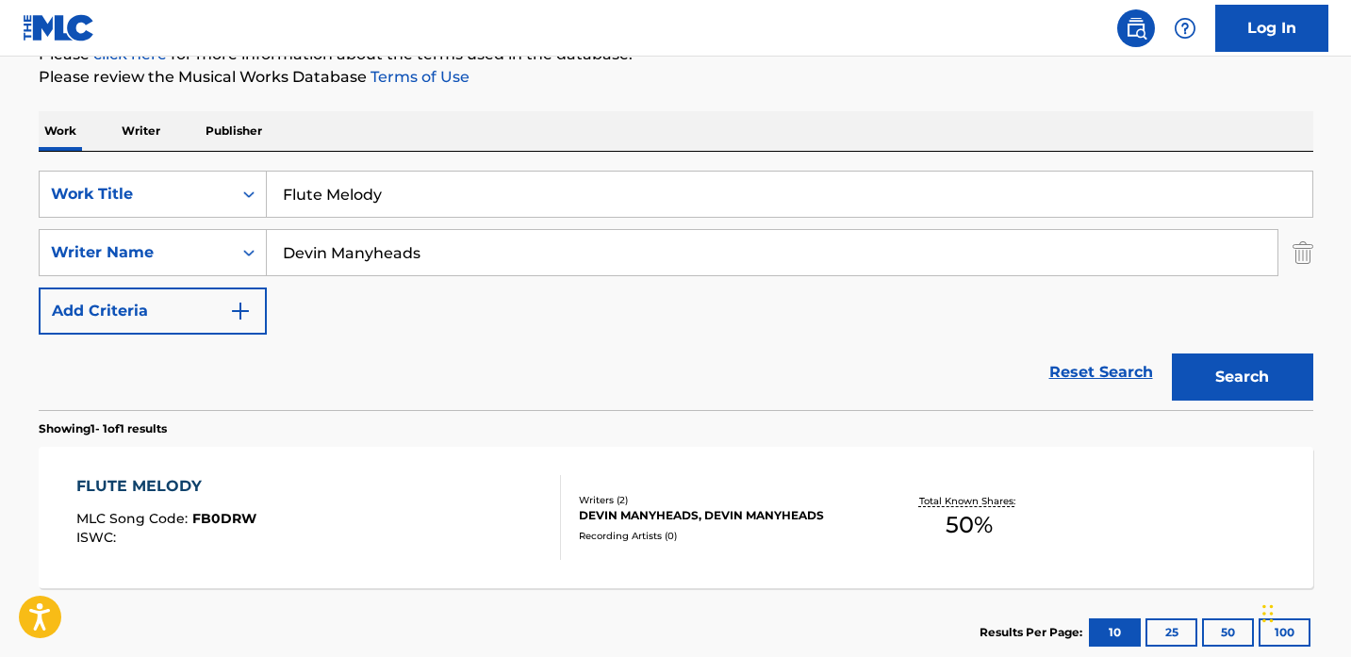
scroll to position [244, 0]
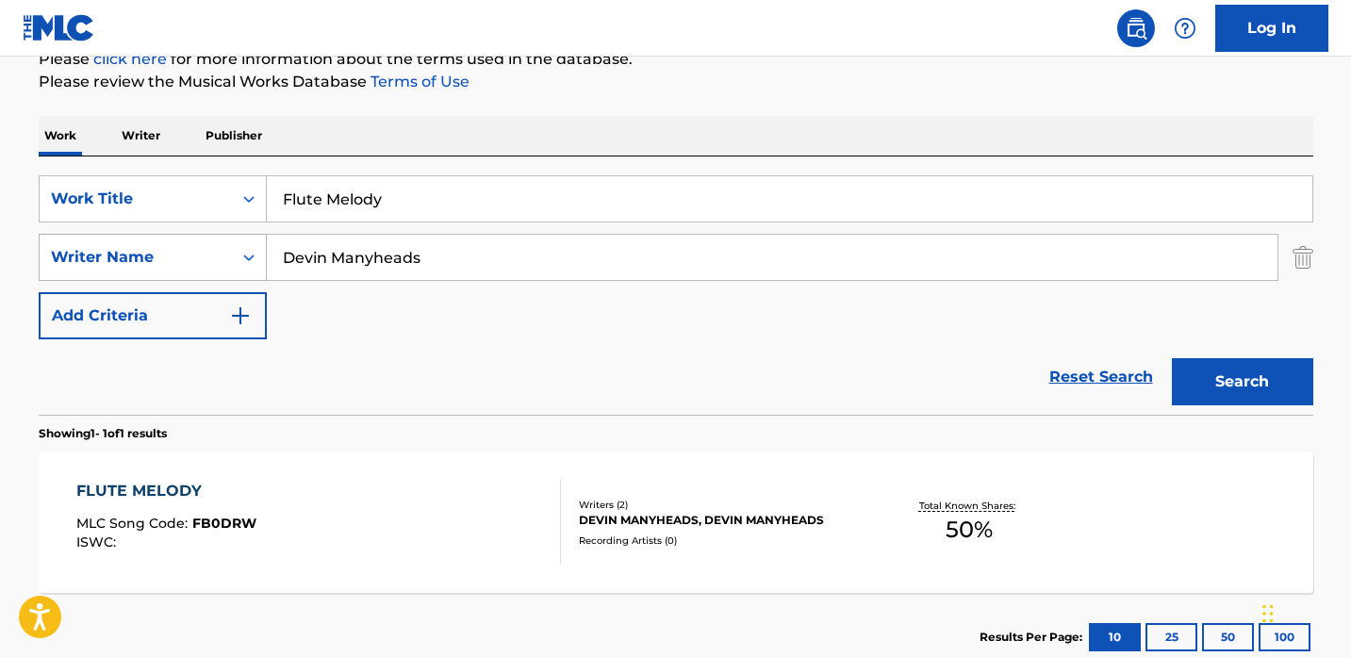
drag, startPoint x: 464, startPoint y: 261, endPoint x: 172, endPoint y: 251, distance: 292.4
click at [172, 251] on div "SearchWithCriteriae6c0c302-9efd-4141-b465-0f413ab025e4 Writer Name [PERSON_NAME…" at bounding box center [676, 257] width 1274 height 47
paste input "THEVILLAIN267"
type input "THEVILLAIN267"
drag, startPoint x: 452, startPoint y: 205, endPoint x: 154, endPoint y: 204, distance: 297.9
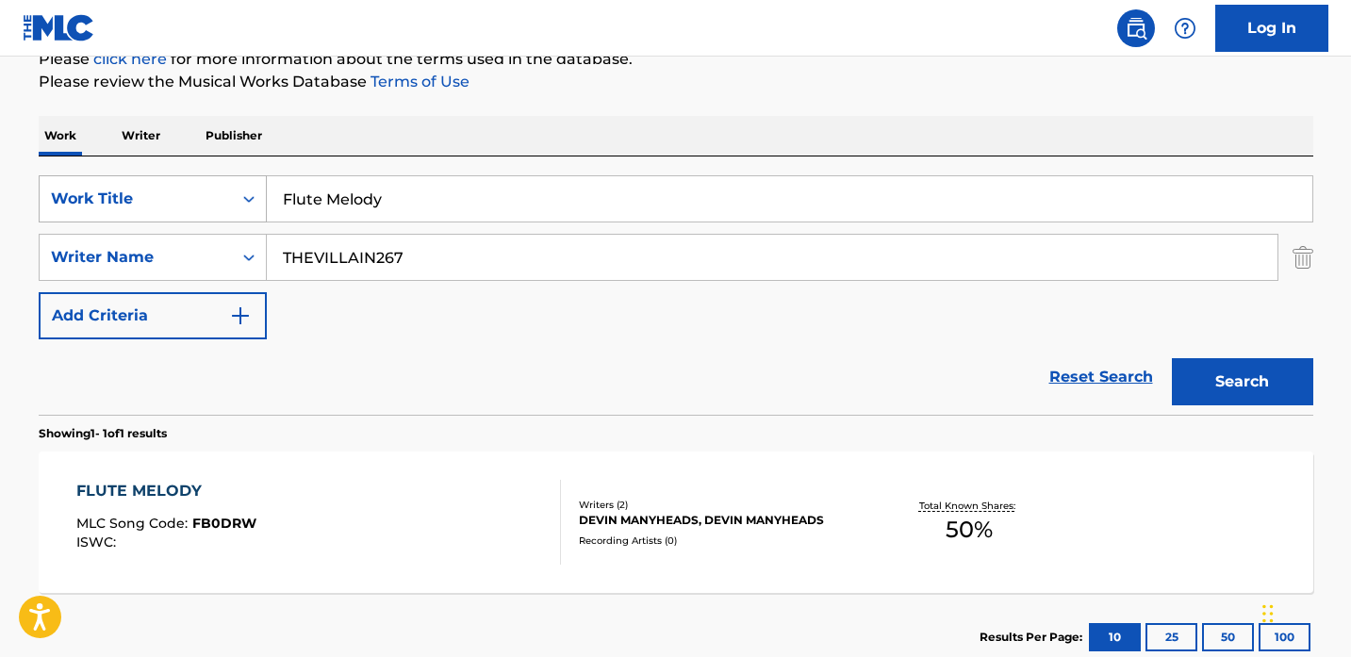
click at [154, 204] on div "SearchWithCriteria85553c5d-5495-4461-9c6d-9faa83253ee4 Work Title Flute Melody" at bounding box center [676, 198] width 1274 height 47
type input "Feds"
click at [1149, 371] on link "Reset Search" at bounding box center [1101, 376] width 123 height 41
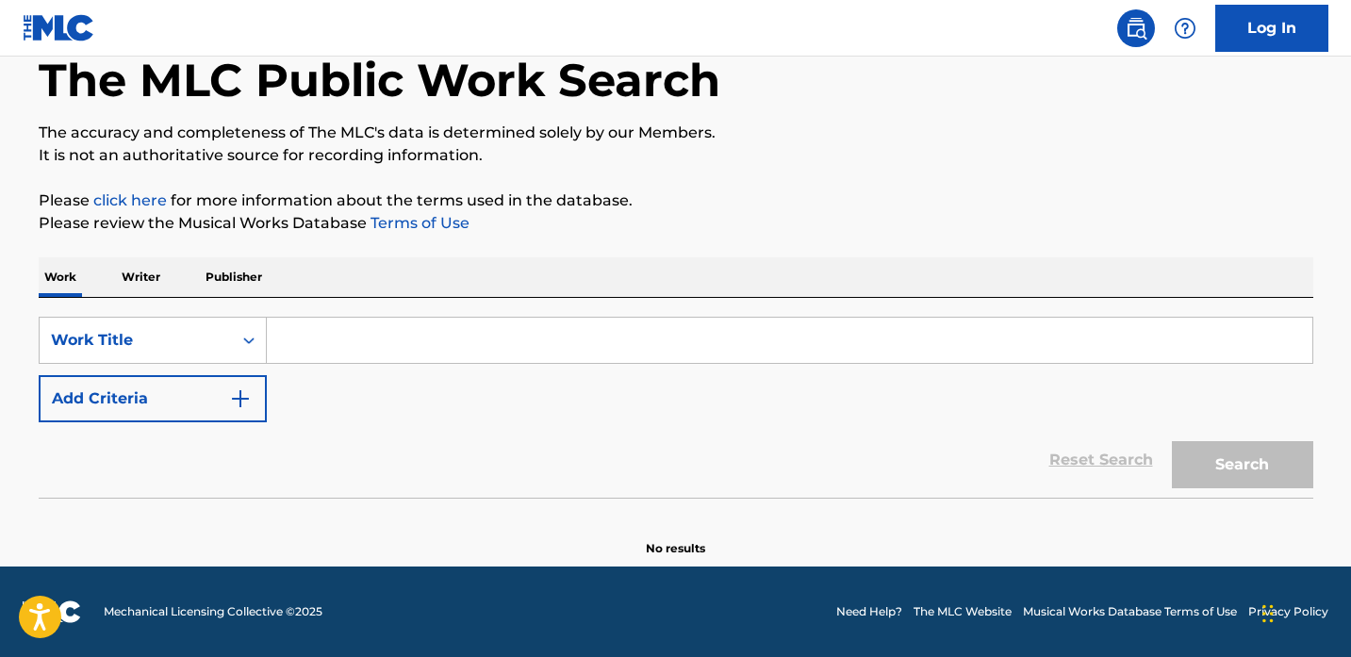
click at [342, 349] on input "Search Form" at bounding box center [789, 340] width 1045 height 45
paste input "THEVILLAIN267"
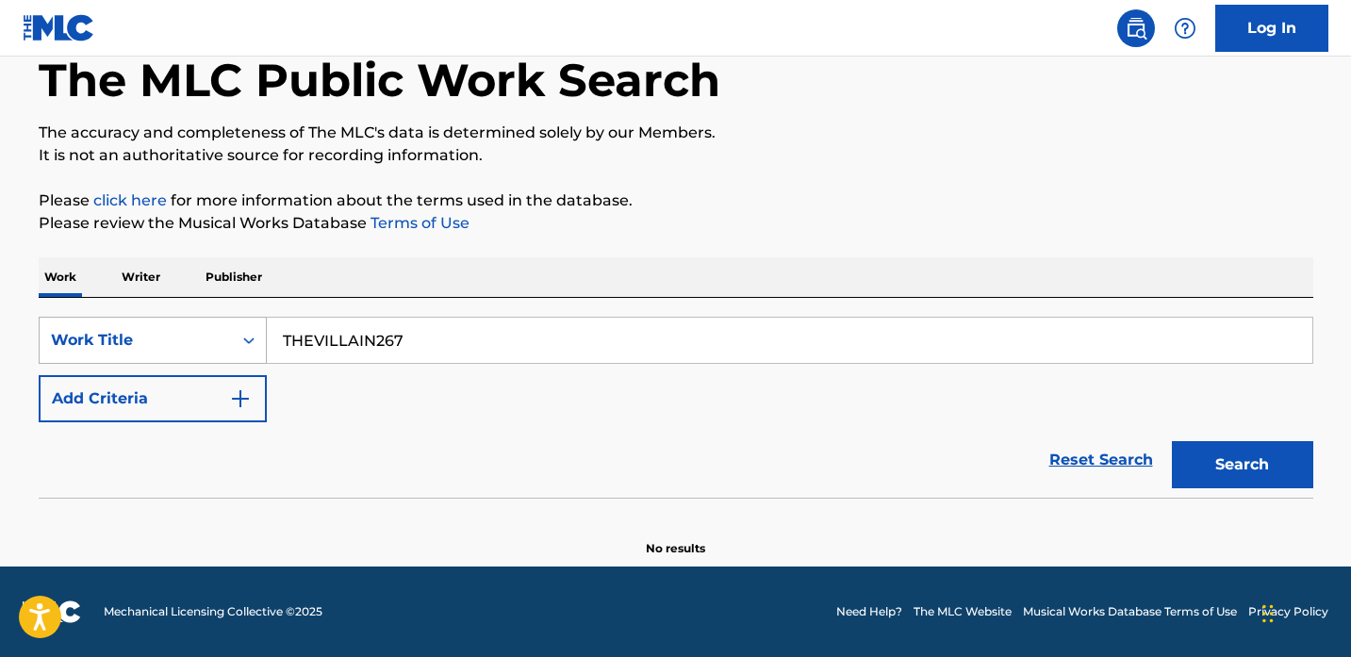
drag, startPoint x: 445, startPoint y: 343, endPoint x: 98, endPoint y: 343, distance: 346.9
click at [98, 343] on div "SearchWithCriteriaf5d75891-213a-4497-972e-d51c11e24353 Work Title THEVILLAIN267" at bounding box center [676, 340] width 1274 height 47
type input "Feds"
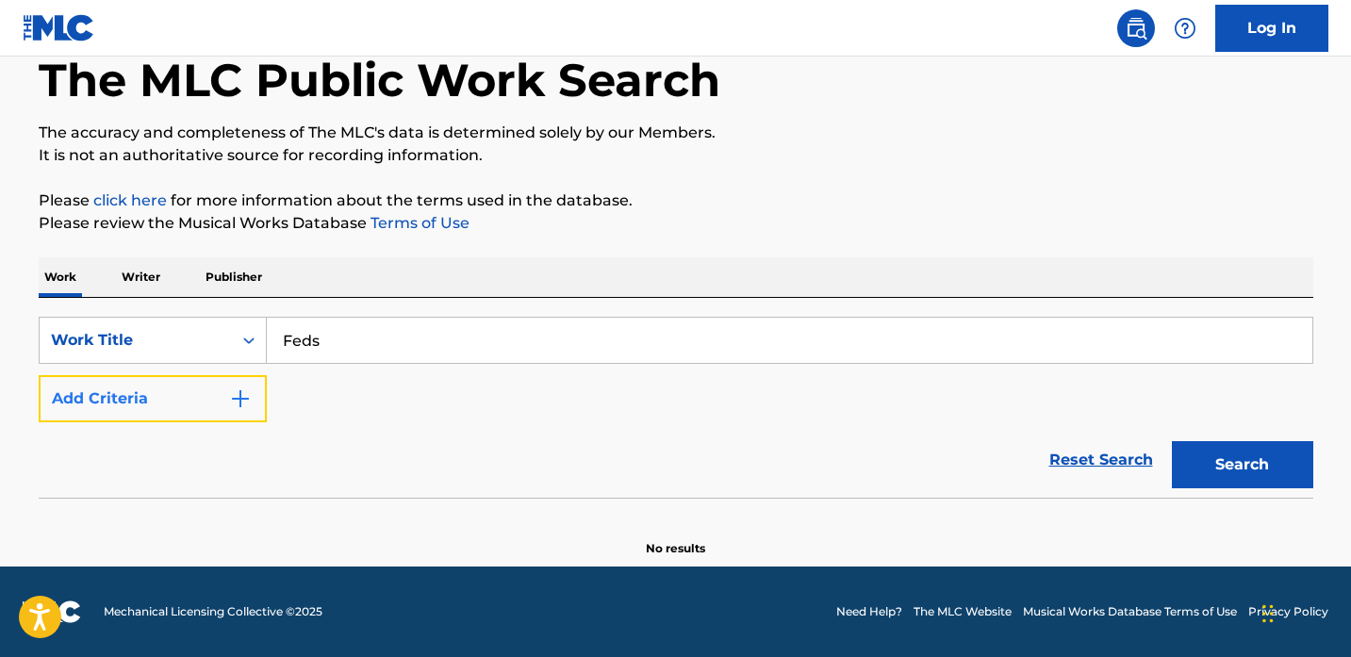
click at [88, 404] on button "Add Criteria" at bounding box center [153, 398] width 228 height 47
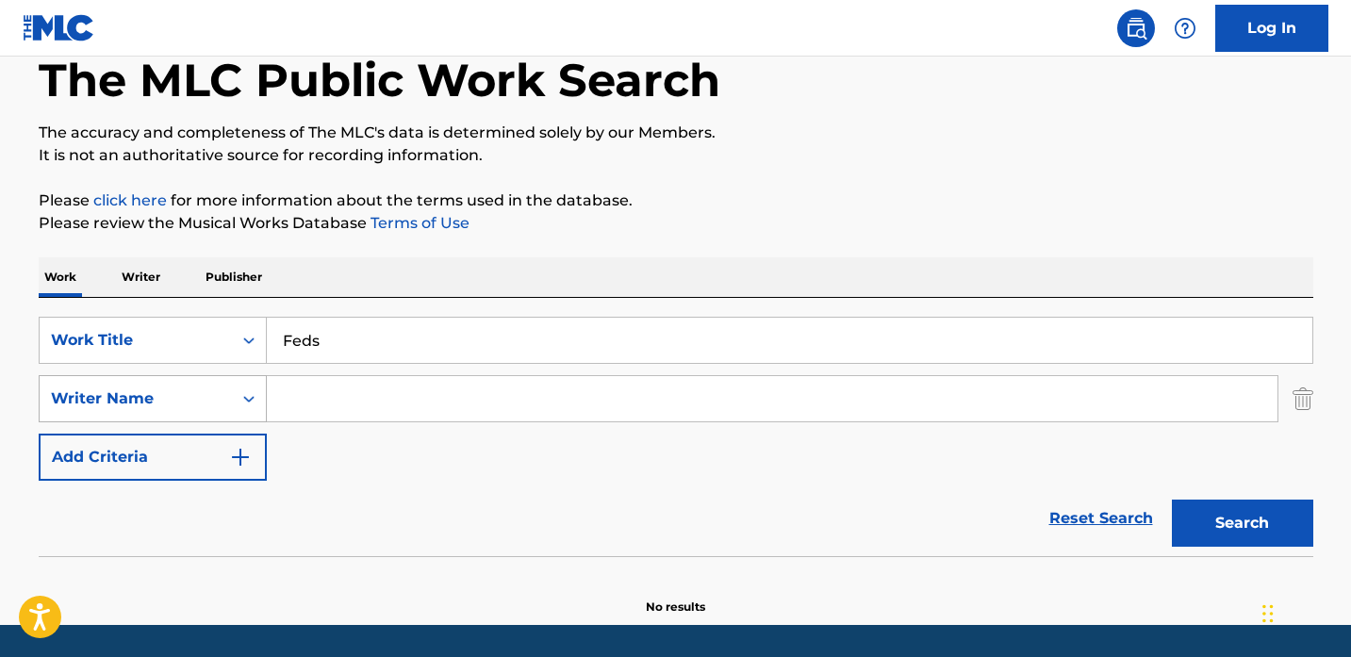
click at [167, 405] on div "Writer Name" at bounding box center [136, 398] width 170 height 23
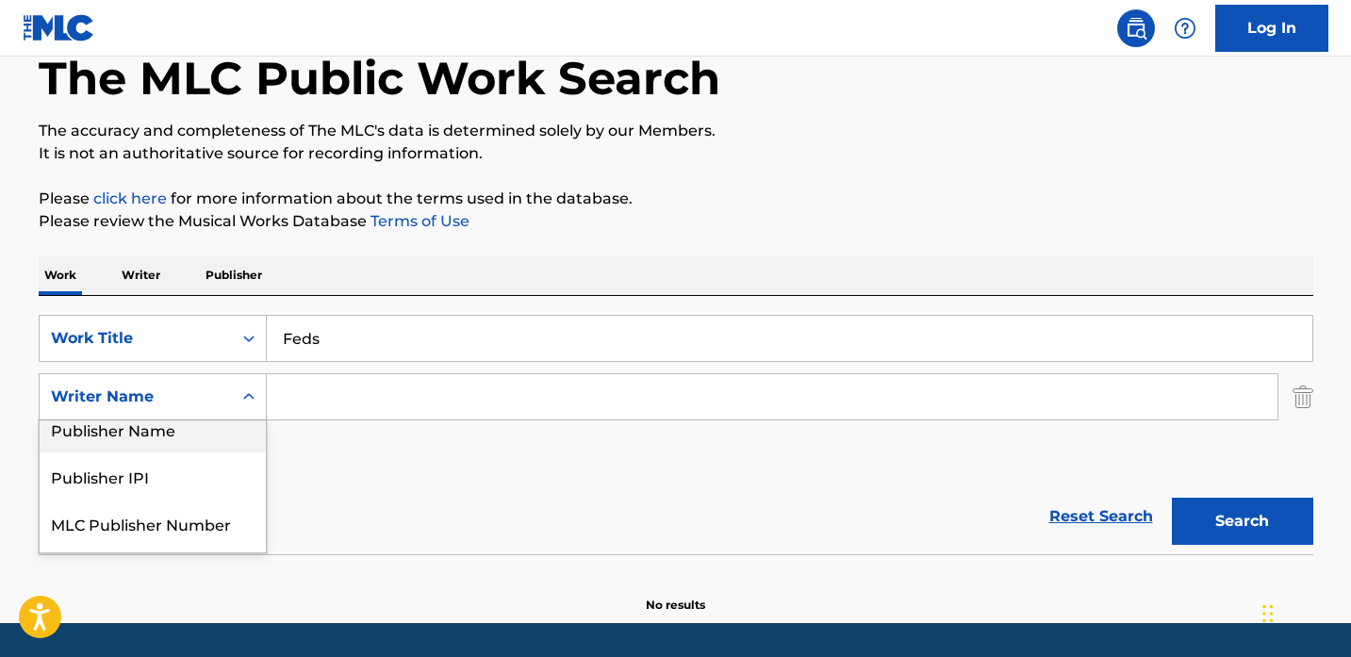
scroll to position [64, 0]
click at [352, 377] on input "Search Form" at bounding box center [772, 396] width 1010 height 45
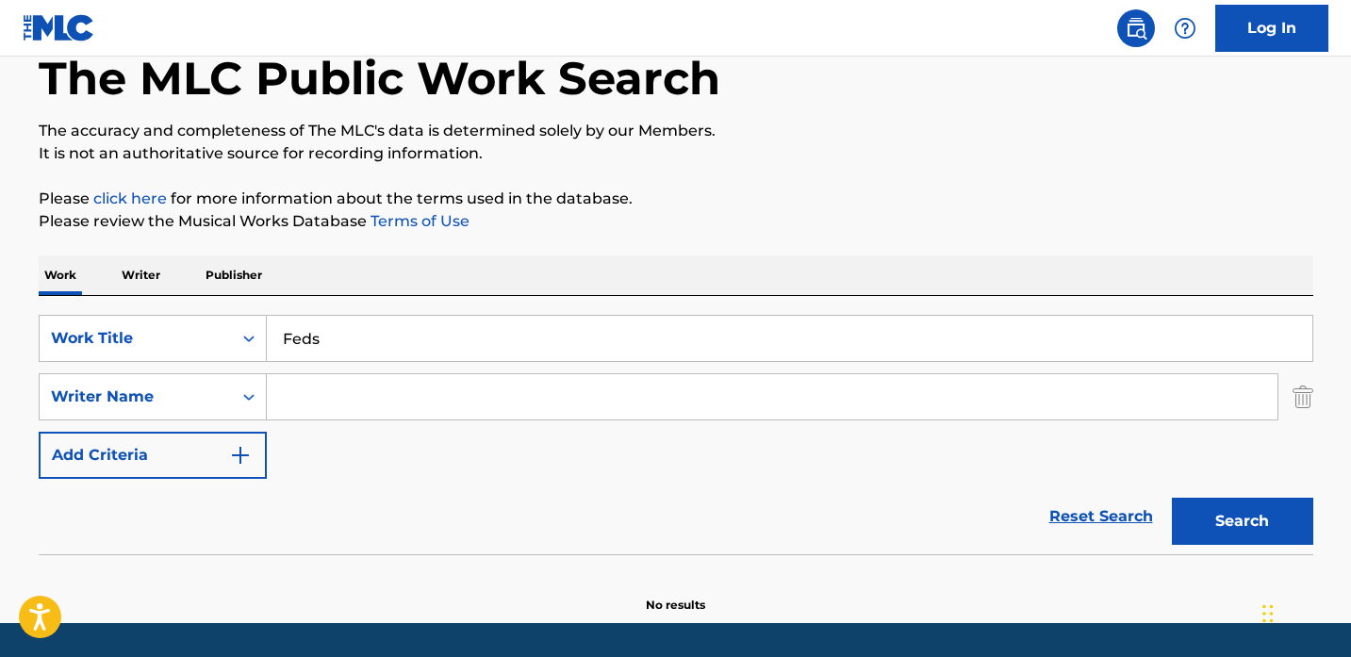
paste input "THEVILLAIN267"
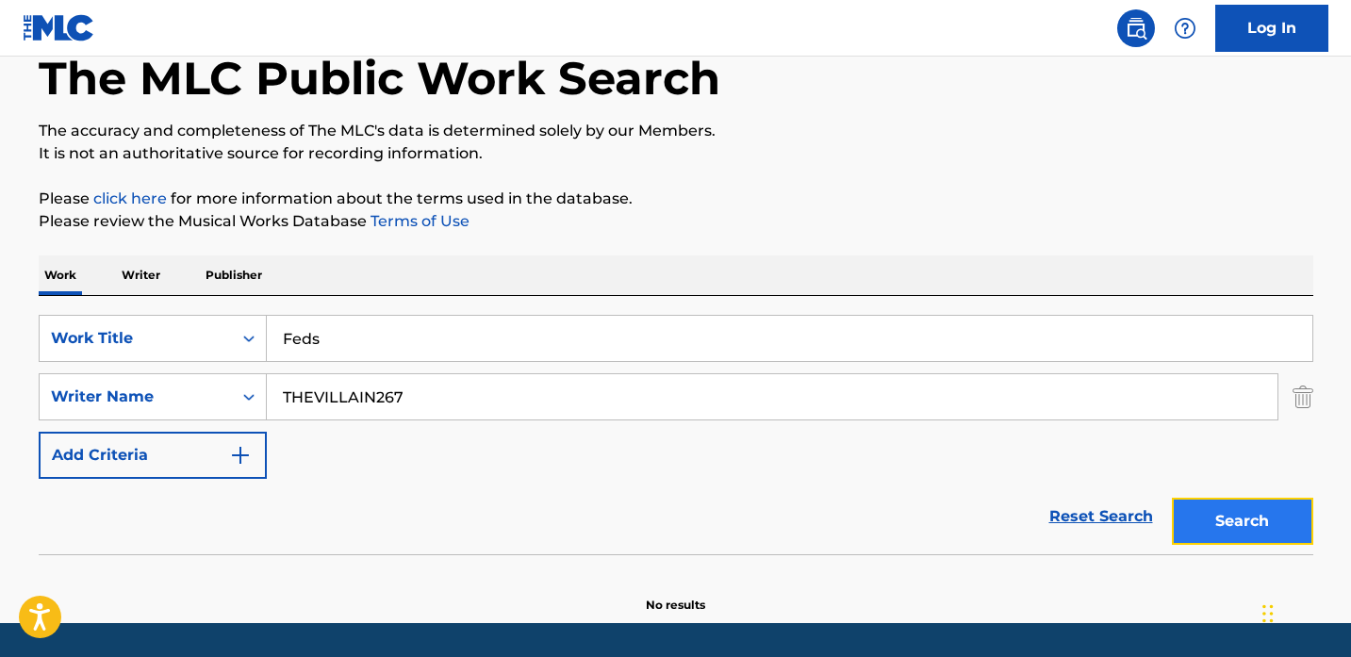
click at [1248, 518] on button "Search" at bounding box center [1242, 521] width 141 height 47
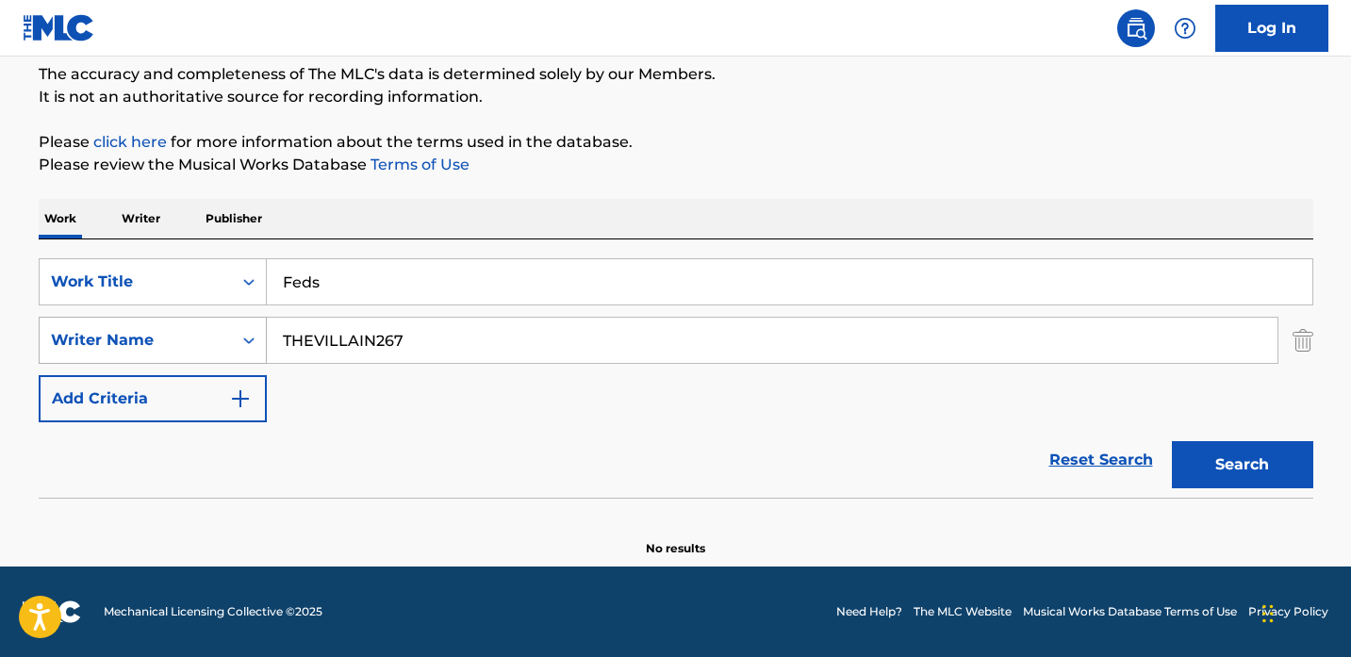
drag, startPoint x: 311, startPoint y: 340, endPoint x: 252, endPoint y: 337, distance: 59.5
click at [252, 337] on div "SearchWithCriteriae6c0c302-9efd-4141-b465-0f413ab025e4 Writer Name THEVILLAIN267" at bounding box center [676, 340] width 1274 height 47
click at [361, 279] on input "Feds" at bounding box center [789, 281] width 1045 height 45
drag, startPoint x: 450, startPoint y: 336, endPoint x: 110, endPoint y: 332, distance: 339.4
click at [110, 332] on div "SearchWithCriteriae6c0c302-9efd-4141-b465-0f413ab025e4 Writer Name THEVILLAIN267" at bounding box center [676, 340] width 1274 height 47
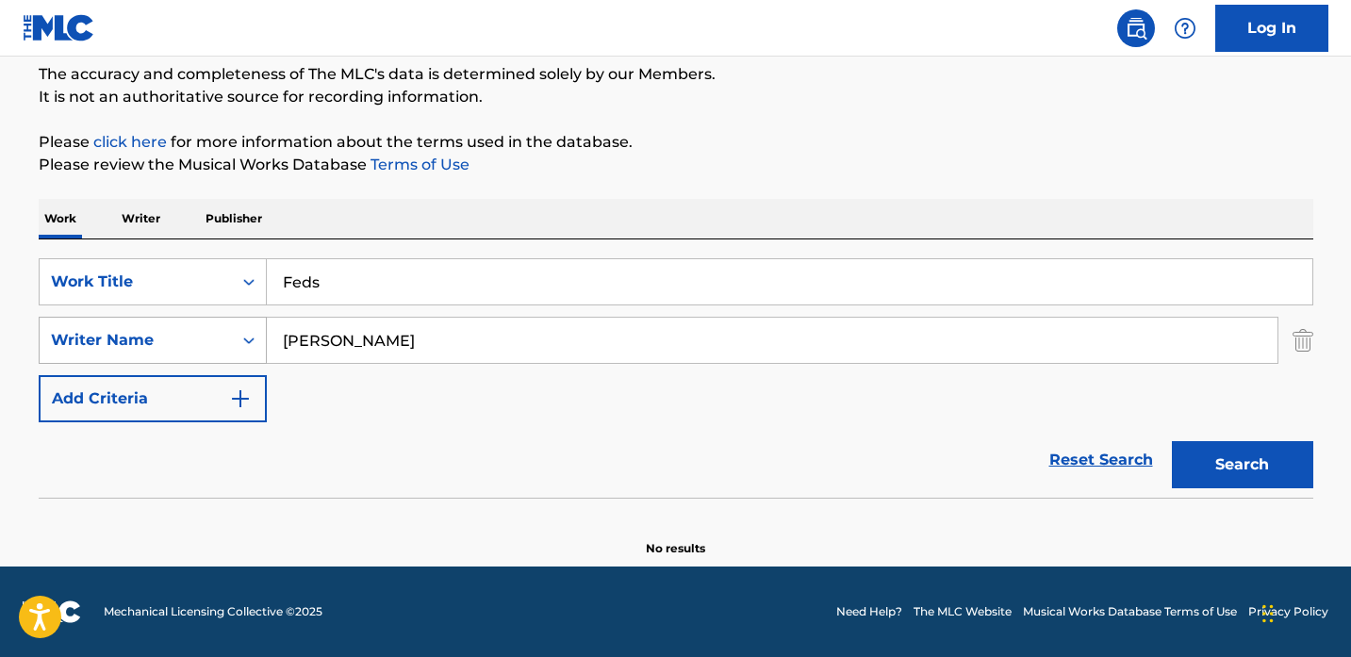
type input "[PERSON_NAME]"
click at [1172, 441] on button "Search" at bounding box center [1242, 464] width 141 height 47
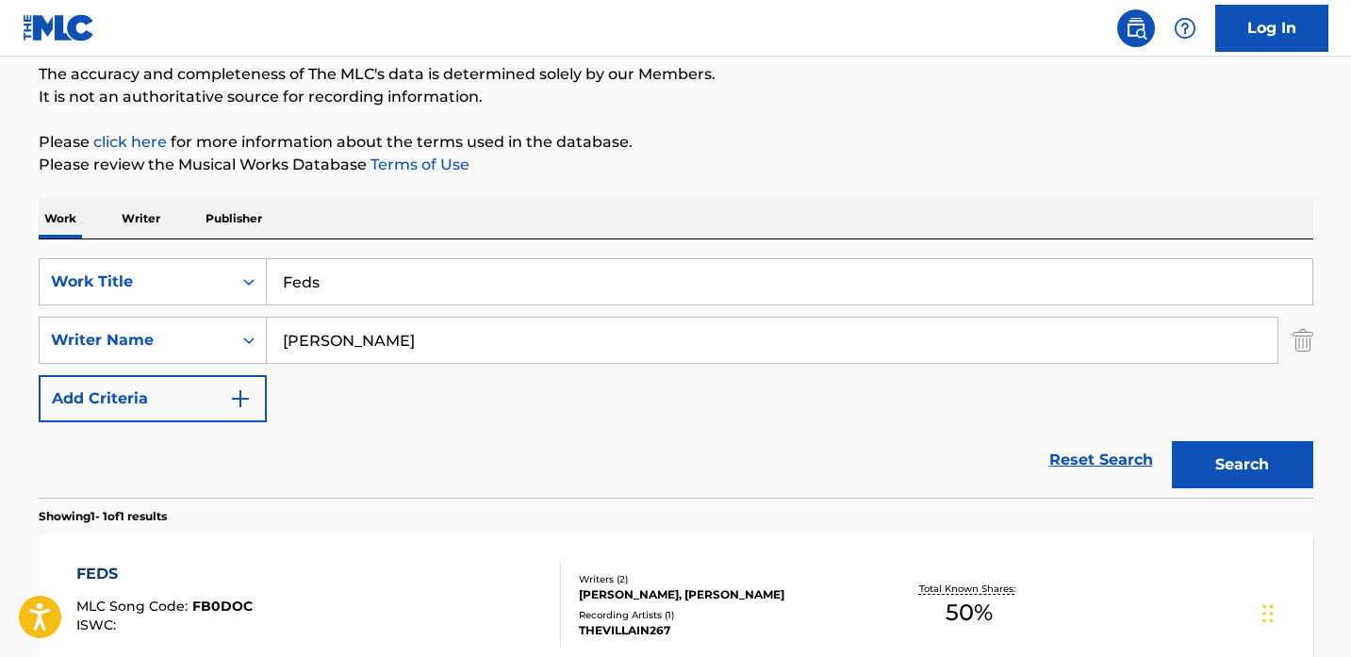
scroll to position [369, 0]
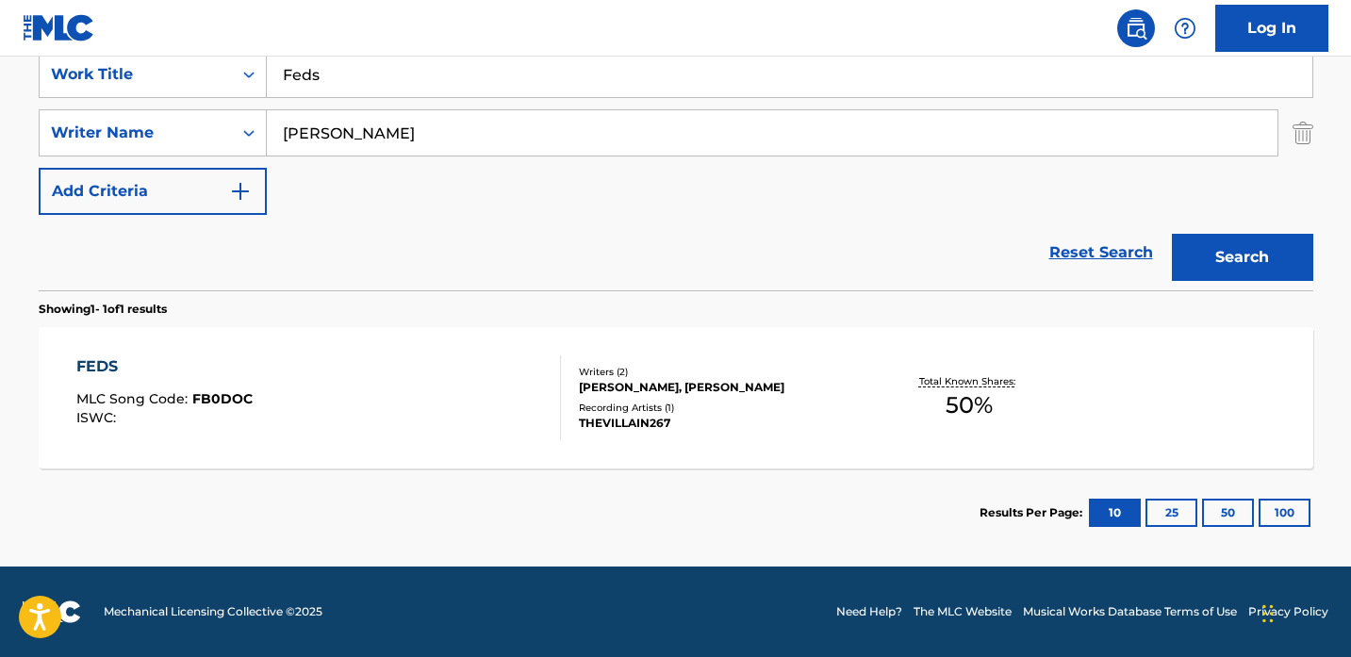
click at [429, 425] on div "FEDS MLC Song Code : FB0DOC ISWC :" at bounding box center [318, 397] width 484 height 85
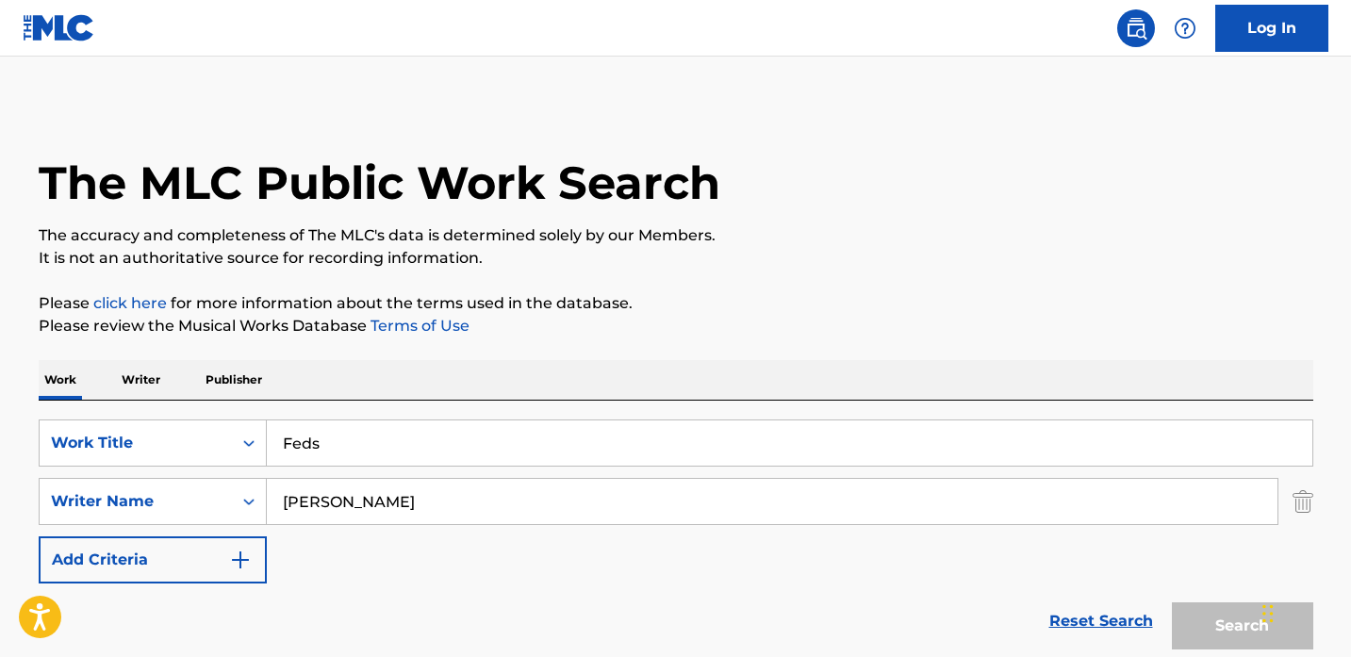
scroll to position [261, 0]
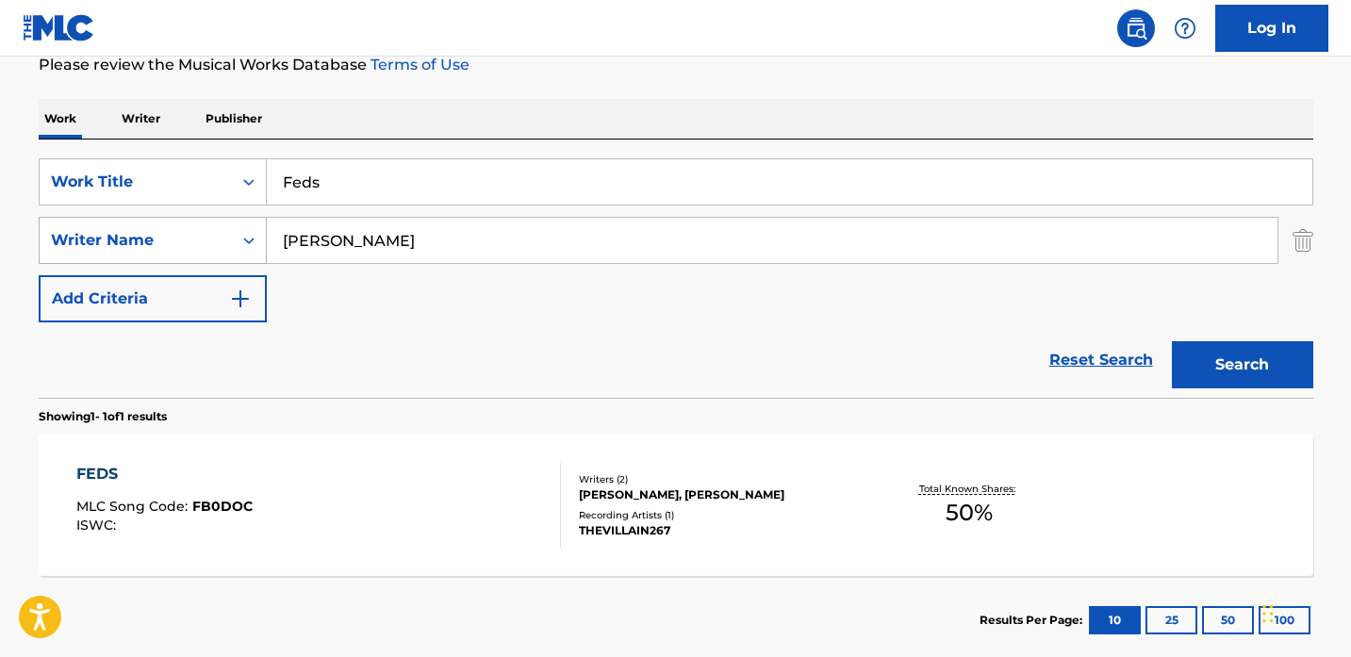
drag, startPoint x: 411, startPoint y: 234, endPoint x: 110, endPoint y: 217, distance: 301.2
click at [110, 217] on div "SearchWithCriteriae6c0c302-9efd-4141-b465-0f413ab025e4 Writer Name [PERSON_NAME]" at bounding box center [676, 240] width 1274 height 47
paste input "[PERSON_NAME]"
type input "[PERSON_NAME]"
drag, startPoint x: 355, startPoint y: 189, endPoint x: 196, endPoint y: 178, distance: 159.7
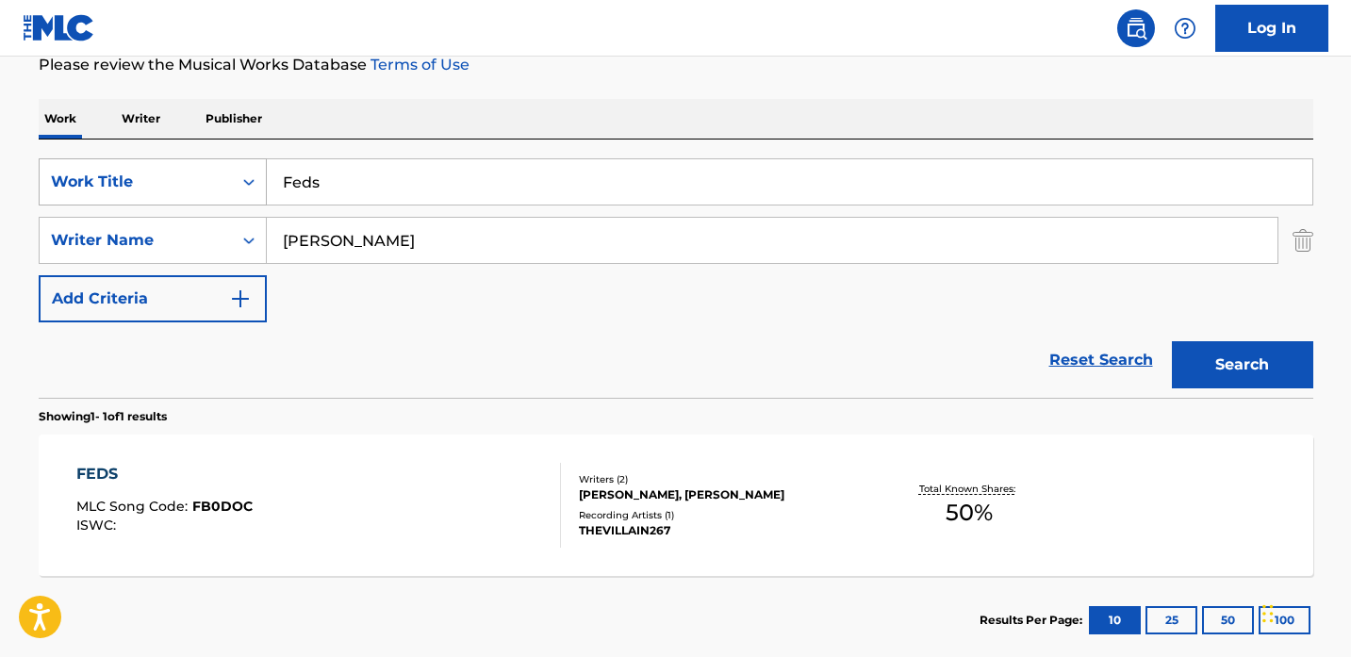
click at [196, 178] on div "SearchWithCriteriaf5d75891-213a-4497-972e-d51c11e24353 Work Title Feds" at bounding box center [676, 181] width 1274 height 47
type input "Bad Feelin"
click at [1172, 341] on button "Search" at bounding box center [1242, 364] width 141 height 47
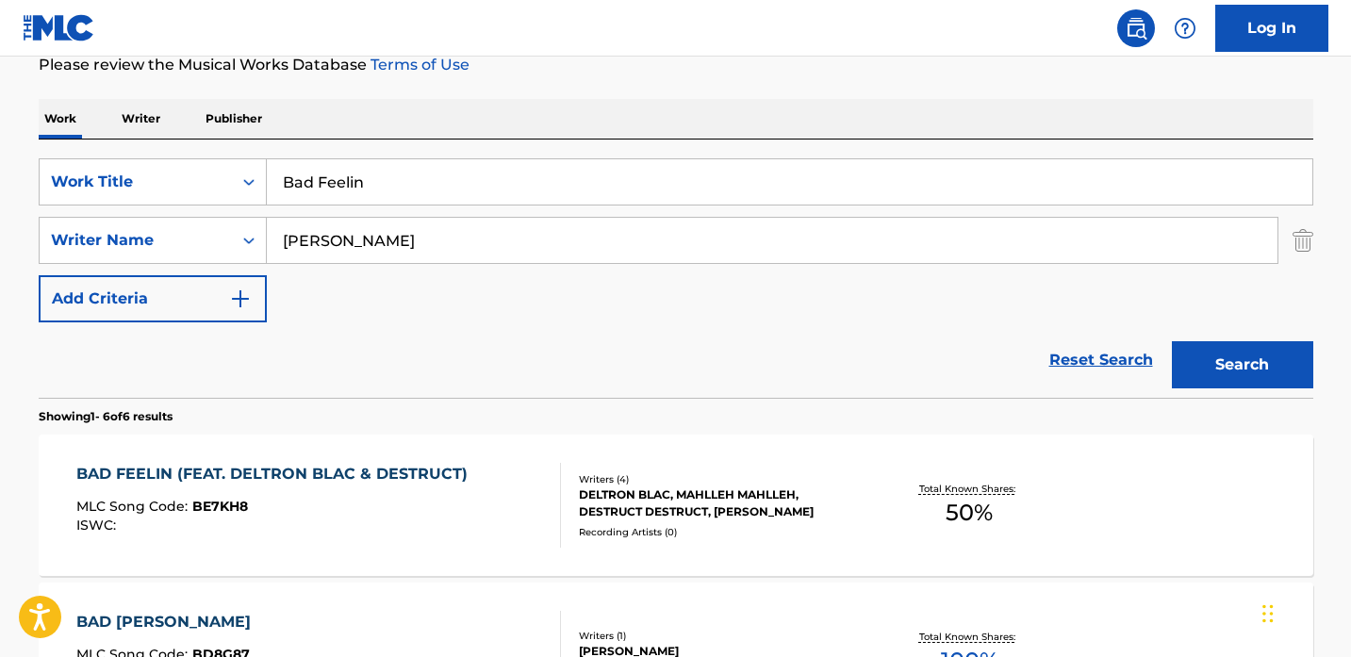
click at [411, 483] on div "BAD FEELIN (FEAT. DELTRON BLAC & DESTRUCT)" at bounding box center [276, 474] width 401 height 23
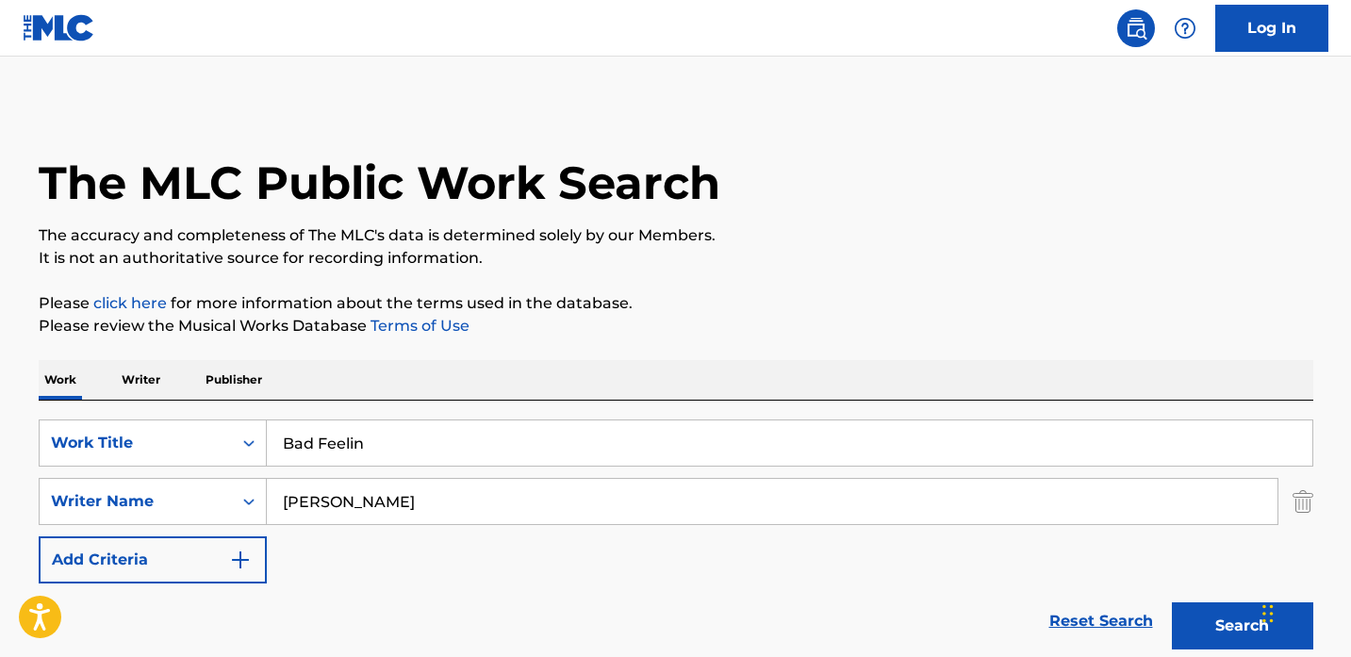
scroll to position [261, 0]
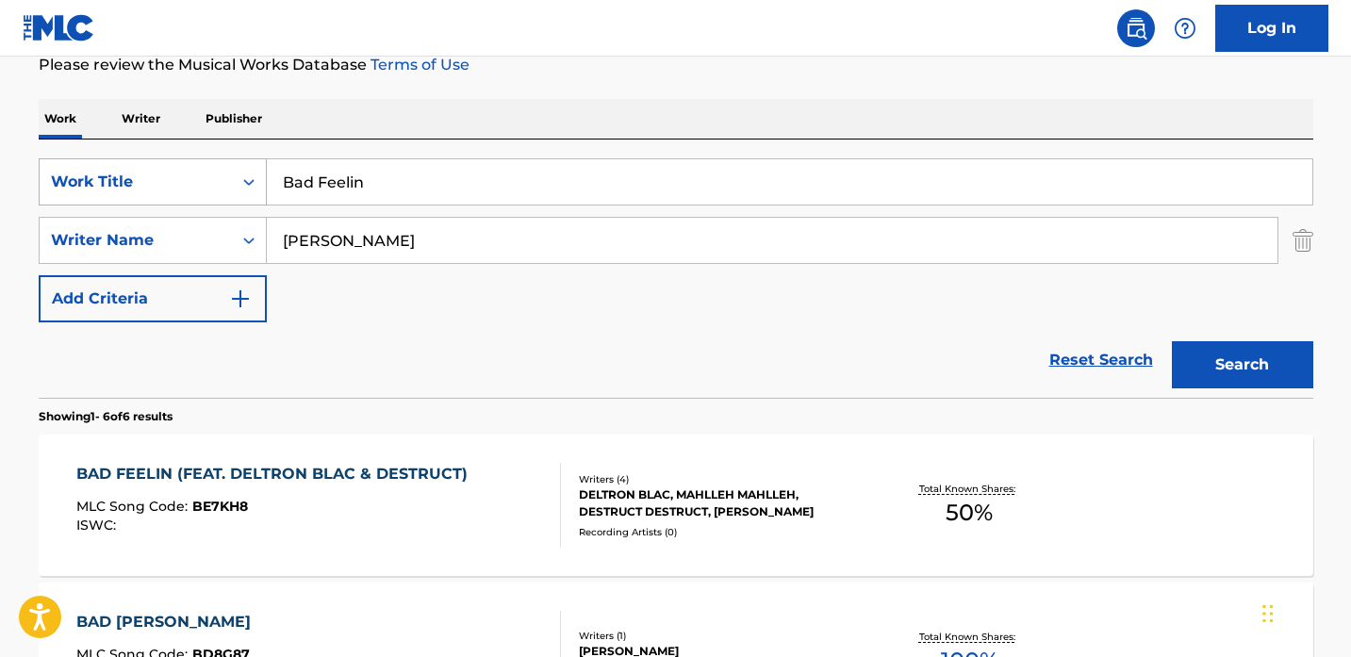
drag, startPoint x: 407, startPoint y: 177, endPoint x: 230, endPoint y: 181, distance: 177.2
click at [230, 181] on div "SearchWithCriteriaf5d75891-213a-4497-972e-d51c11e24353 Work Title Bad Feelin" at bounding box center [676, 181] width 1274 height 47
type input "Through It All"
drag, startPoint x: 385, startPoint y: 239, endPoint x: 141, endPoint y: 229, distance: 243.4
click at [141, 229] on div "SearchWithCriteriae6c0c302-9efd-4141-b465-0f413ab025e4 Writer Name [PERSON_NAME]" at bounding box center [676, 240] width 1274 height 47
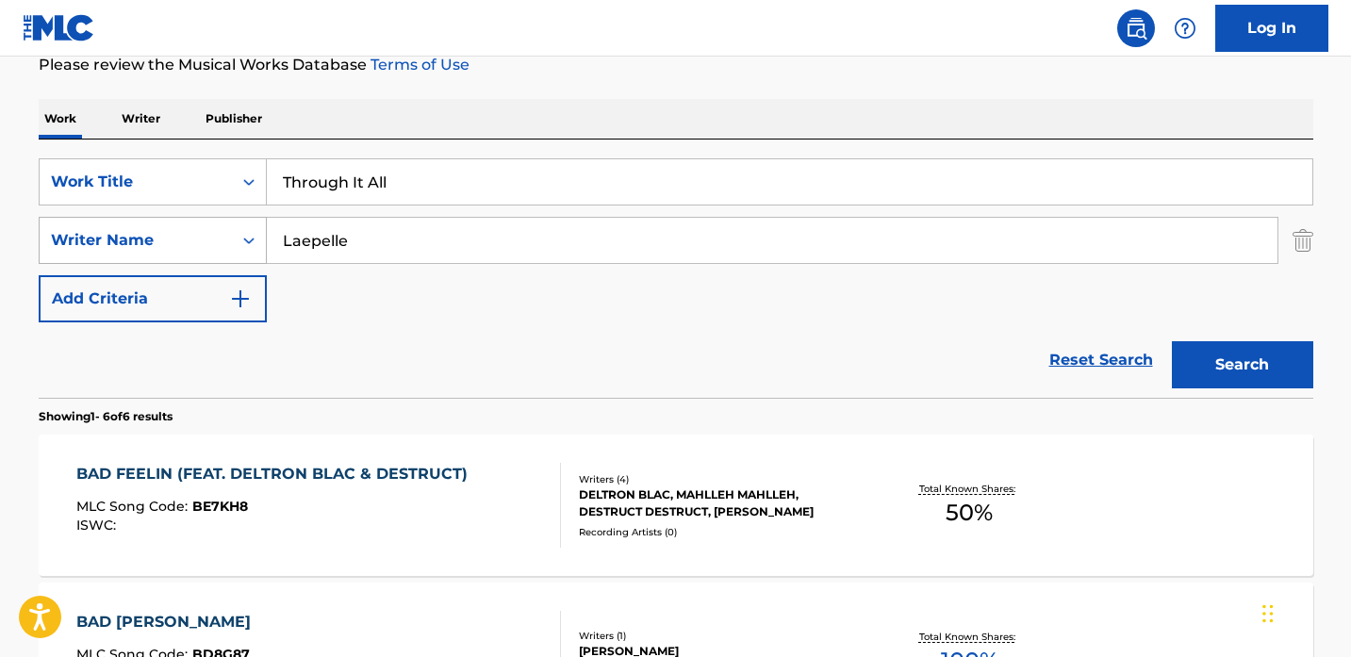
type input "Laepelle"
click at [1172, 341] on button "Search" at bounding box center [1242, 364] width 141 height 47
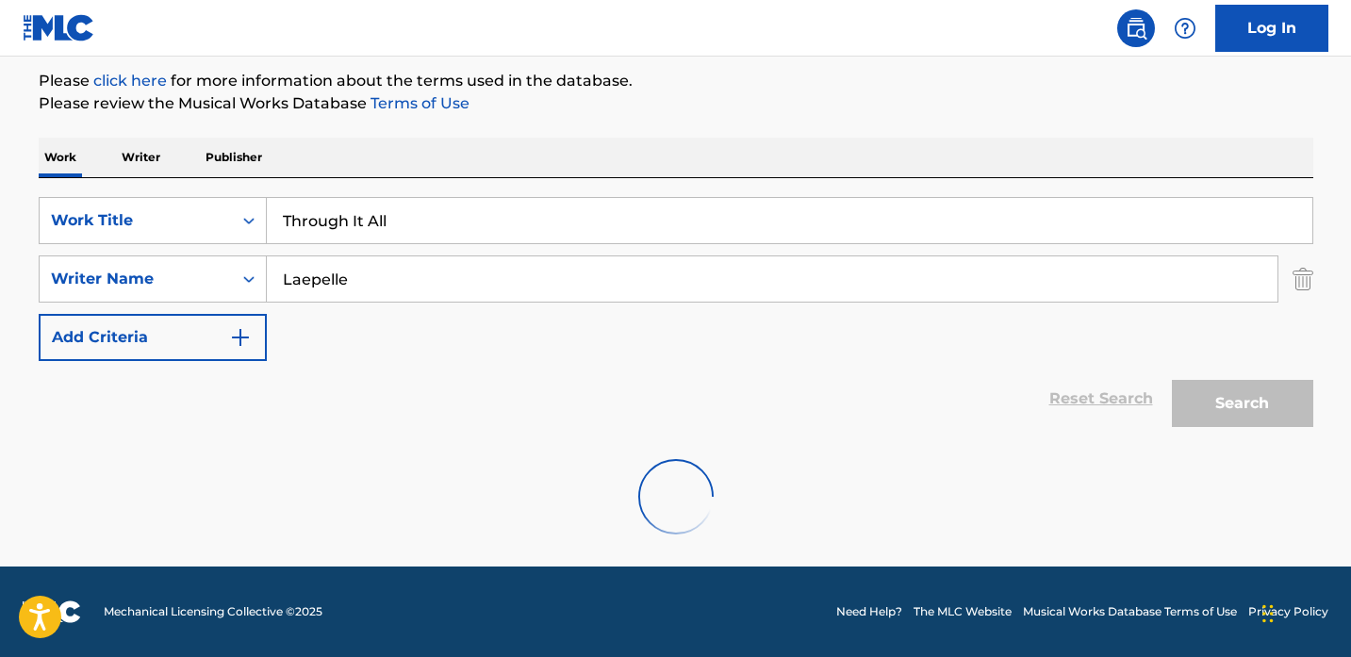
scroll to position [161, 0]
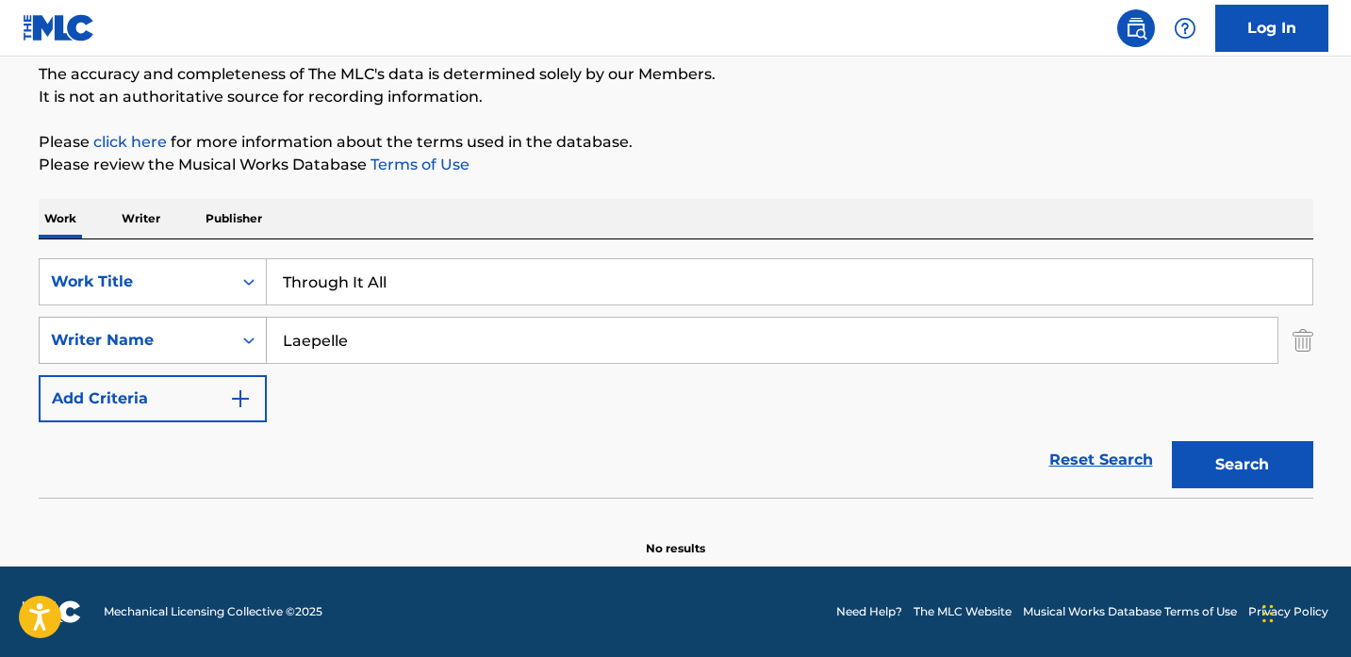
drag, startPoint x: 363, startPoint y: 345, endPoint x: 156, endPoint y: 345, distance: 206.4
click at [156, 345] on div "SearchWithCriteriae6c0c302-9efd-4141-b465-0f413ab025e4 Writer Name [PERSON_NAME]" at bounding box center [676, 340] width 1274 height 47
type input "[PERSON_NAME]"
click at [1172, 441] on button "Search" at bounding box center [1242, 464] width 141 height 47
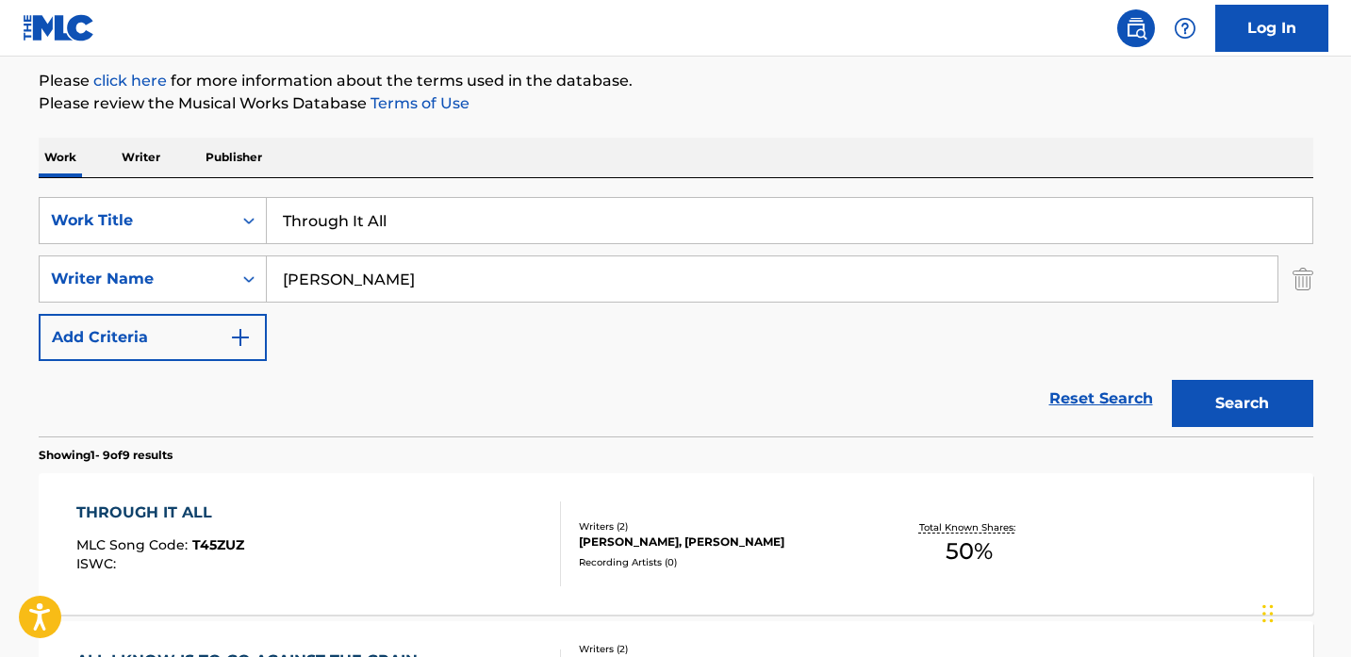
scroll to position [261, 0]
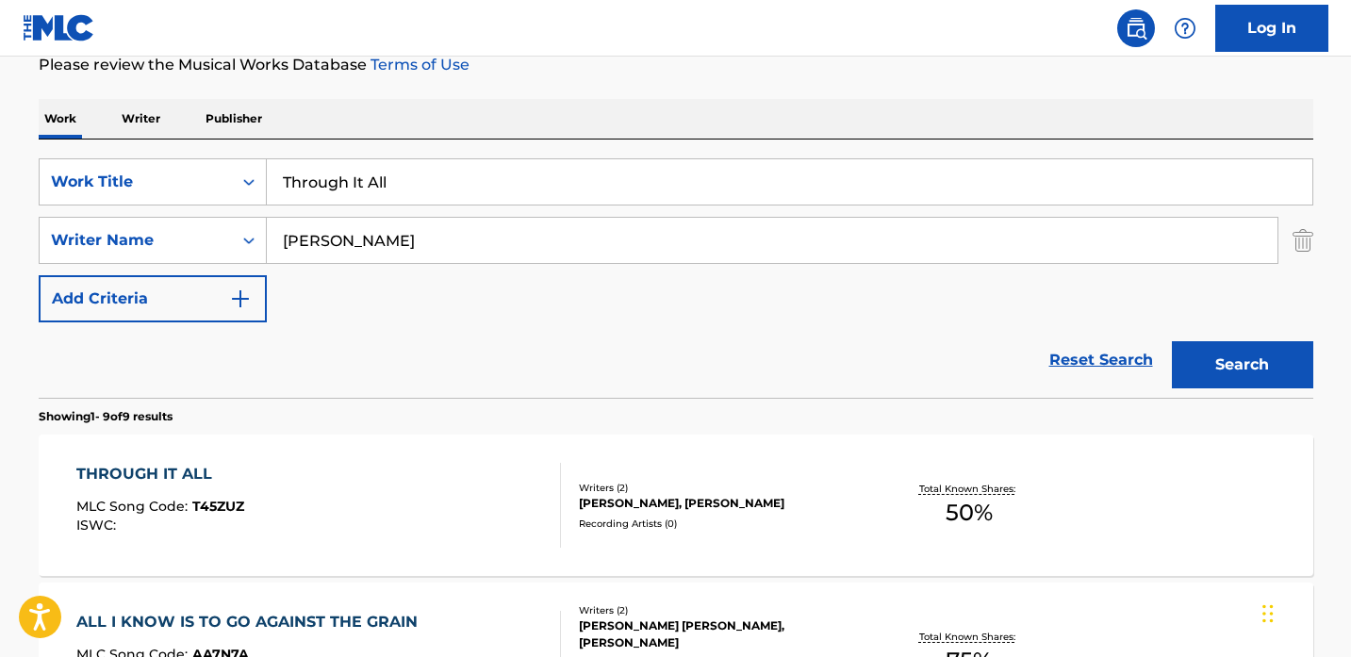
click at [405, 501] on div "THROUGH IT ALL MLC Song Code : T45ZUZ ISWC :" at bounding box center [318, 505] width 484 height 85
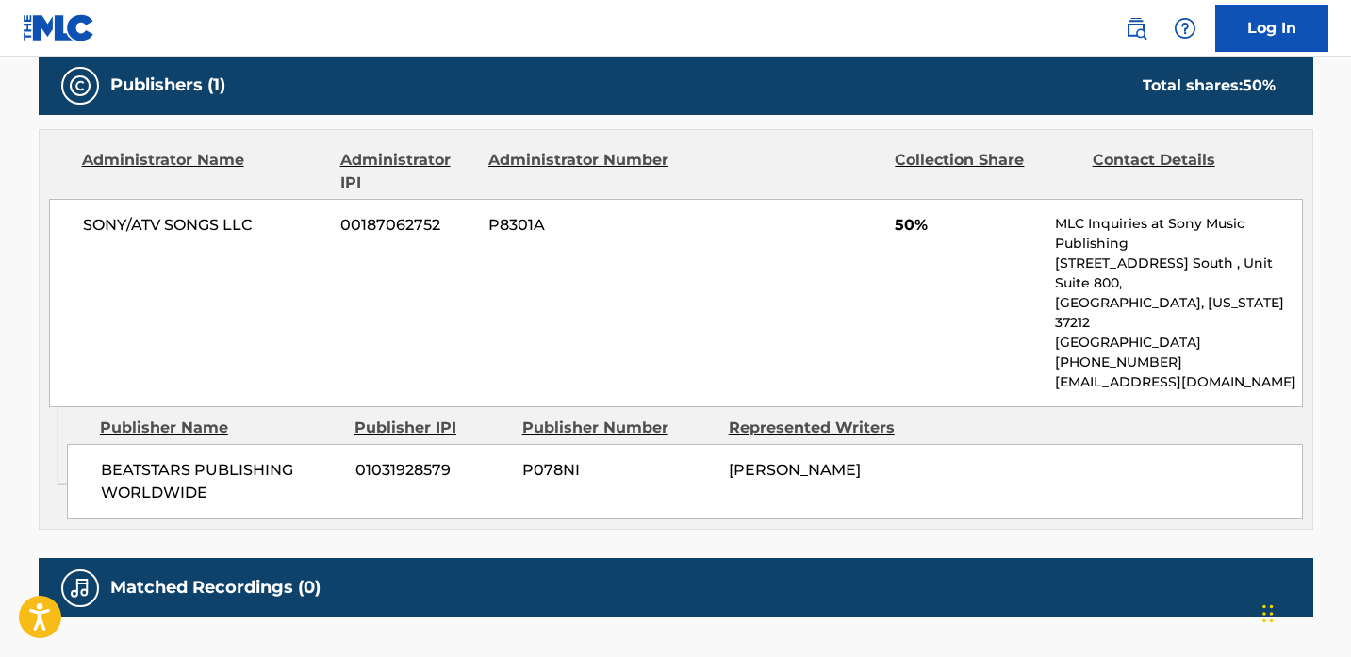
scroll to position [858, 0]
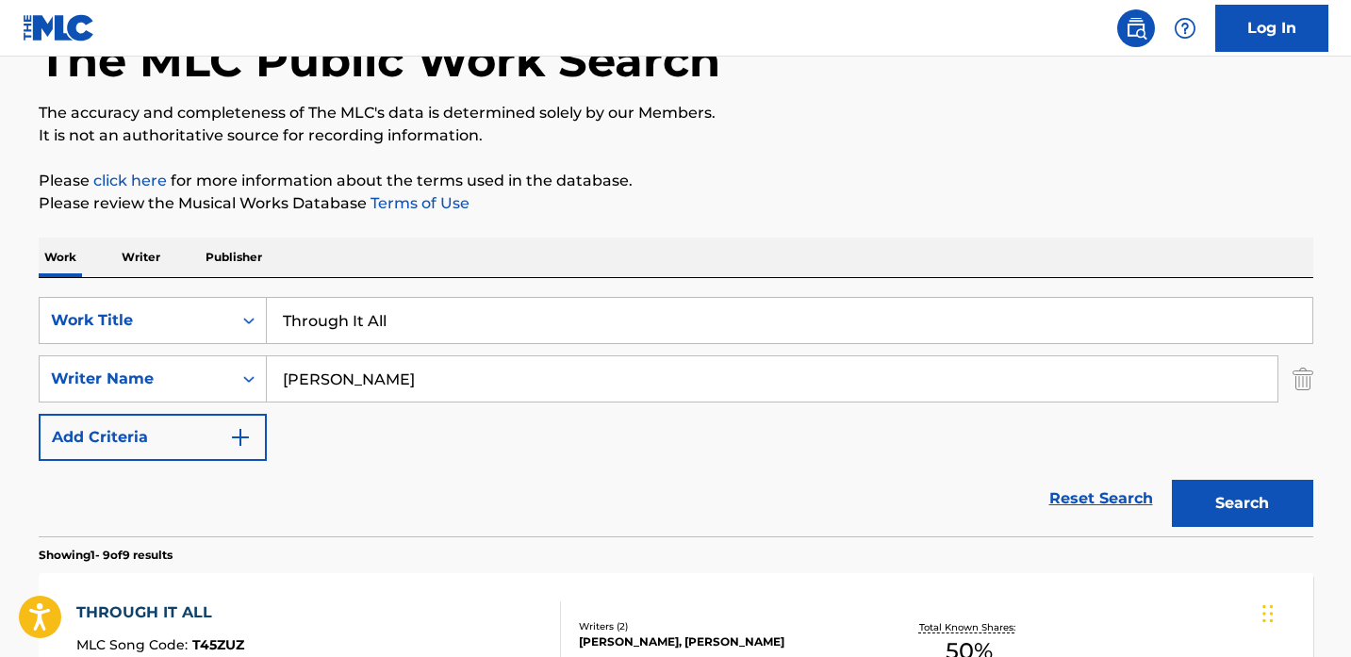
scroll to position [105, 0]
